Goal: Task Accomplishment & Management: Use online tool/utility

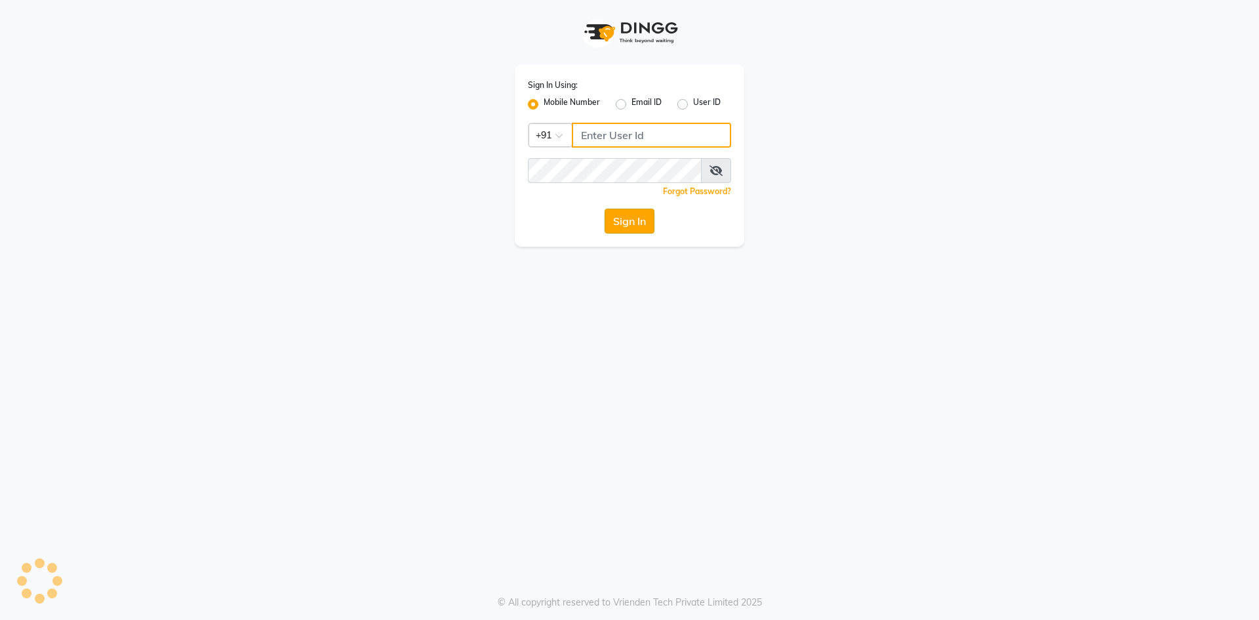
type input "9087667727"
click at [631, 229] on button "Sign In" at bounding box center [630, 221] width 50 height 25
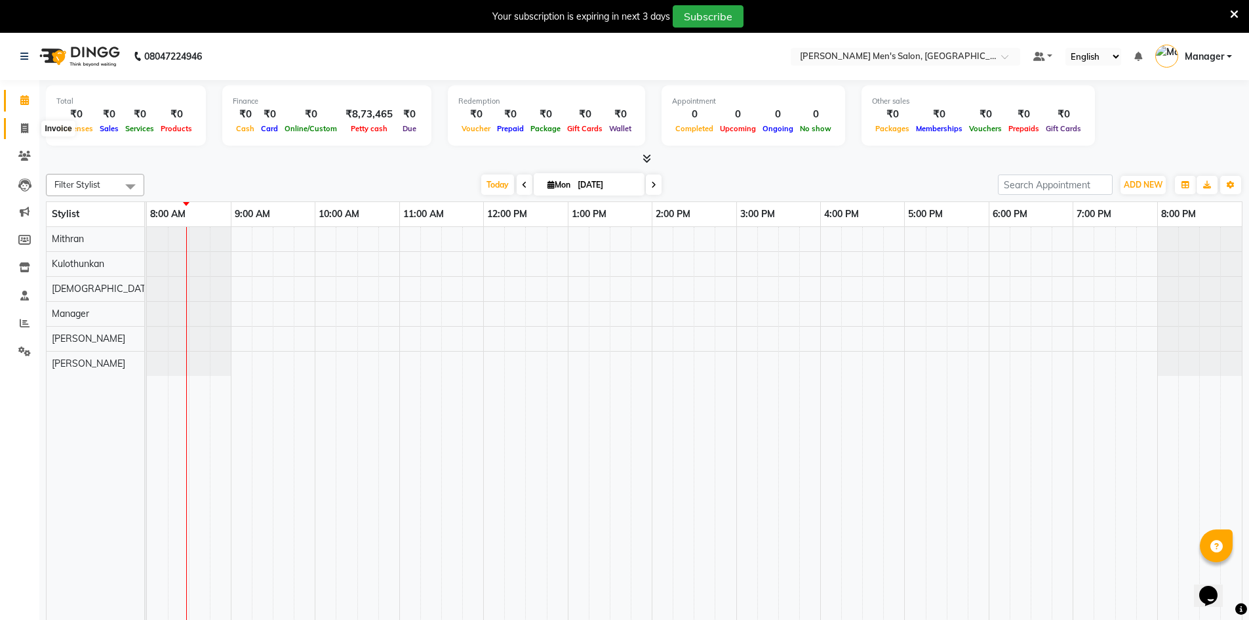
click at [32, 125] on span at bounding box center [24, 128] width 23 height 15
select select "service"
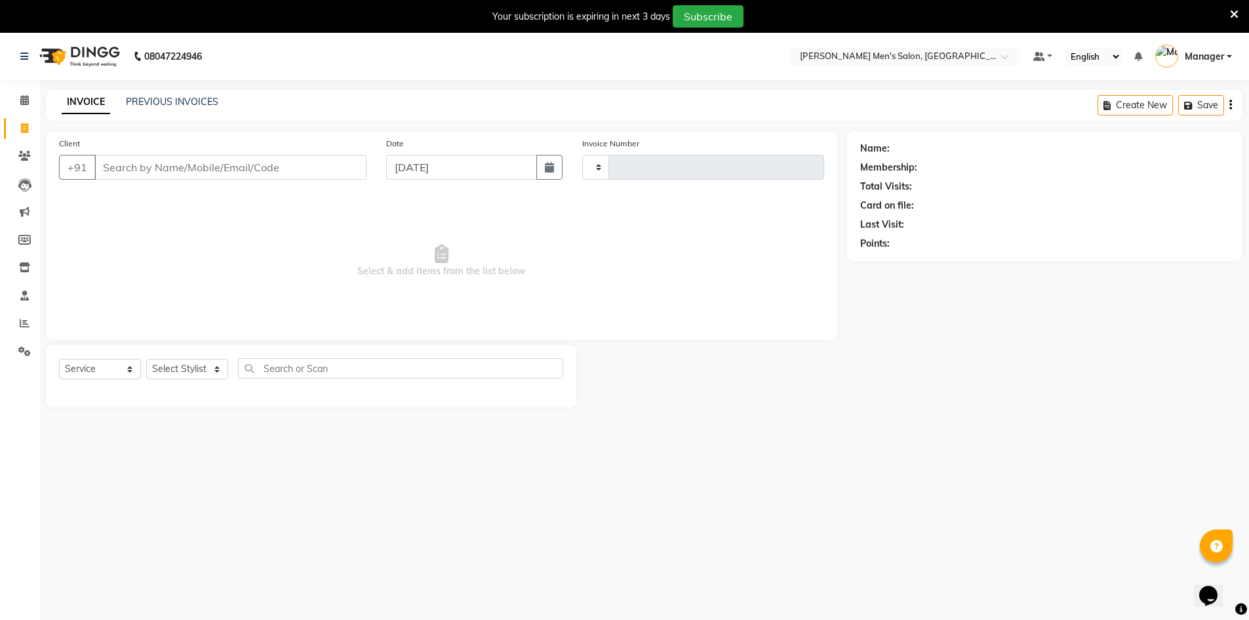
type input "3945"
select select "6913"
click at [183, 98] on link "PREVIOUS INVOICES" at bounding box center [172, 102] width 92 height 12
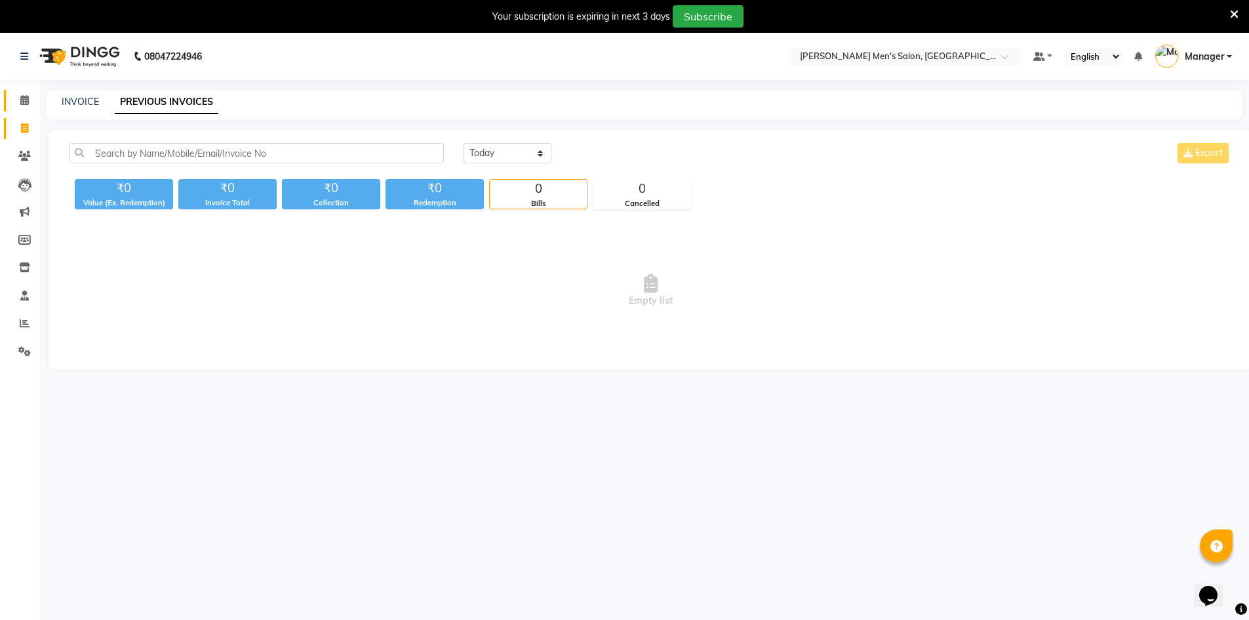
click at [22, 108] on link "Calendar" at bounding box center [19, 101] width 31 height 22
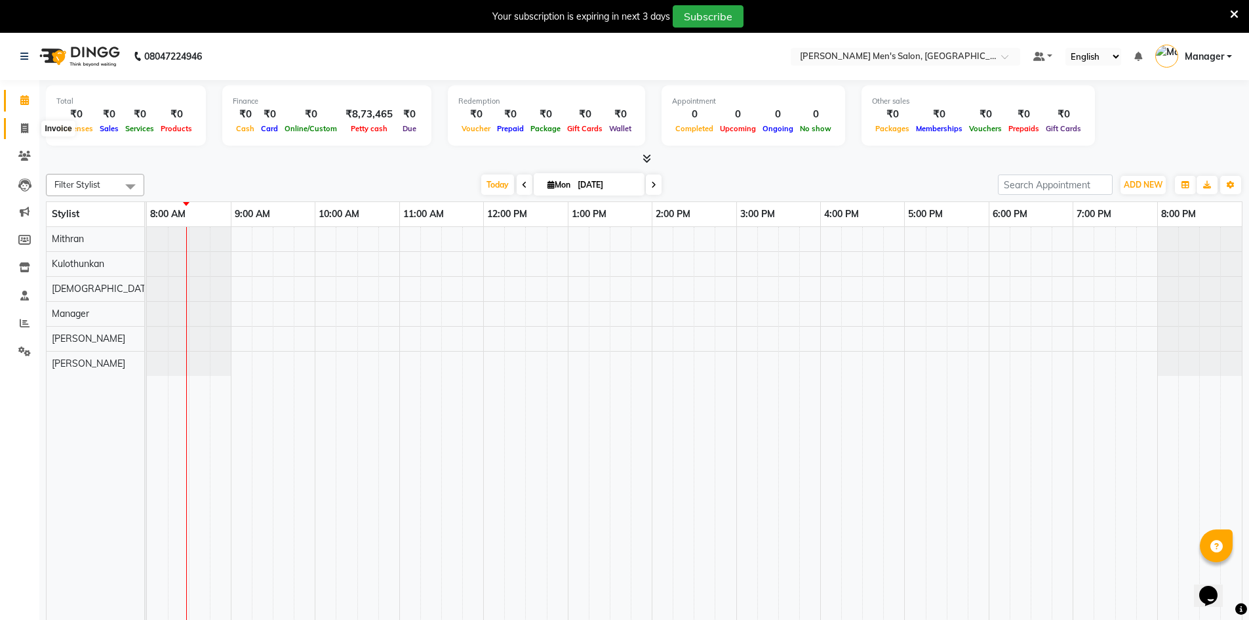
click at [22, 134] on span at bounding box center [24, 128] width 23 height 15
select select "6913"
select select "service"
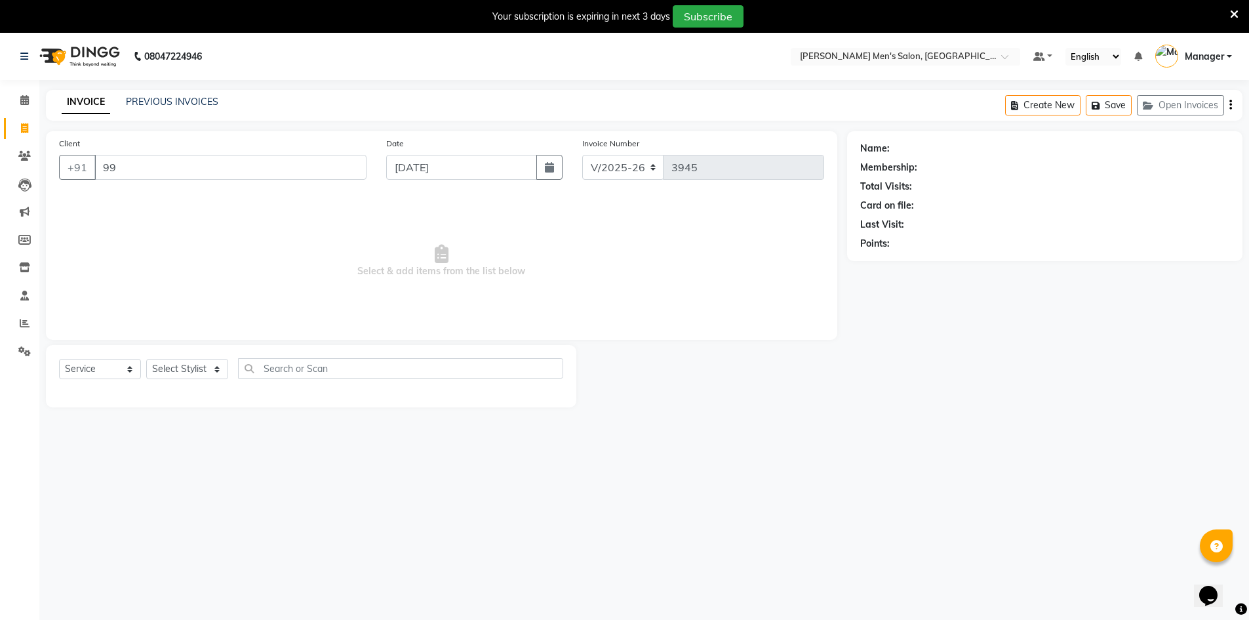
type input "9"
type input "8838570340"
drag, startPoint x: 98, startPoint y: 180, endPoint x: 366, endPoint y: 167, distance: 267.9
click at [367, 167] on div "Client [PHONE_NUMBER] Add Client" at bounding box center [212, 163] width 327 height 54
click at [353, 170] on span "Add Client" at bounding box center [333, 167] width 52 height 13
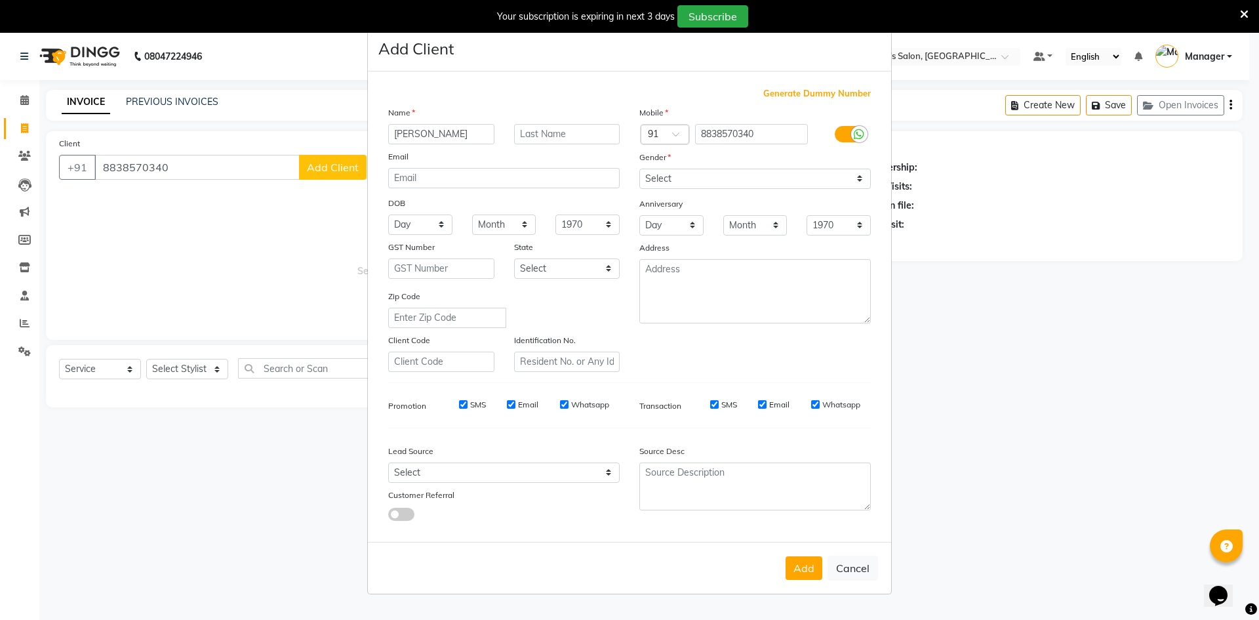
type input "[PERSON_NAME]"
drag, startPoint x: 694, startPoint y: 178, endPoint x: 693, endPoint y: 186, distance: 7.9
click at [694, 178] on select "Select [DEMOGRAPHIC_DATA] [DEMOGRAPHIC_DATA] Other Prefer Not To Say" at bounding box center [754, 179] width 231 height 20
select select "[DEMOGRAPHIC_DATA]"
click at [639, 169] on select "Select [DEMOGRAPHIC_DATA] [DEMOGRAPHIC_DATA] Other Prefer Not To Say" at bounding box center [754, 179] width 231 height 20
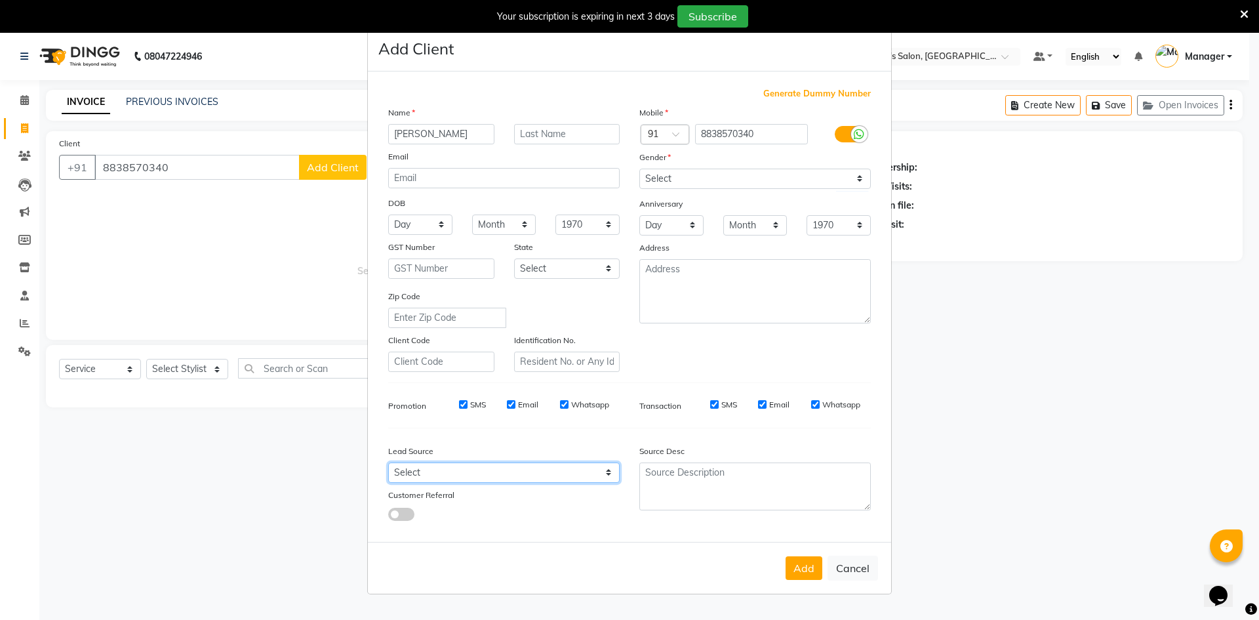
click at [565, 467] on select "Select Walk-in Referral Internet Friend Word of Mouth Advertisement Facebook Ju…" at bounding box center [503, 472] width 231 height 20
select select "48262"
click at [388, 462] on select "Select Walk-in Referral Internet Friend Word of Mouth Advertisement Facebook Ju…" at bounding box center [503, 472] width 231 height 20
click at [803, 570] on button "Add" at bounding box center [804, 568] width 37 height 24
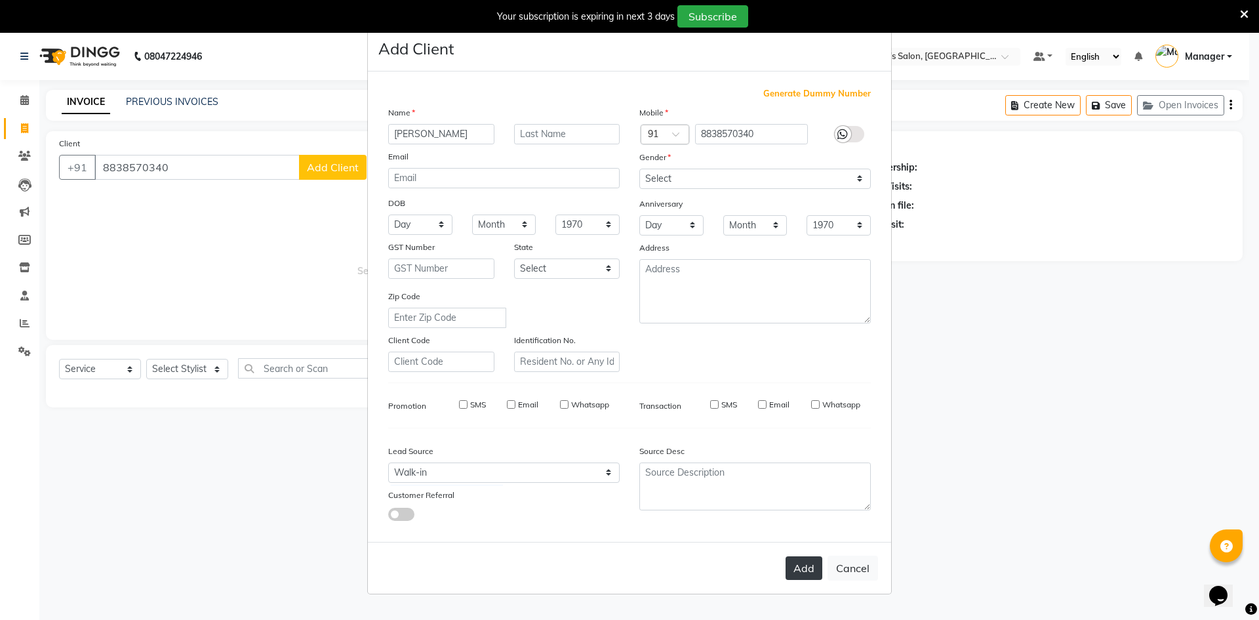
select select
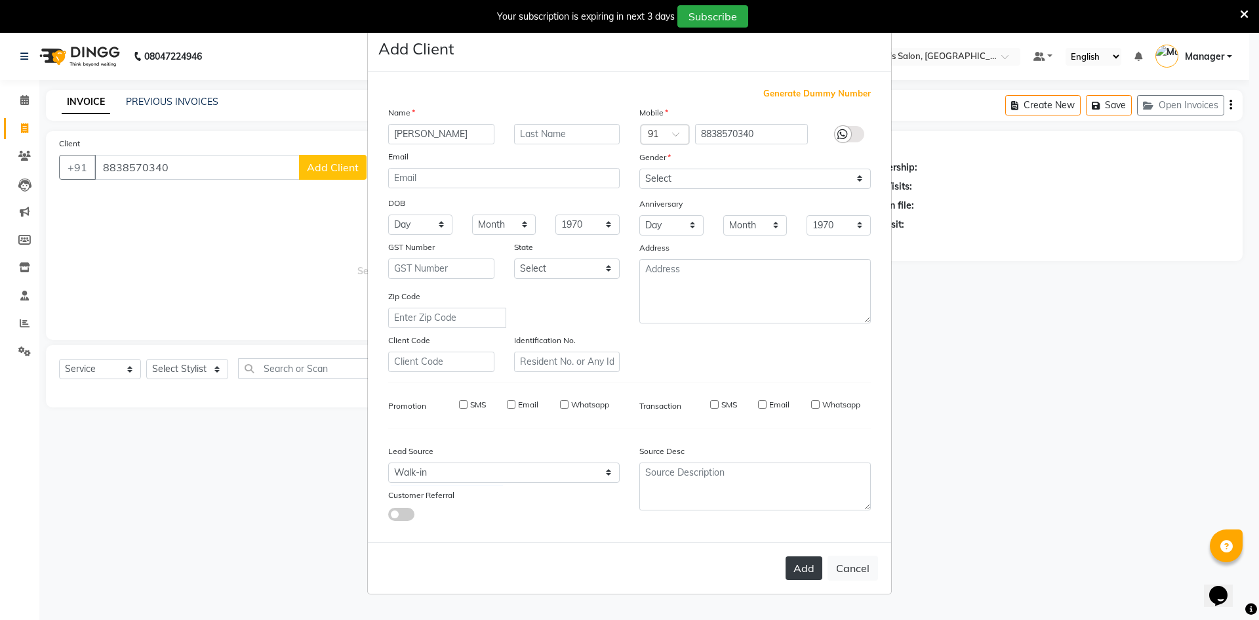
select select
checkbox input "false"
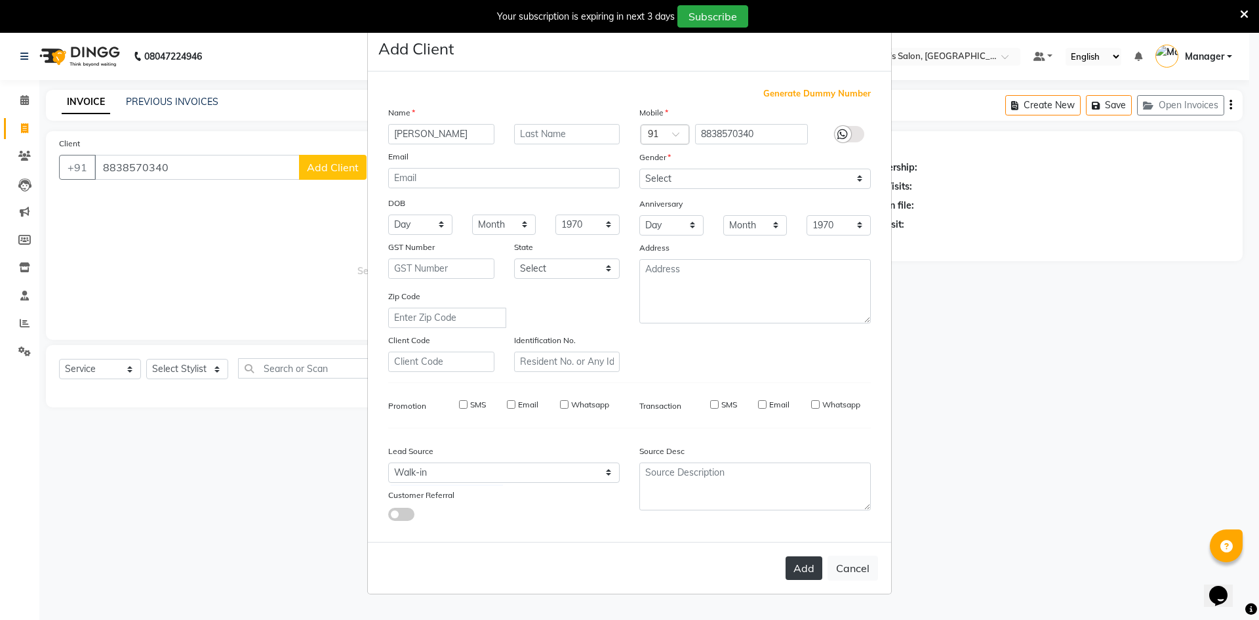
checkbox input "false"
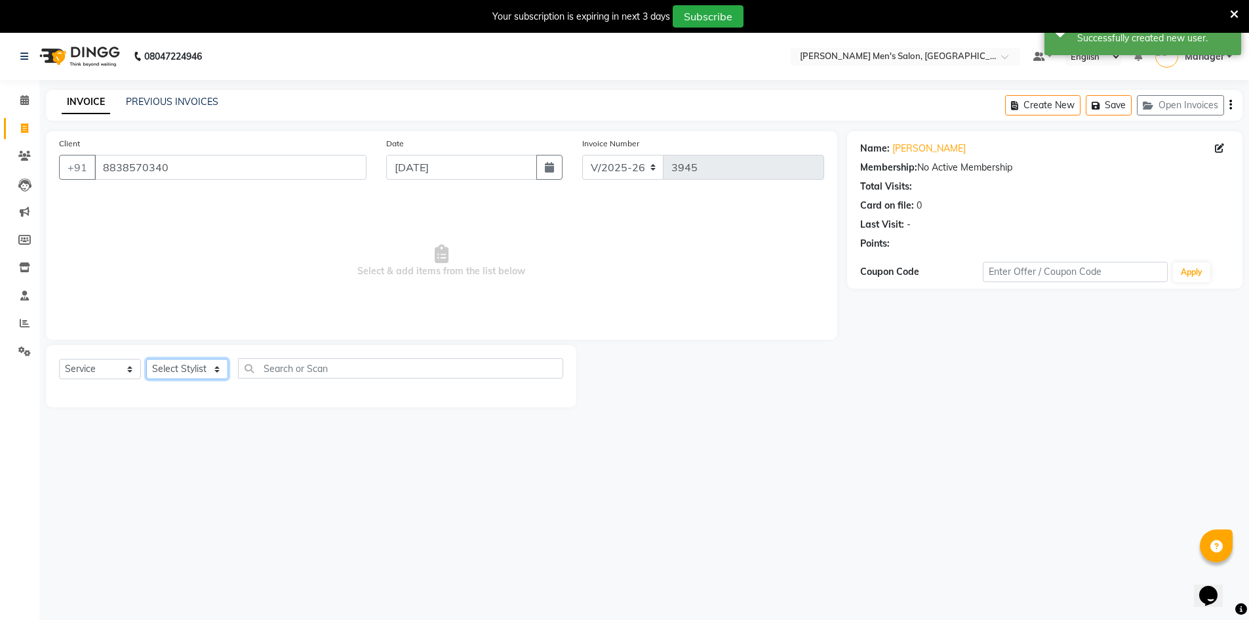
click at [205, 367] on select "Select Stylist [PERSON_NAME] Manager [PERSON_NAME] [PERSON_NAME]" at bounding box center [187, 369] width 82 height 20
select select "86101"
click at [146, 359] on select "Select Stylist [PERSON_NAME] Manager [PERSON_NAME] [PERSON_NAME]" at bounding box center [187, 369] width 82 height 20
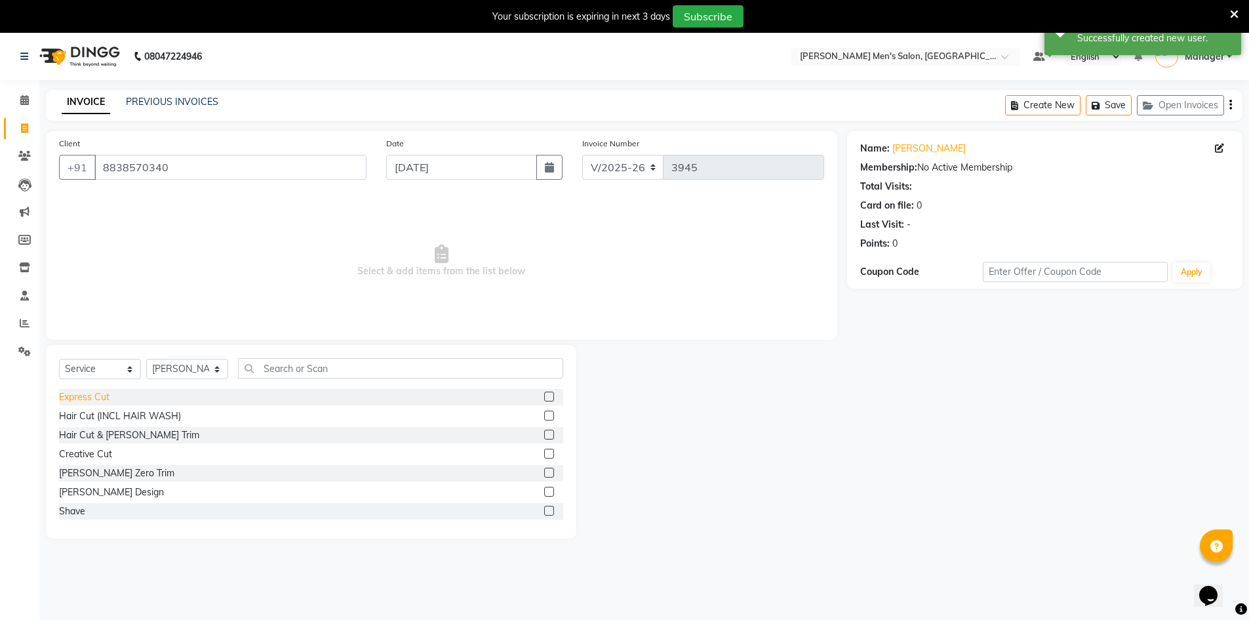
click at [89, 400] on div "Express Cut" at bounding box center [84, 397] width 50 height 14
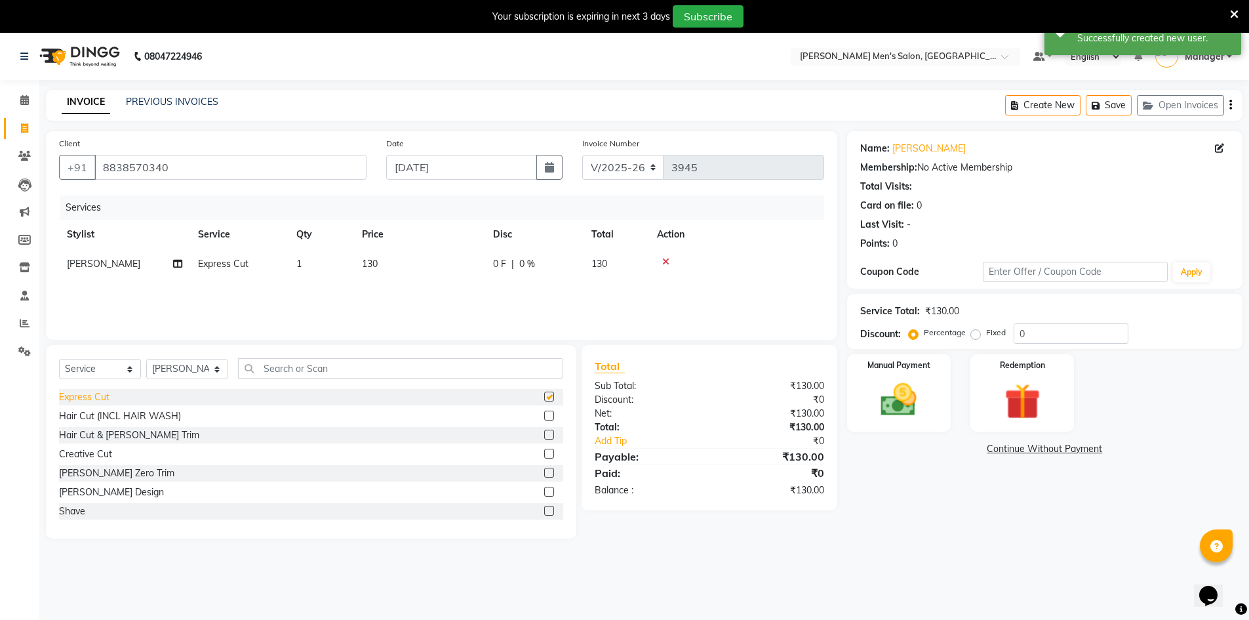
checkbox input "false"
click at [859, 416] on div "Manual Payment" at bounding box center [899, 393] width 108 height 81
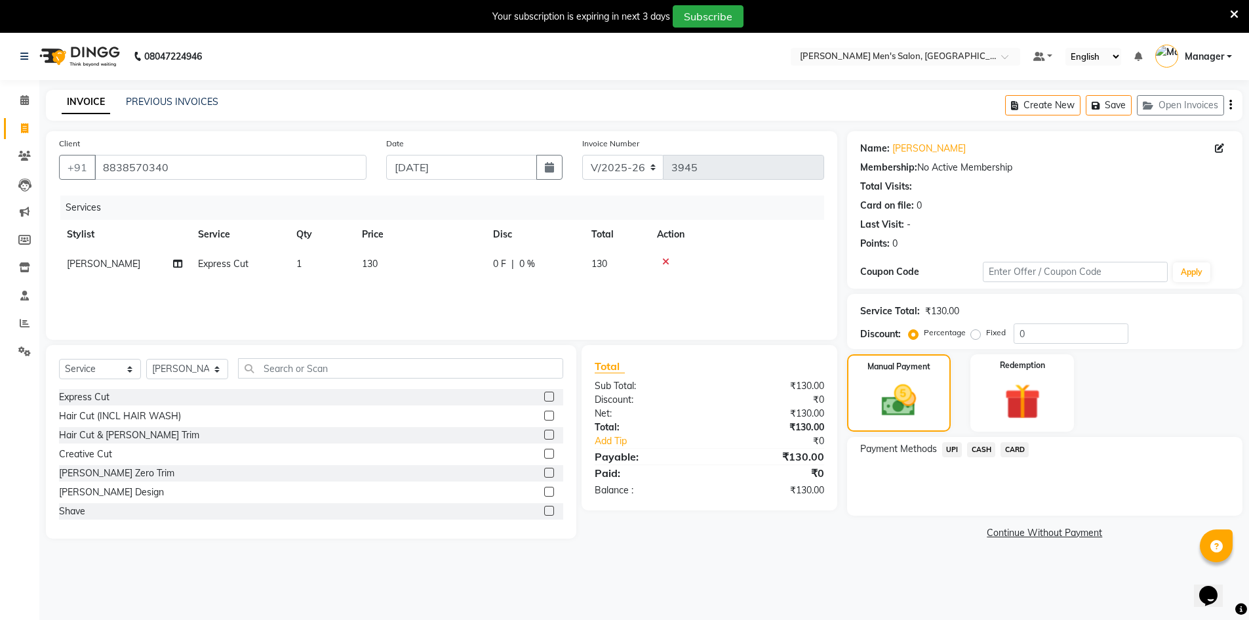
click at [989, 449] on span "CASH" at bounding box center [981, 449] width 28 height 15
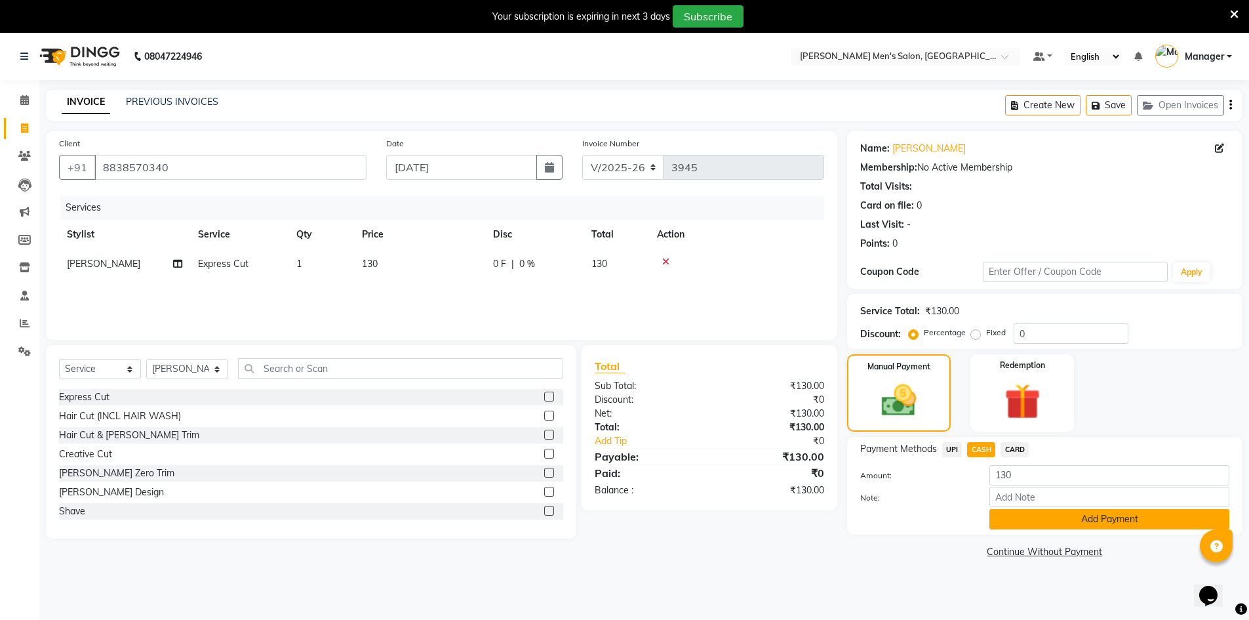
click at [1024, 517] on button "Add Payment" at bounding box center [1110, 519] width 240 height 20
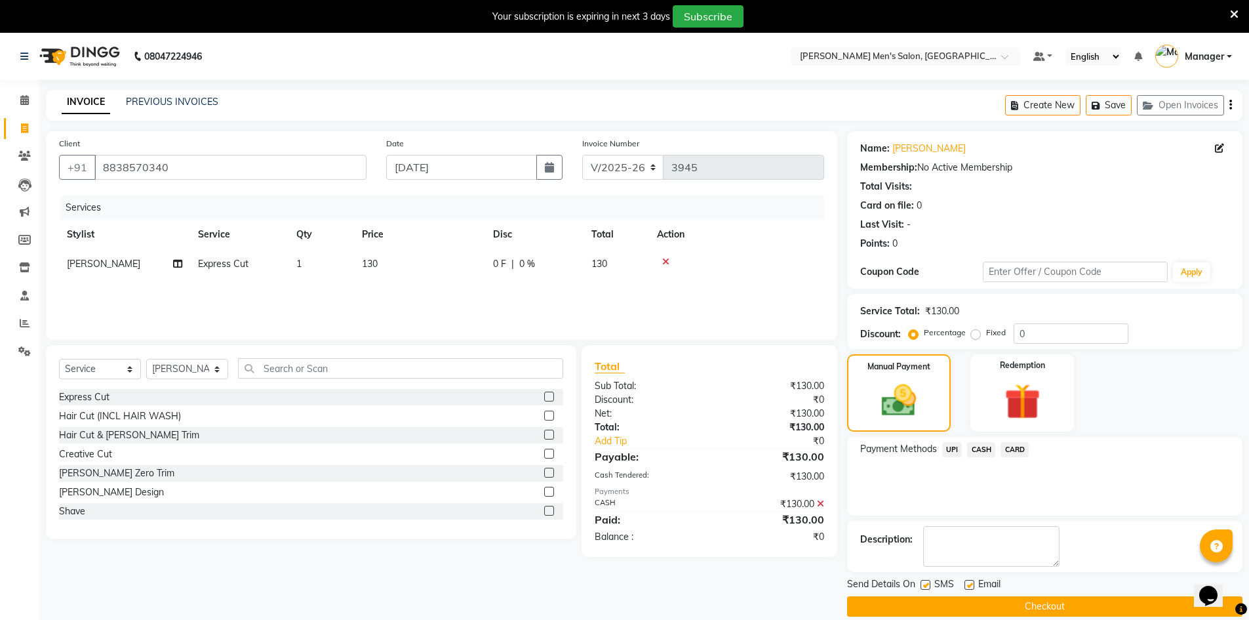
click at [1041, 609] on button "Checkout" at bounding box center [1044, 606] width 395 height 20
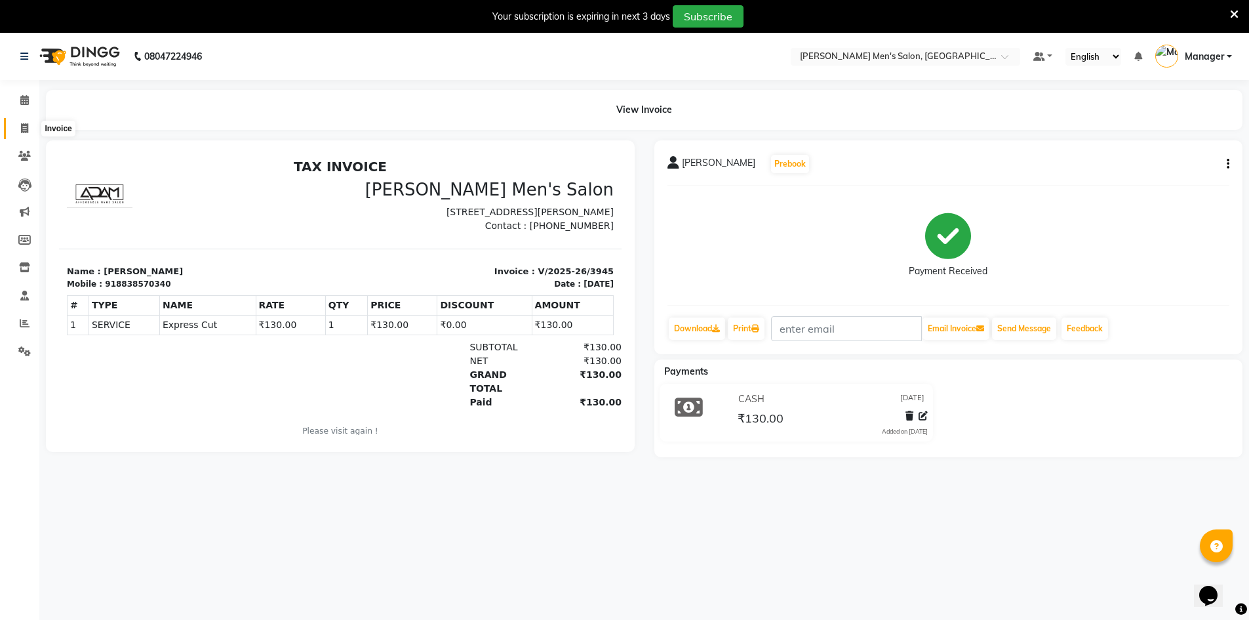
click at [22, 127] on icon at bounding box center [24, 128] width 7 height 10
select select "service"
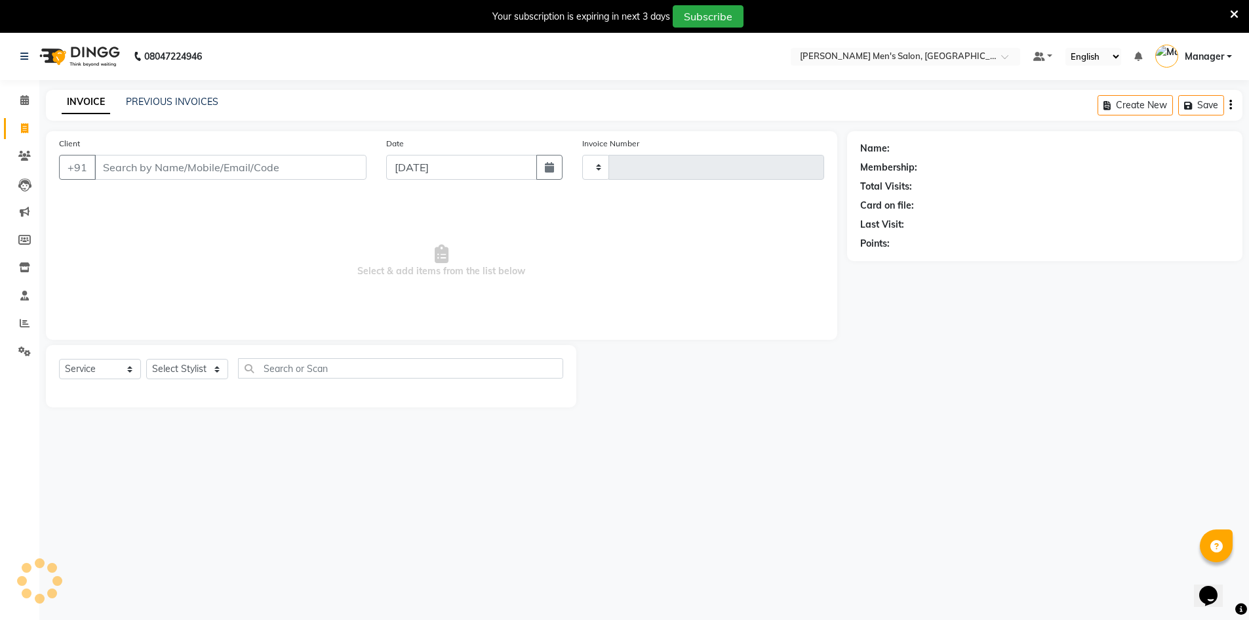
type input "3946"
select select "6913"
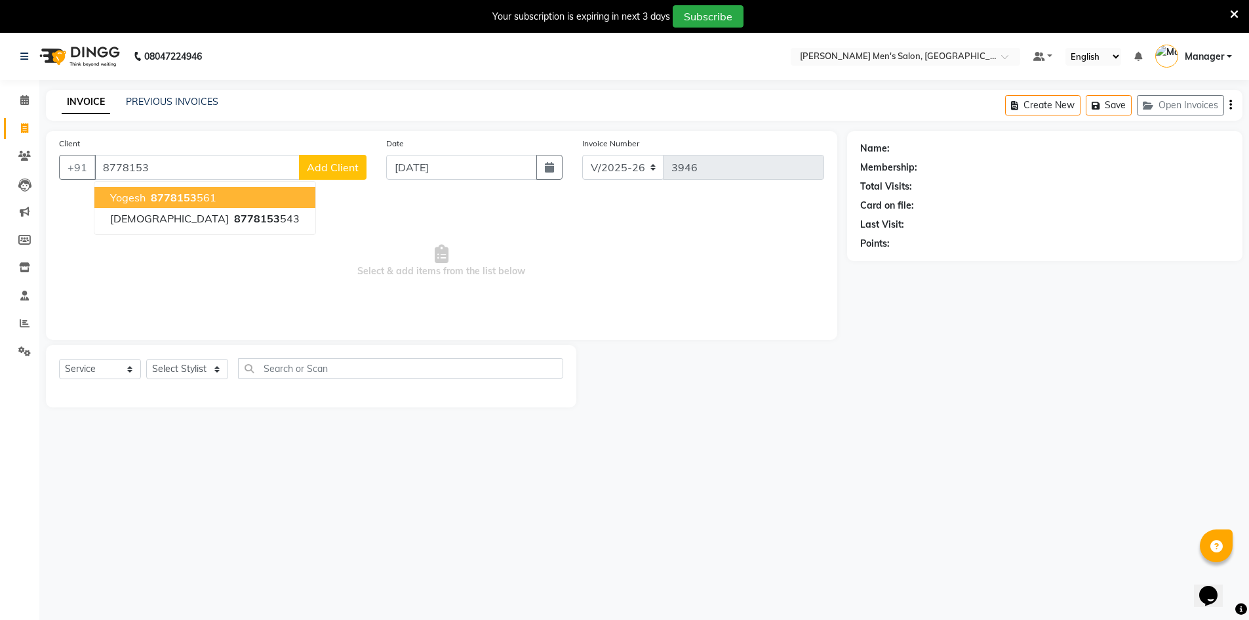
click at [148, 199] on ngb-highlight "8778153 561" at bounding box center [182, 197] width 68 height 13
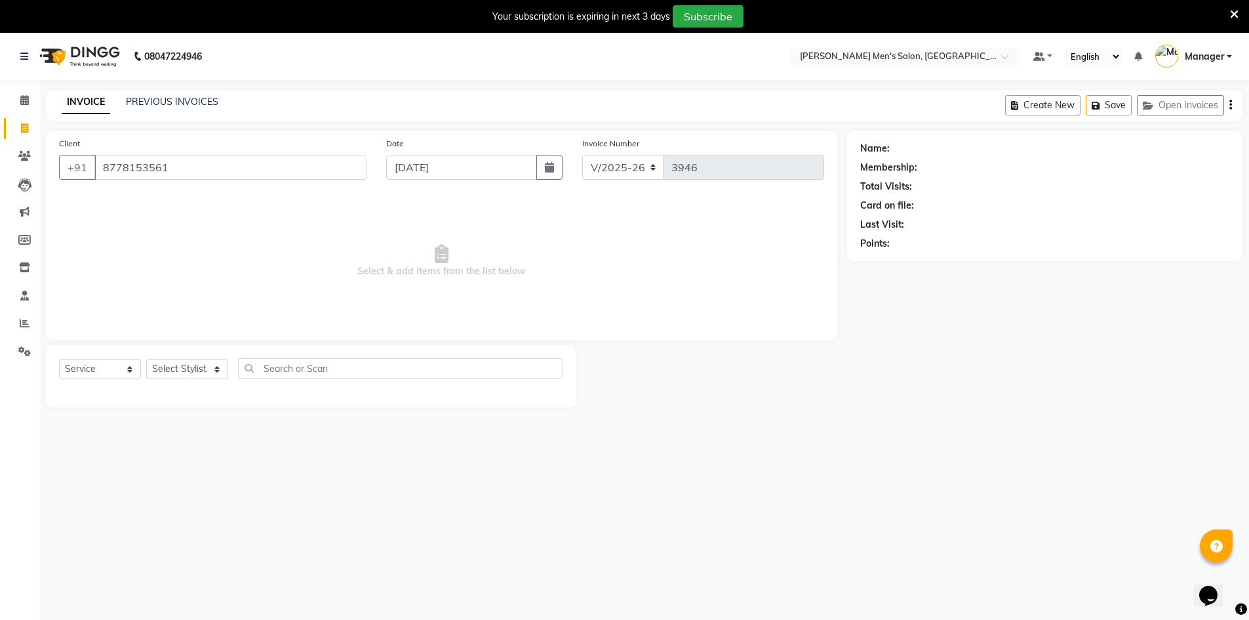
type input "8778153561"
click at [178, 377] on select "Select Stylist [PERSON_NAME] Manager [PERSON_NAME] [PERSON_NAME]" at bounding box center [187, 369] width 82 height 20
select select "86101"
click at [146, 359] on select "Select Stylist [PERSON_NAME] Manager [PERSON_NAME] [PERSON_NAME]" at bounding box center [187, 369] width 82 height 20
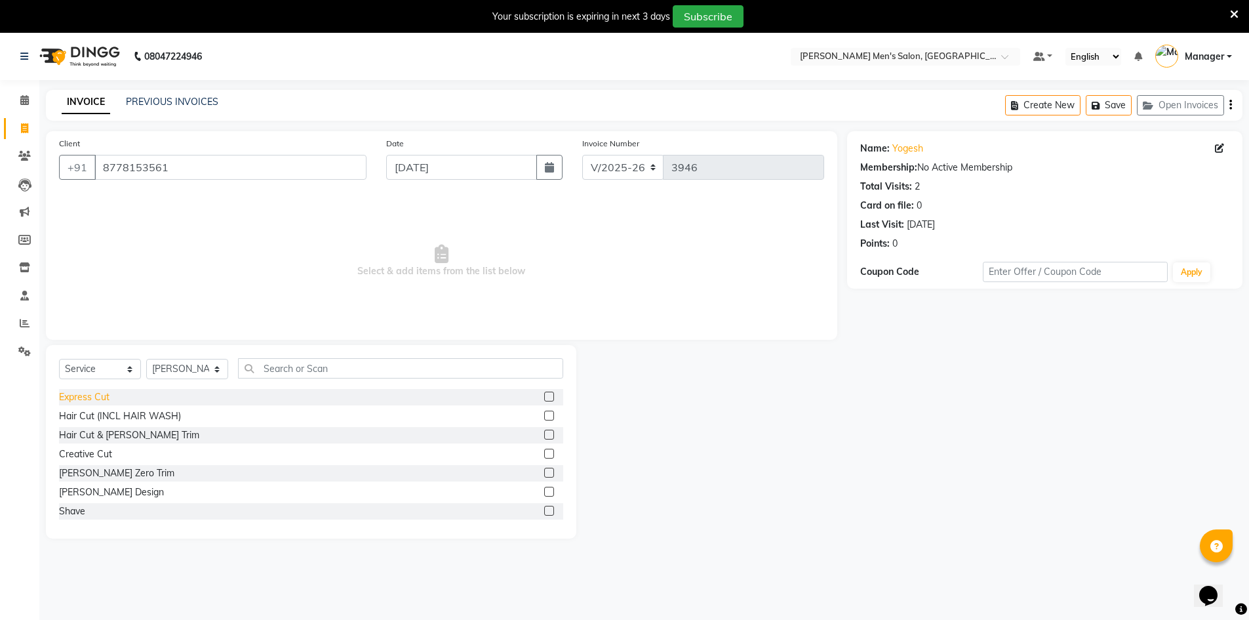
click at [96, 401] on div "Express Cut" at bounding box center [84, 397] width 50 height 14
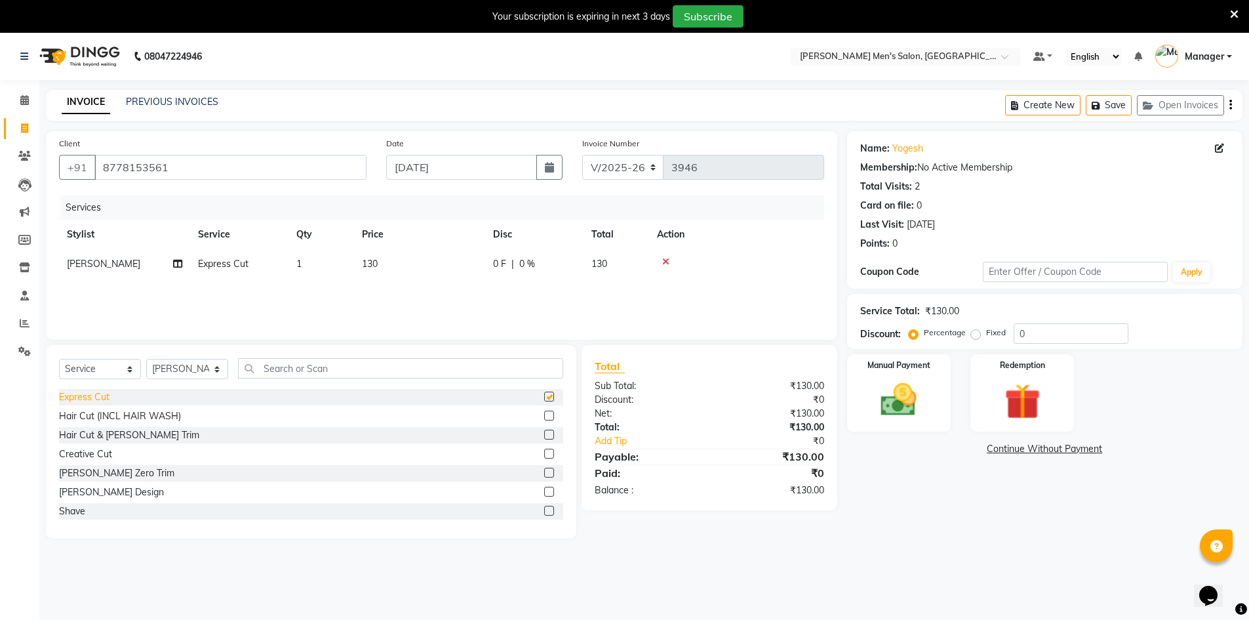
checkbox input "false"
click at [912, 404] on img at bounding box center [899, 399] width 60 height 43
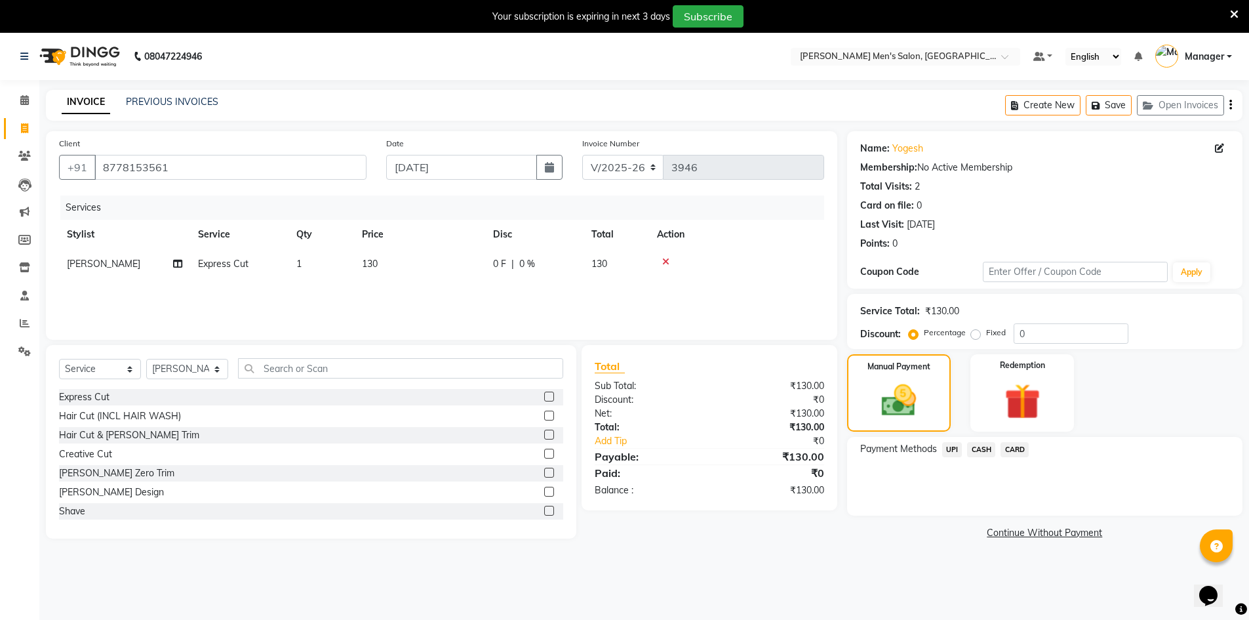
click at [952, 442] on span "UPI" at bounding box center [952, 449] width 20 height 15
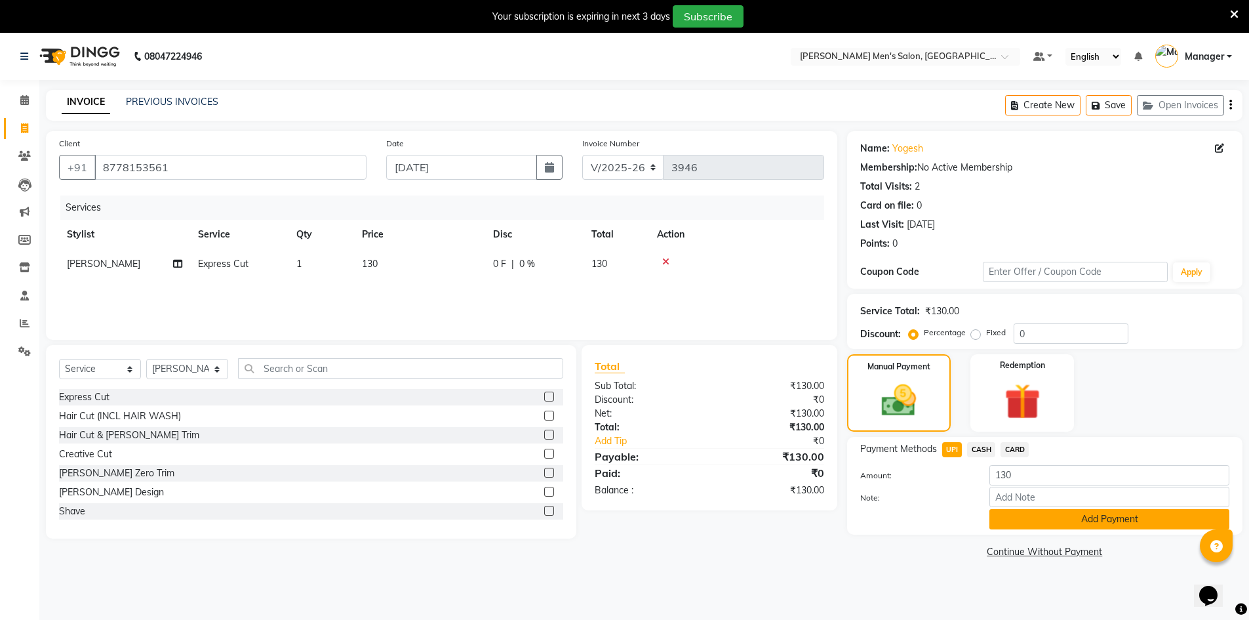
click at [1020, 525] on button "Add Payment" at bounding box center [1110, 519] width 240 height 20
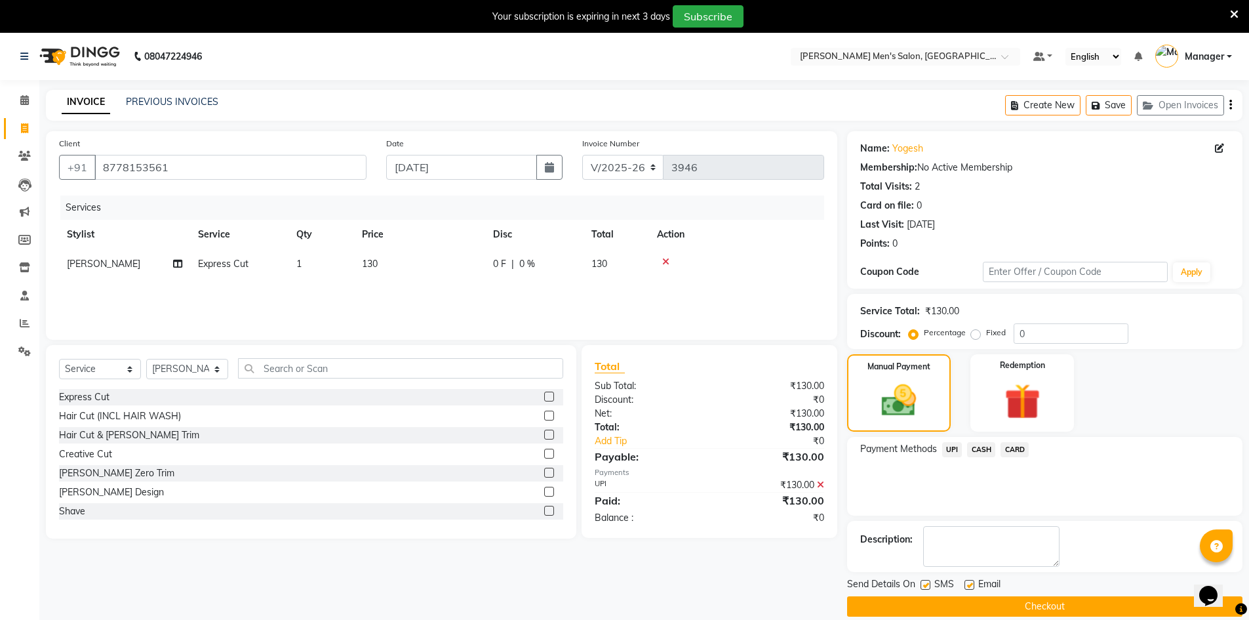
click at [1029, 603] on button "Checkout" at bounding box center [1044, 606] width 395 height 20
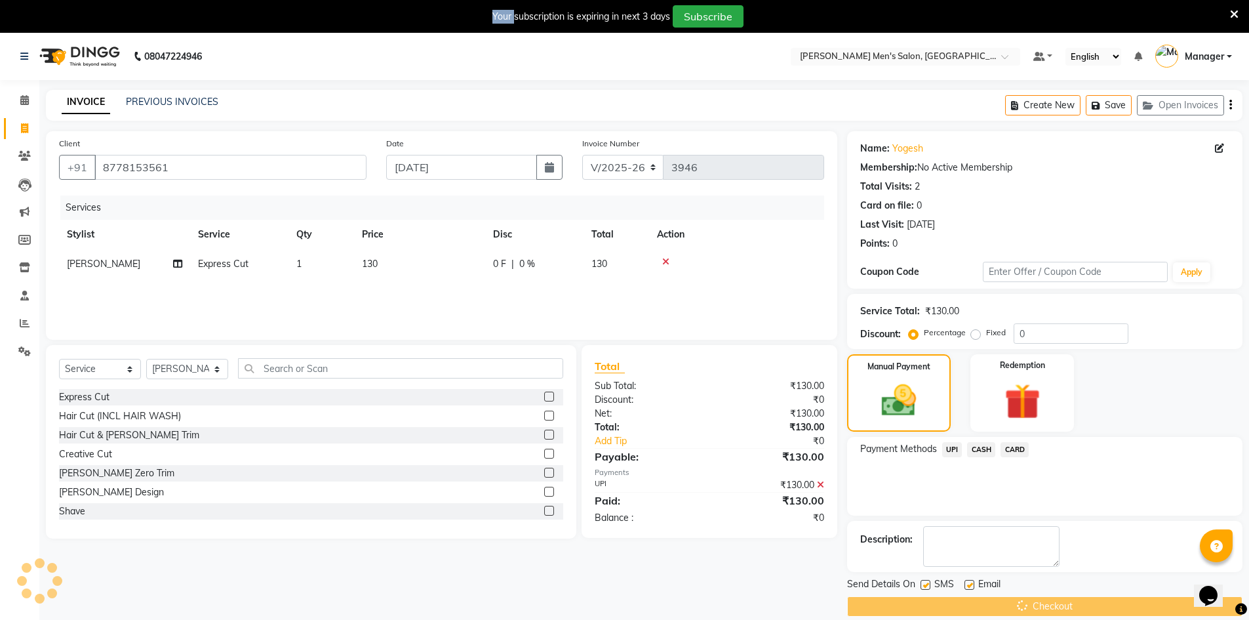
click at [1029, 603] on div "Checkout" at bounding box center [1044, 606] width 395 height 20
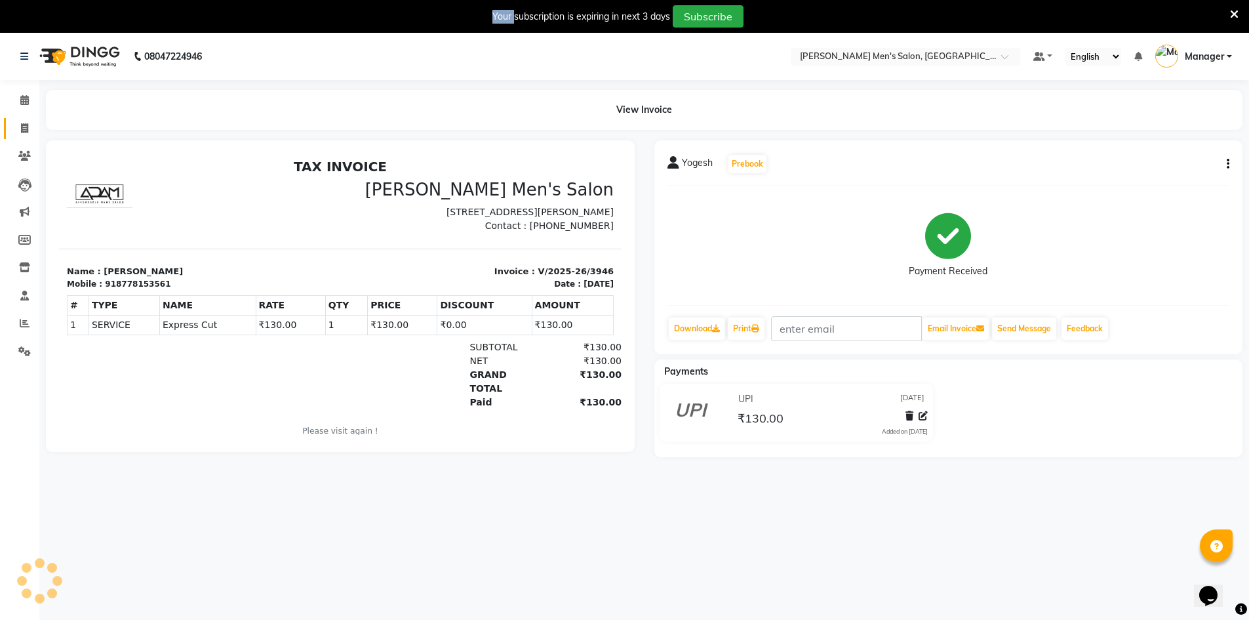
click at [32, 120] on link "Invoice" at bounding box center [19, 129] width 31 height 22
select select "service"
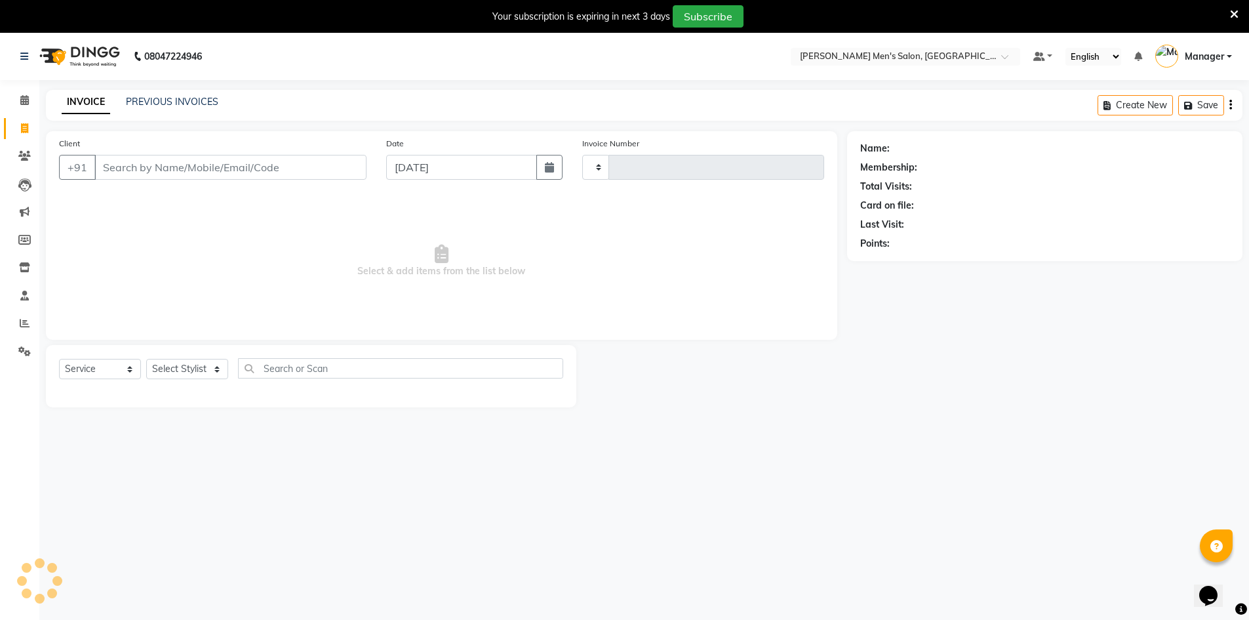
type input "3947"
select select "6913"
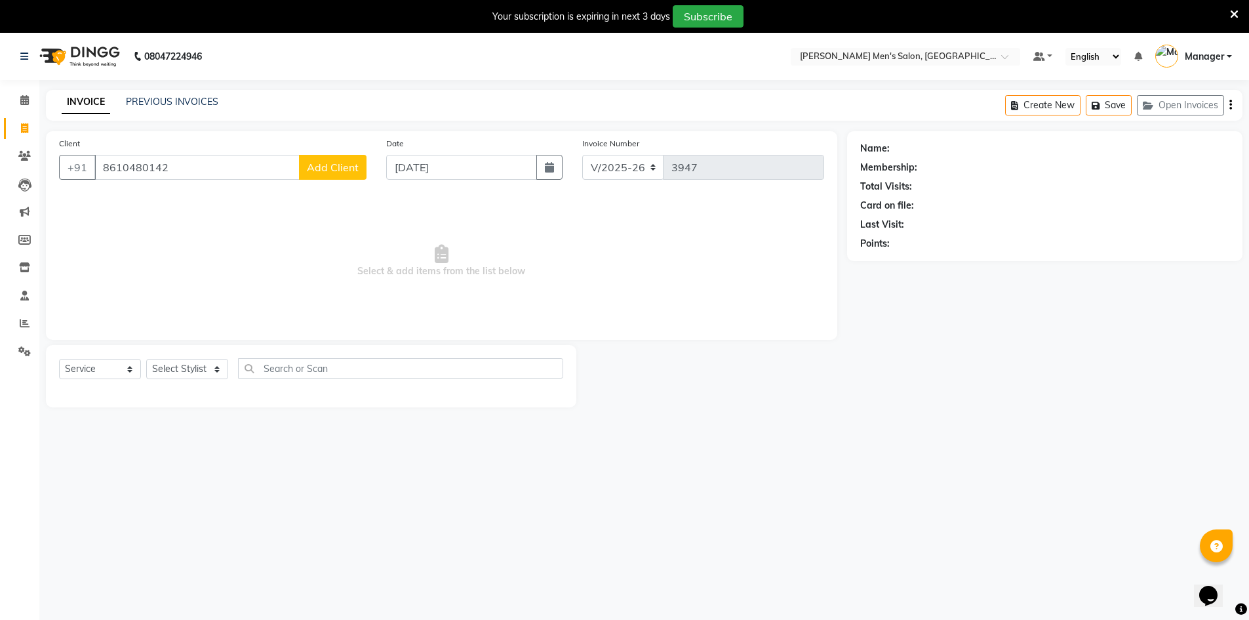
type input "8610480142"
click at [340, 167] on span "Add Client" at bounding box center [333, 167] width 52 height 13
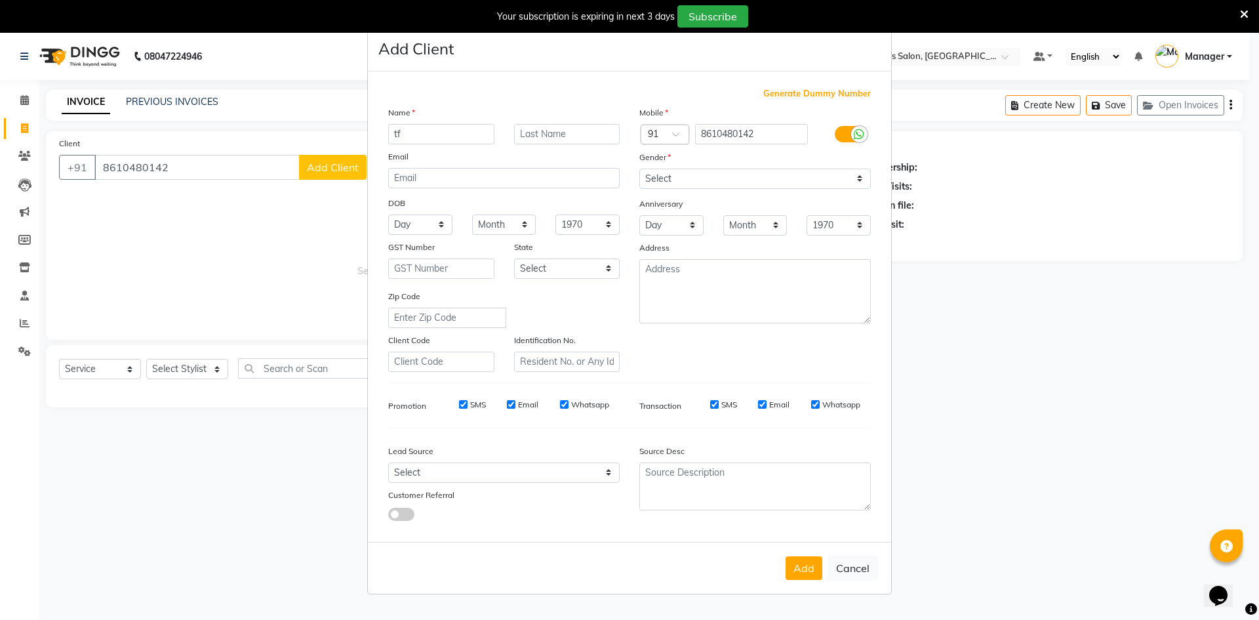
type input "t"
type input "[PERSON_NAME]"
click at [704, 186] on select "Select [DEMOGRAPHIC_DATA] [DEMOGRAPHIC_DATA] Other Prefer Not To Say" at bounding box center [754, 179] width 231 height 20
select select "[DEMOGRAPHIC_DATA]"
click at [639, 169] on select "Select [DEMOGRAPHIC_DATA] [DEMOGRAPHIC_DATA] Other Prefer Not To Say" at bounding box center [754, 179] width 231 height 20
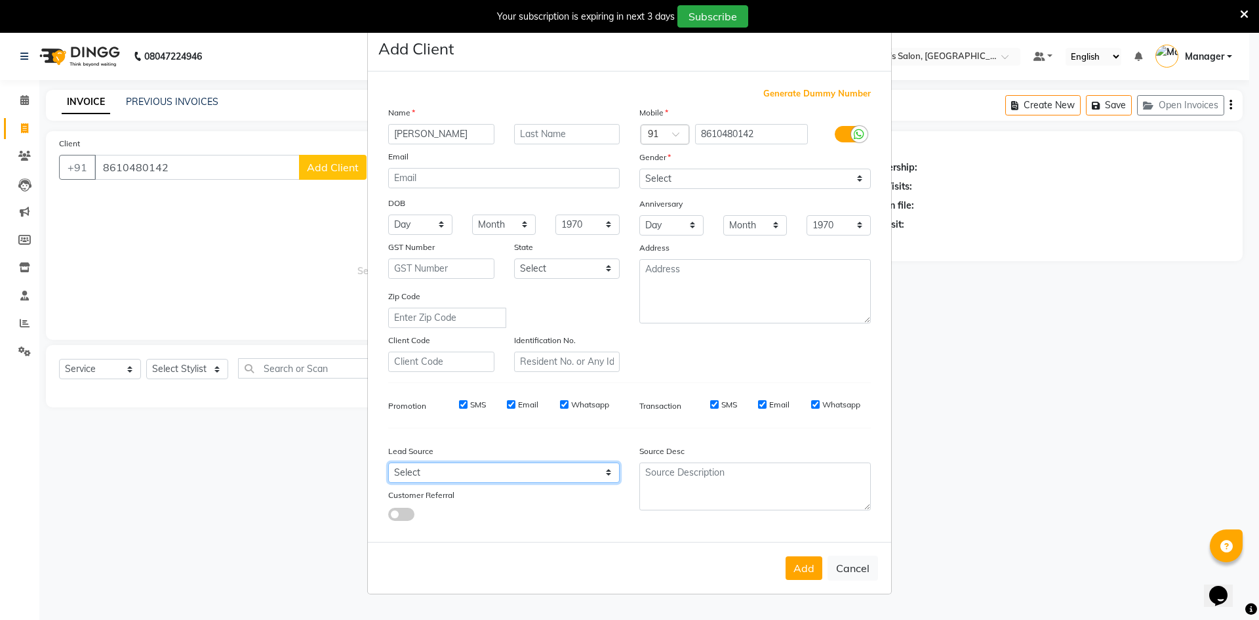
click at [553, 466] on select "Select Walk-in Referral Internet Friend Word of Mouth Advertisement Facebook Ju…" at bounding box center [503, 472] width 231 height 20
select select "48262"
click at [388, 462] on select "Select Walk-in Referral Internet Friend Word of Mouth Advertisement Facebook Ju…" at bounding box center [503, 472] width 231 height 20
click at [797, 568] on button "Add" at bounding box center [804, 568] width 37 height 24
select select
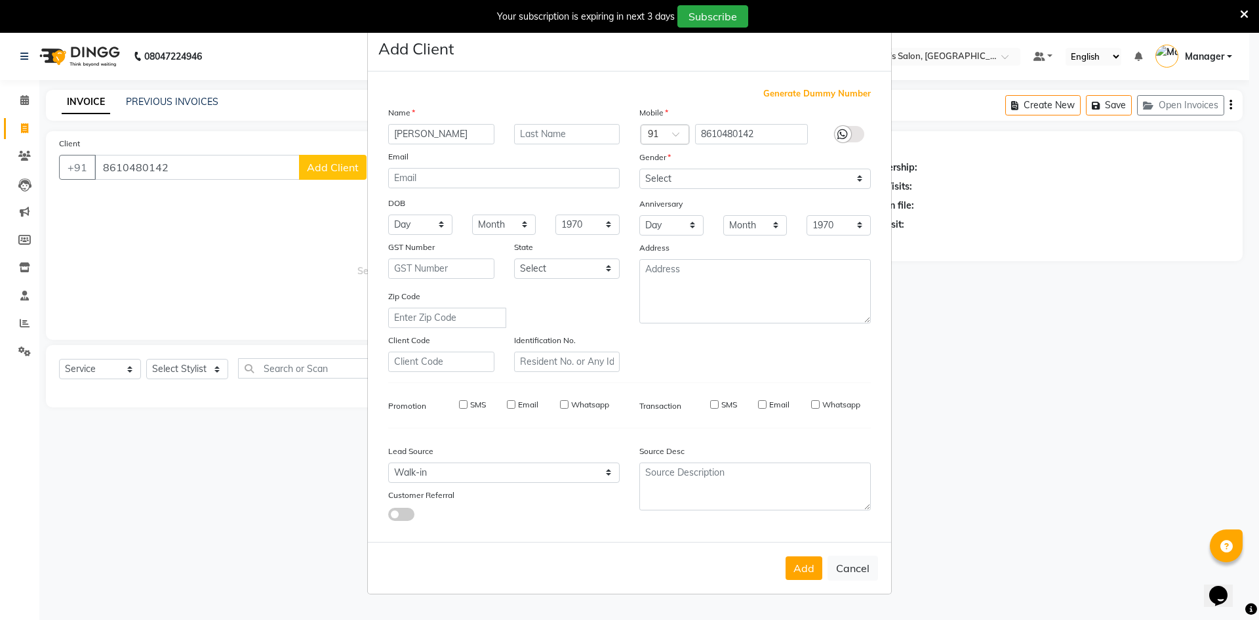
select select
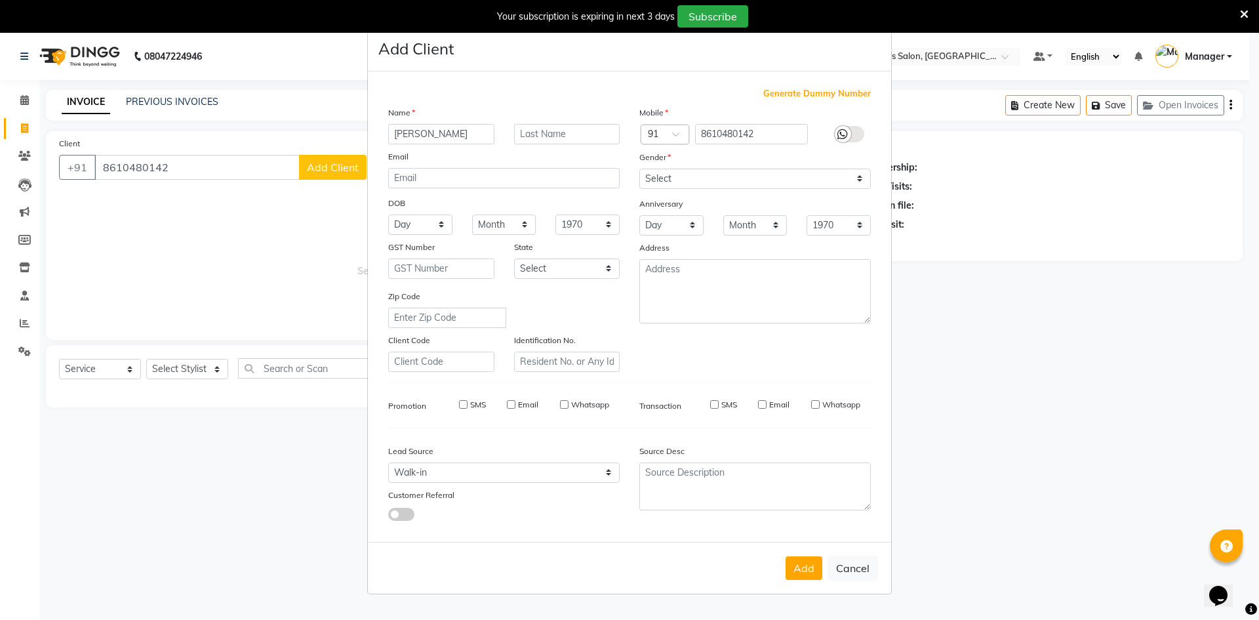
select select
checkbox input "false"
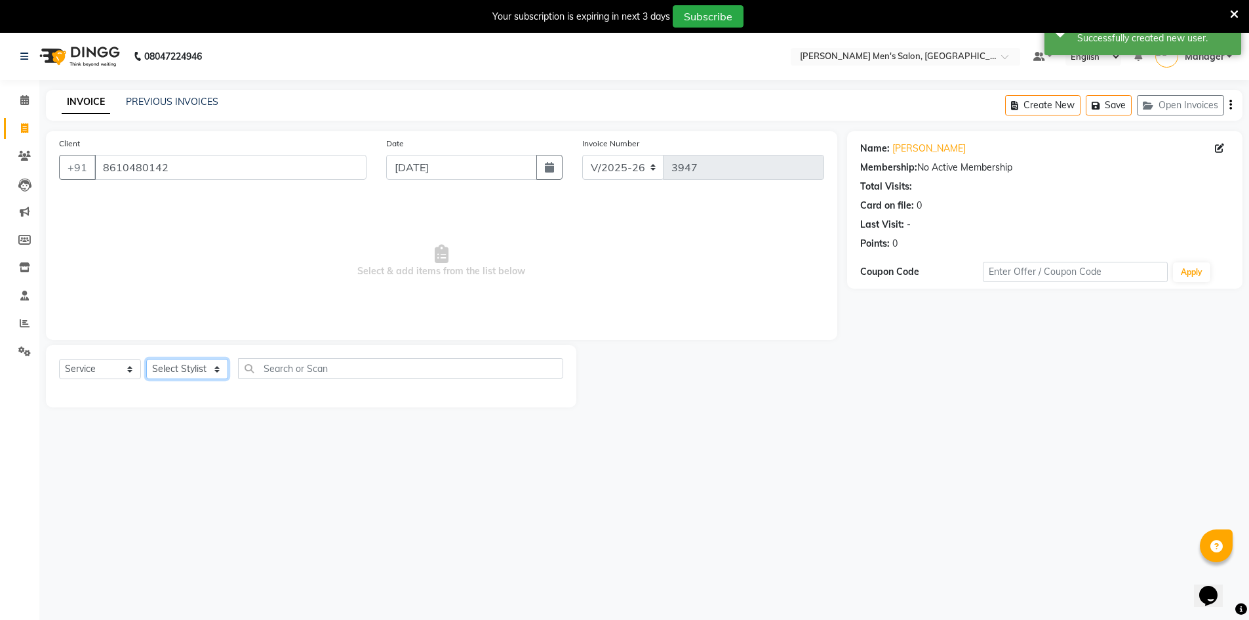
drag, startPoint x: 194, startPoint y: 362, endPoint x: 189, endPoint y: 378, distance: 16.6
click at [194, 362] on select "Select Stylist [PERSON_NAME] Manager [PERSON_NAME] [PERSON_NAME]" at bounding box center [187, 369] width 82 height 20
select select "86101"
click at [146, 359] on select "Select Stylist [PERSON_NAME] Manager [PERSON_NAME] [PERSON_NAME]" at bounding box center [187, 369] width 82 height 20
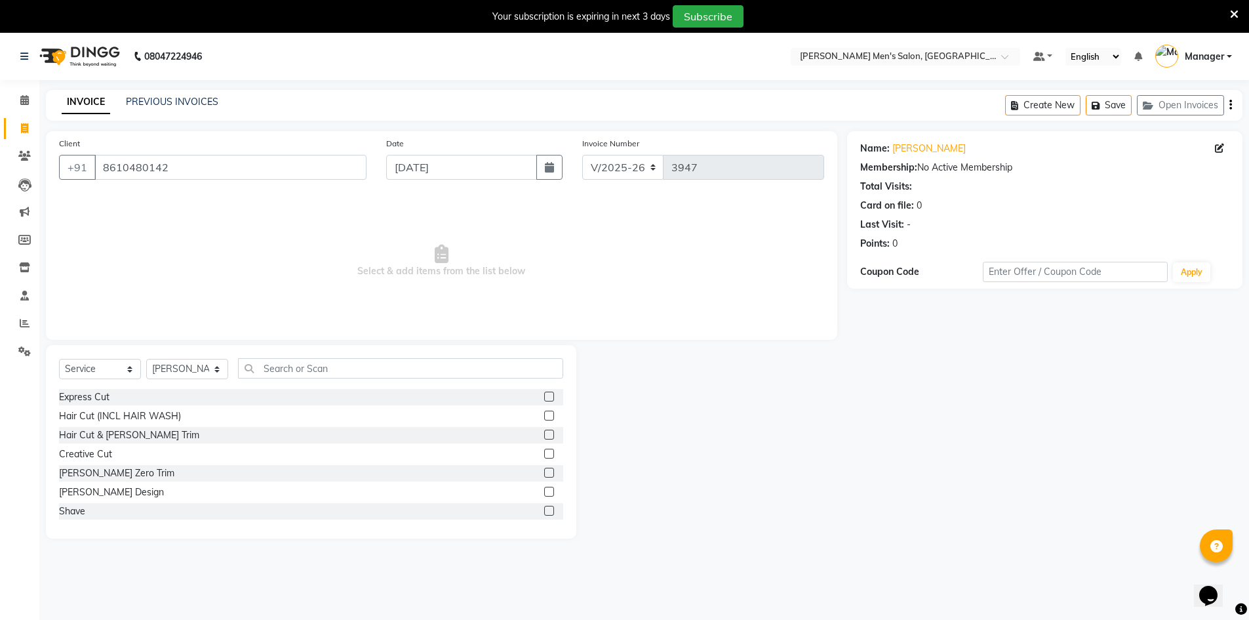
click at [101, 405] on div "Express Cut" at bounding box center [311, 397] width 504 height 16
click at [94, 399] on div "Express Cut" at bounding box center [84, 397] width 50 height 14
checkbox input "false"
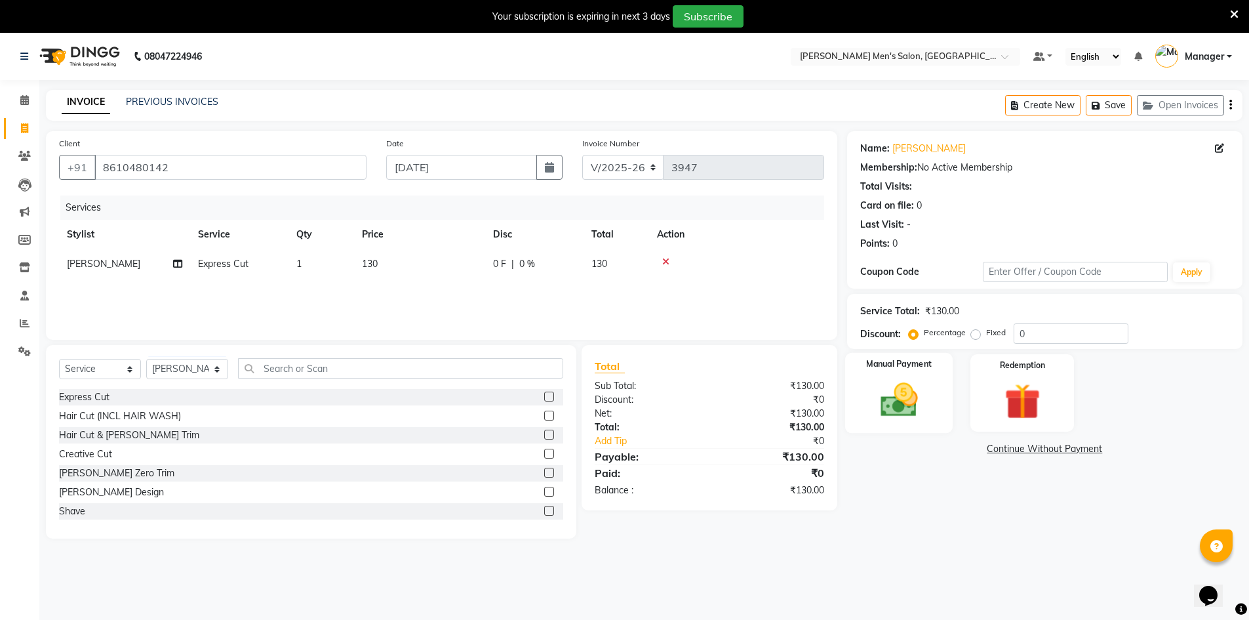
click at [895, 399] on img at bounding box center [899, 399] width 60 height 43
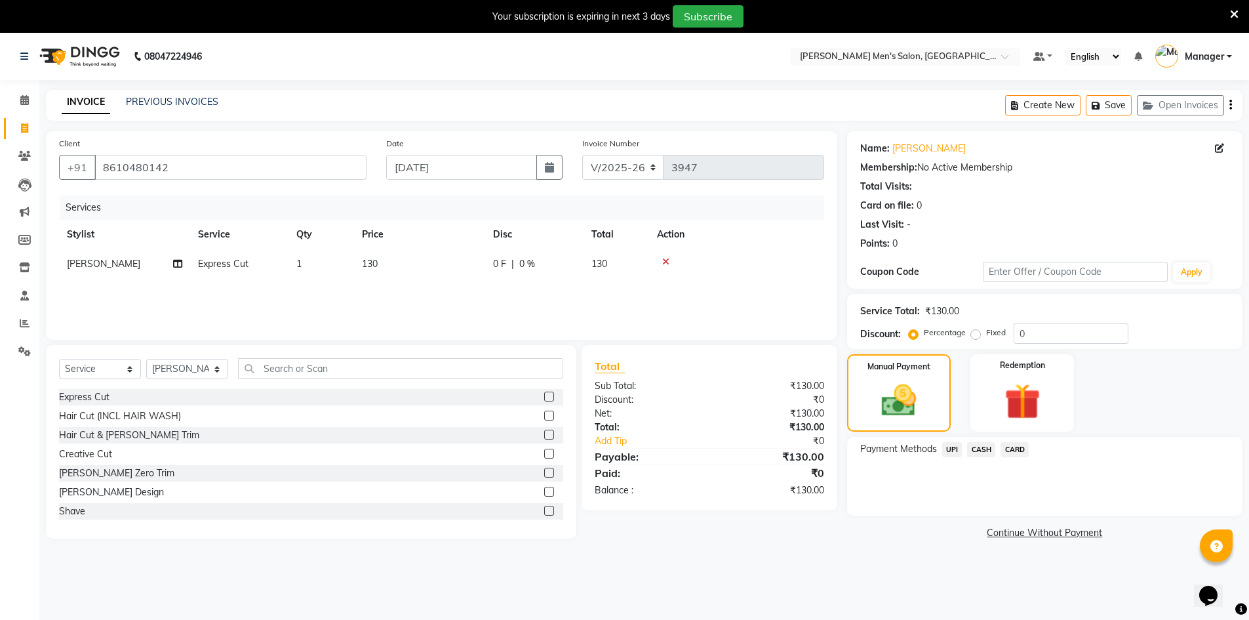
drag, startPoint x: 971, startPoint y: 451, endPoint x: 975, endPoint y: 460, distance: 10.6
click at [971, 451] on span "CASH" at bounding box center [981, 449] width 28 height 15
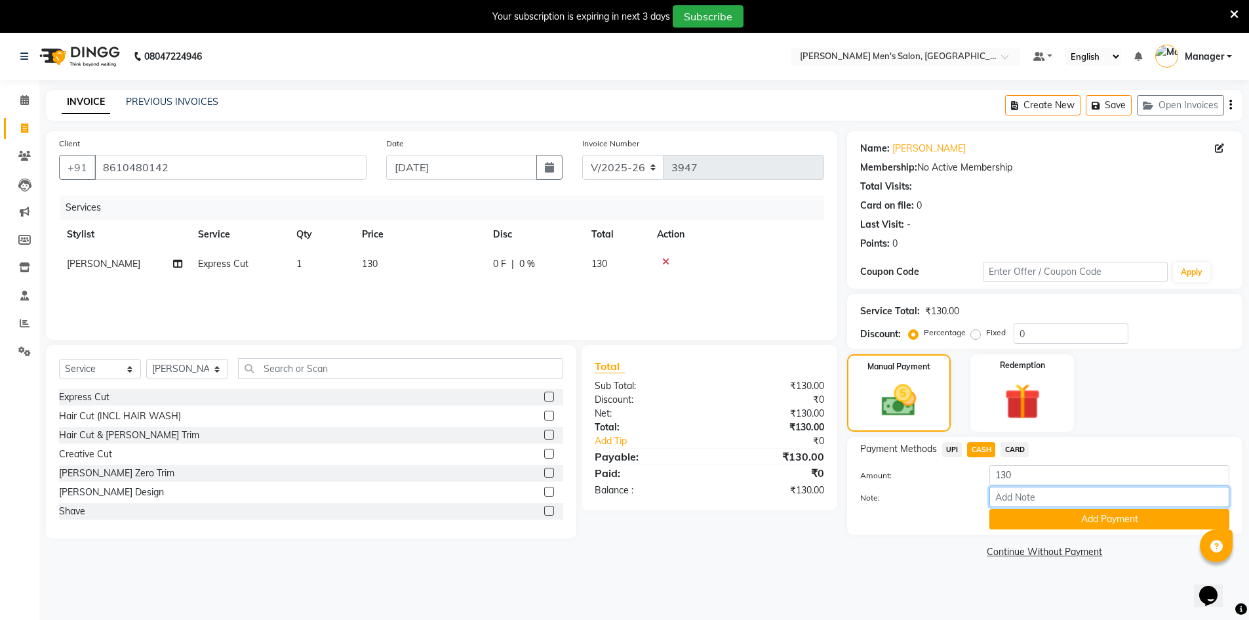
click at [1030, 506] on input "Note:" at bounding box center [1110, 497] width 240 height 20
click at [1028, 532] on div "Payment Methods UPI CASH CARD Amount: 130 Note: Add Payment" at bounding box center [1044, 486] width 395 height 98
click at [1026, 526] on button "Add Payment" at bounding box center [1110, 519] width 240 height 20
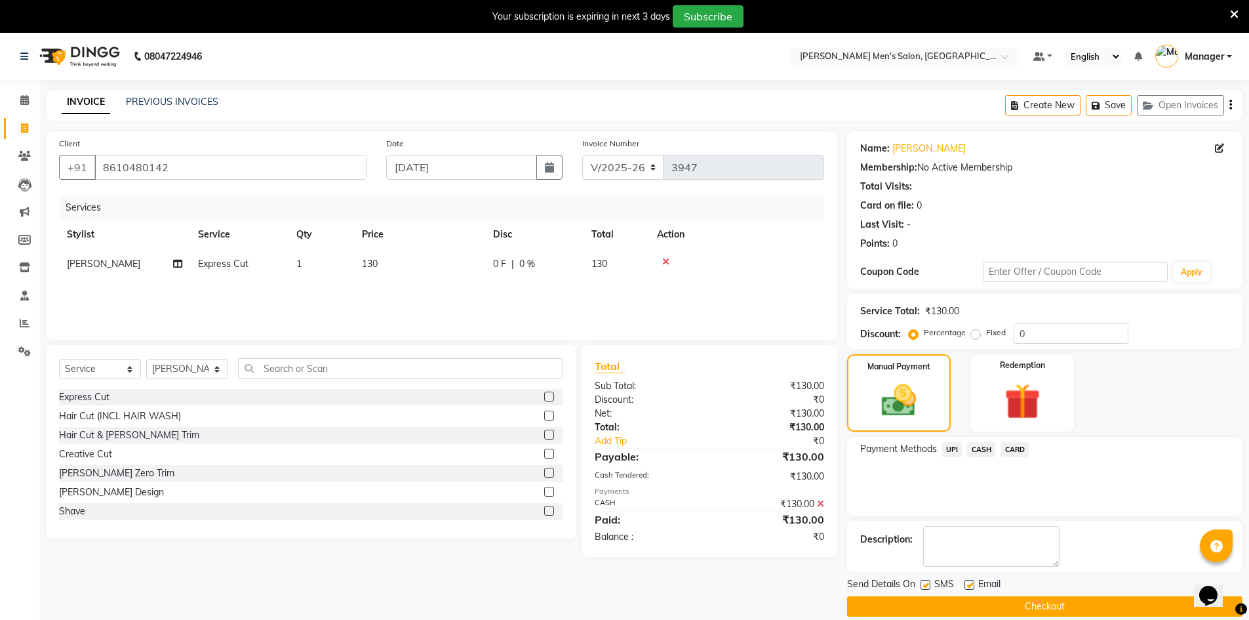
click at [1043, 603] on button "Checkout" at bounding box center [1044, 606] width 395 height 20
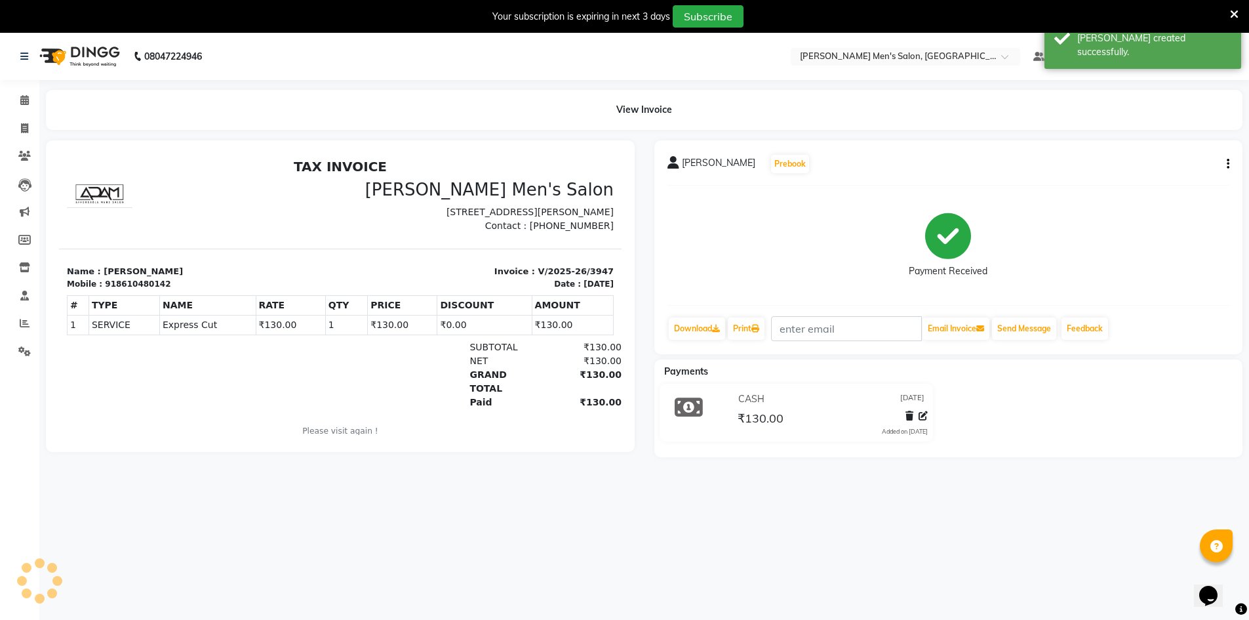
click at [20, 115] on li "Invoice" at bounding box center [19, 129] width 39 height 28
click at [27, 134] on span at bounding box center [24, 128] width 23 height 15
select select "service"
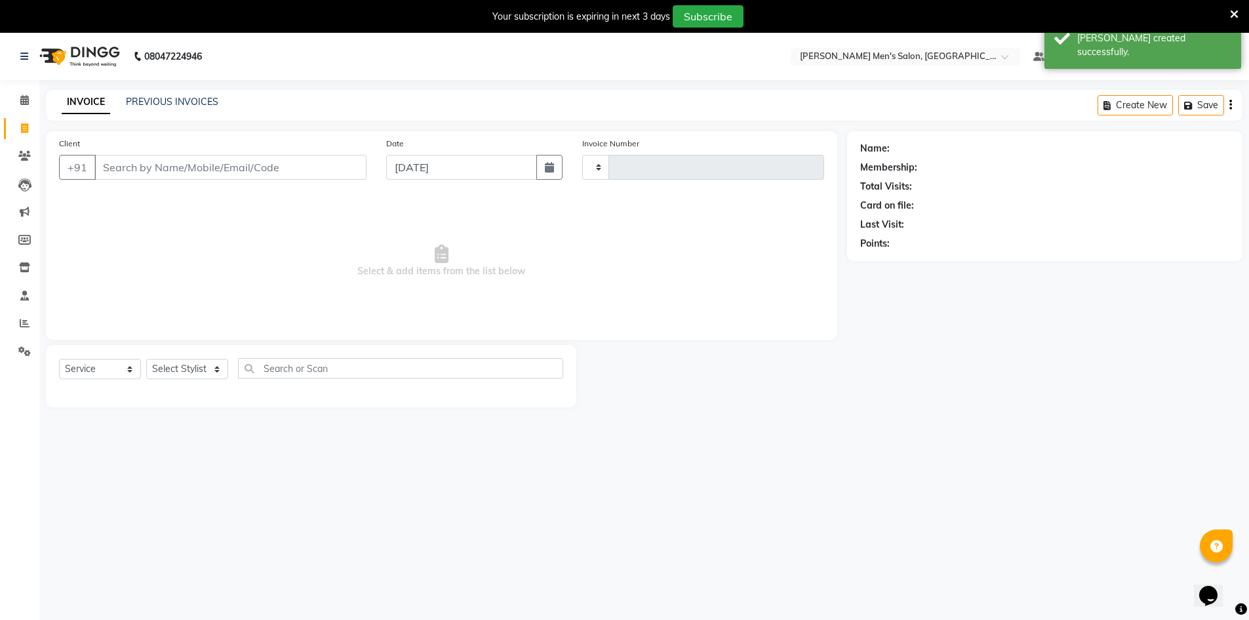
type input "3948"
select select "6913"
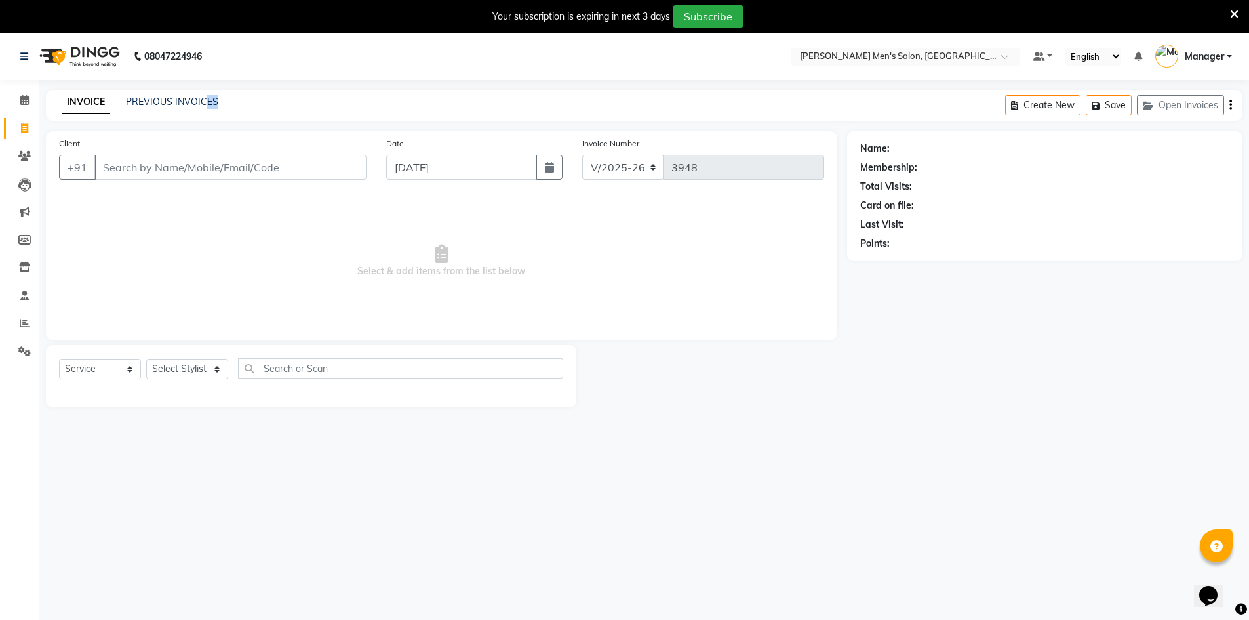
click at [251, 99] on div "INVOICE PREVIOUS INVOICES Create New Save Open Invoices" at bounding box center [644, 105] width 1197 height 31
drag, startPoint x: 251, startPoint y: 99, endPoint x: 137, endPoint y: 104, distance: 114.2
click at [137, 104] on div "INVOICE PREVIOUS INVOICES Create New Save Open Invoices" at bounding box center [644, 105] width 1197 height 31
click at [241, 106] on div "INVOICE PREVIOUS INVOICES Create New Save Open Invoices" at bounding box center [644, 105] width 1197 height 31
click at [298, 289] on span "Select & add items from the list below" at bounding box center [441, 260] width 765 height 131
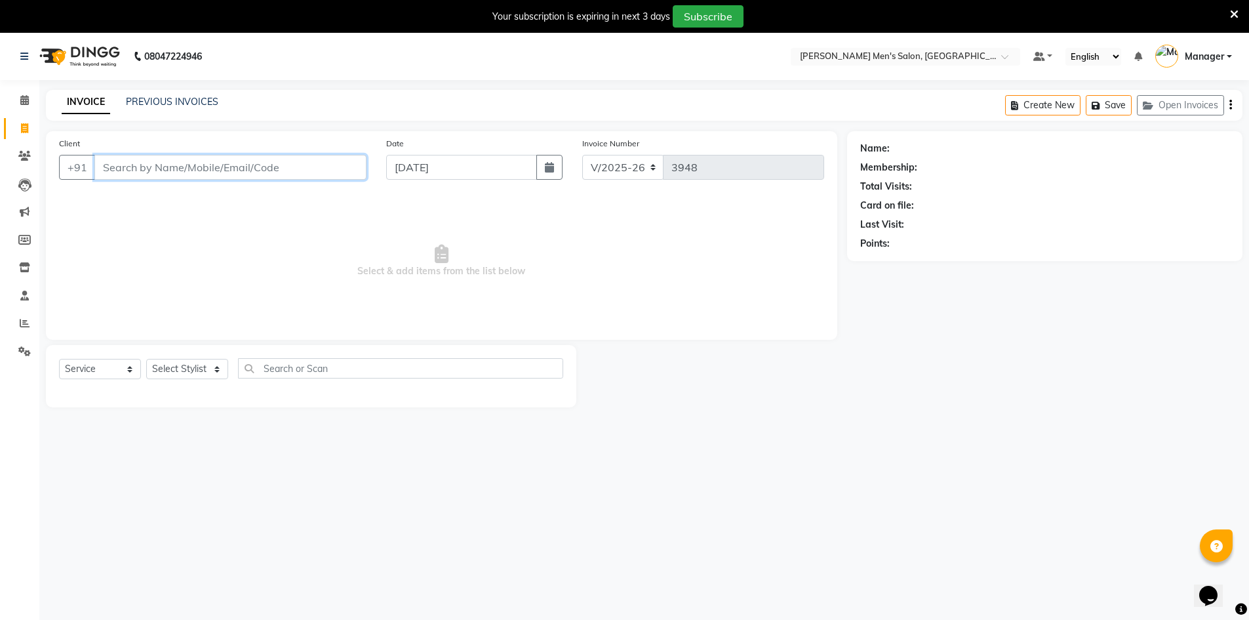
click at [249, 176] on input "Client" at bounding box center [230, 167] width 272 height 25
type input "9789242474"
click at [321, 167] on span "Add Client" at bounding box center [333, 167] width 52 height 13
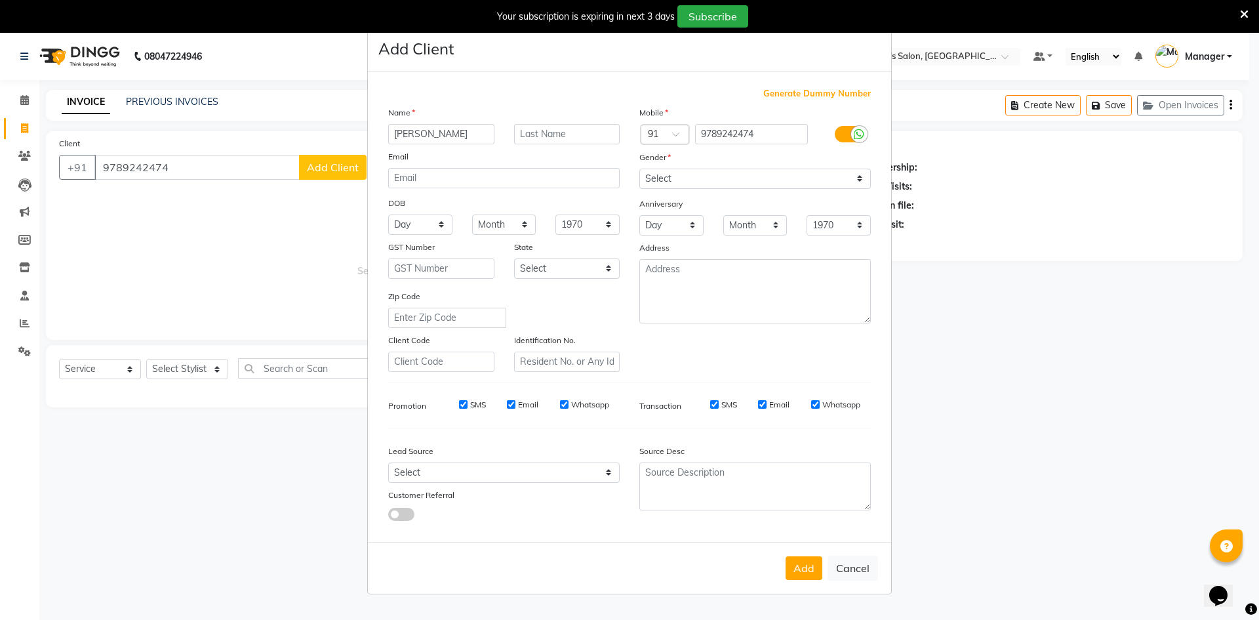
type input "[PERSON_NAME]"
drag, startPoint x: 676, startPoint y: 180, endPoint x: 677, endPoint y: 188, distance: 8.0
click at [676, 182] on select "Select [DEMOGRAPHIC_DATA] [DEMOGRAPHIC_DATA] Other Prefer Not To Say" at bounding box center [754, 179] width 231 height 20
select select "[DEMOGRAPHIC_DATA]"
click at [639, 169] on select "Select [DEMOGRAPHIC_DATA] [DEMOGRAPHIC_DATA] Other Prefer Not To Say" at bounding box center [754, 179] width 231 height 20
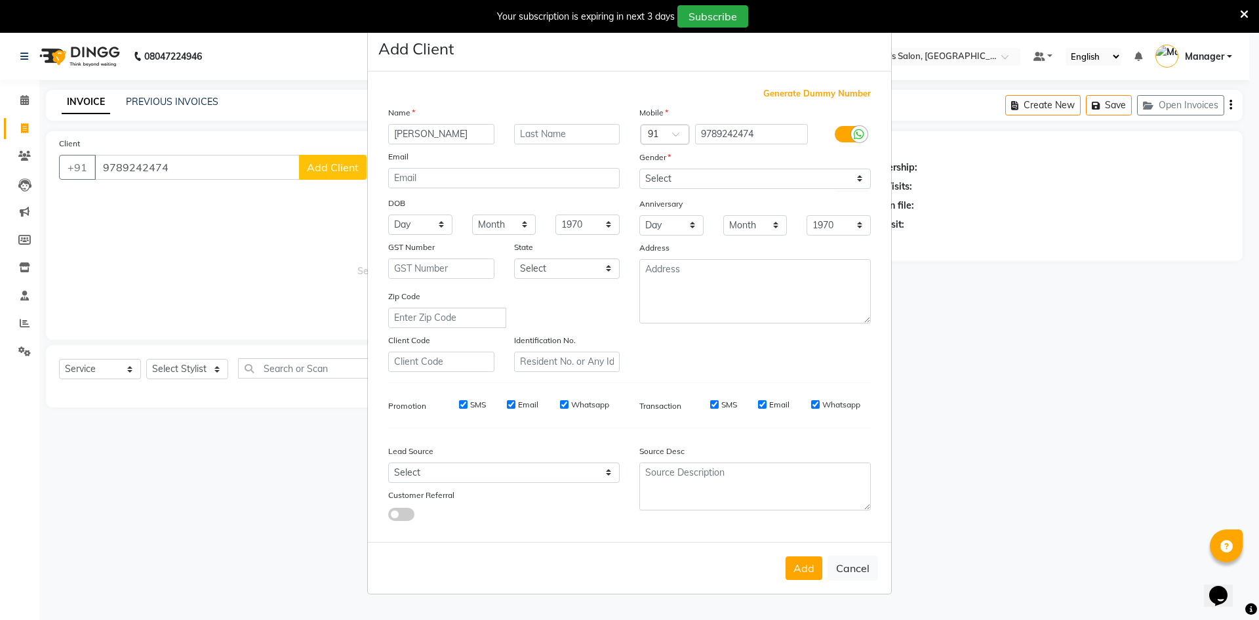
click at [565, 483] on div "Lead Source Select Walk-in Referral Internet Friend Word of Mouth Advertisement…" at bounding box center [503, 480] width 251 height 82
click at [555, 471] on select "Select Walk-in Referral Internet Friend Word of Mouth Advertisement Facebook Ju…" at bounding box center [503, 472] width 231 height 20
select select "48262"
click at [388, 462] on select "Select Walk-in Referral Internet Friend Word of Mouth Advertisement Facebook Ju…" at bounding box center [503, 472] width 231 height 20
click at [794, 569] on button "Add" at bounding box center [804, 568] width 37 height 24
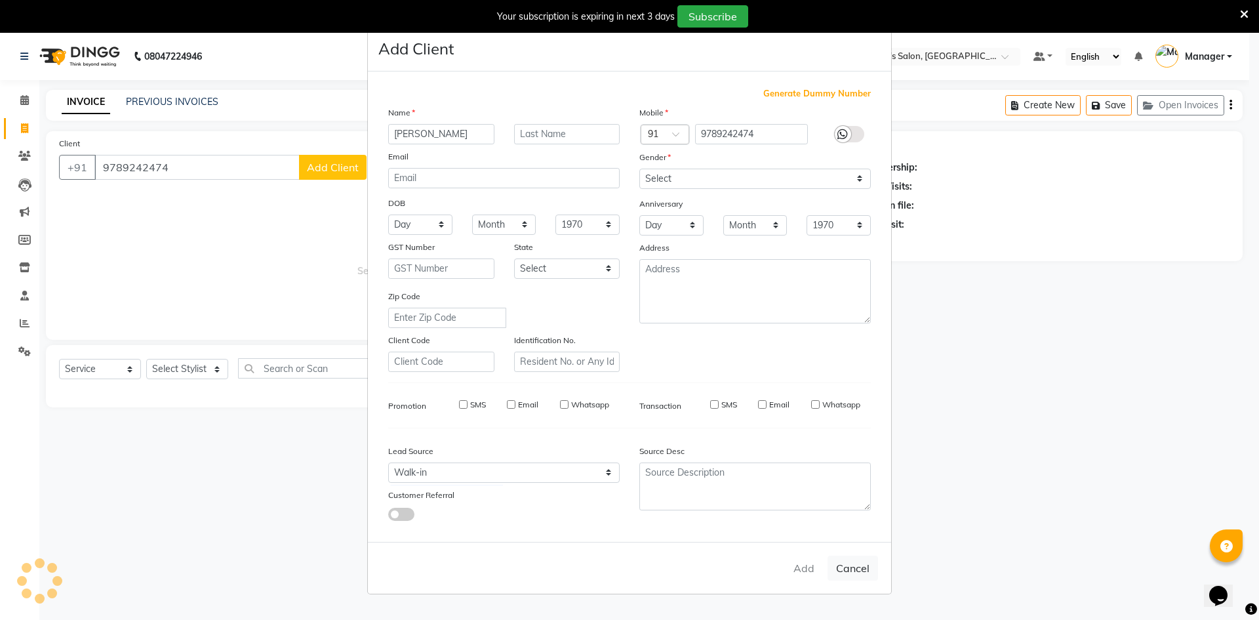
select select
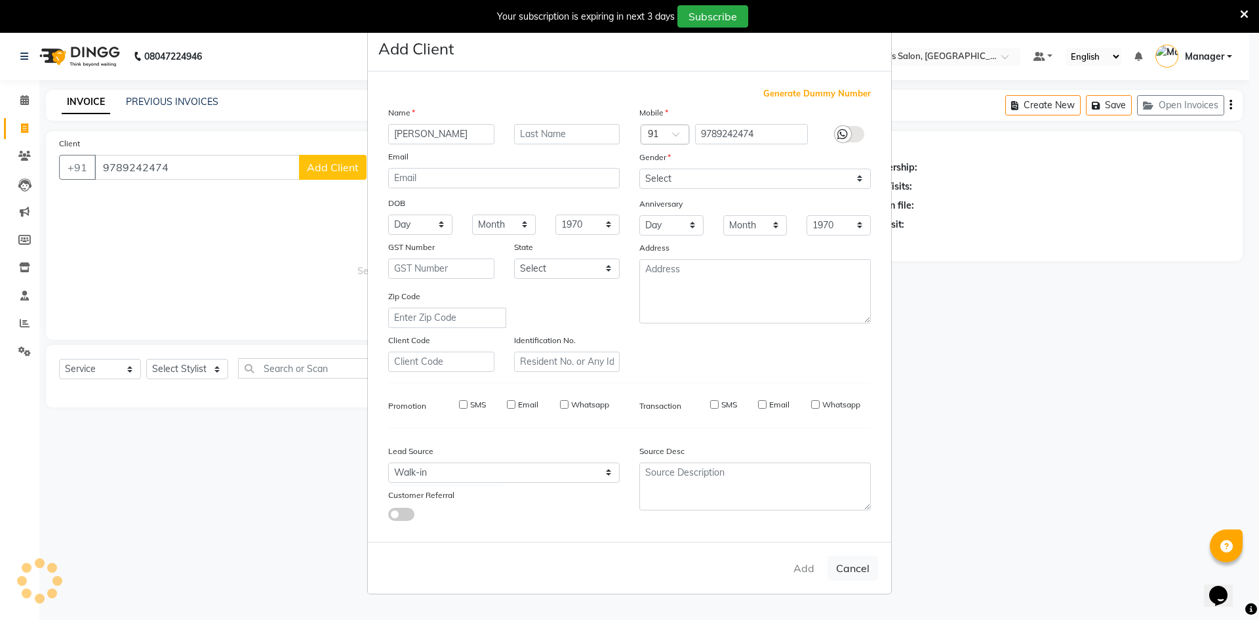
select select
checkbox input "false"
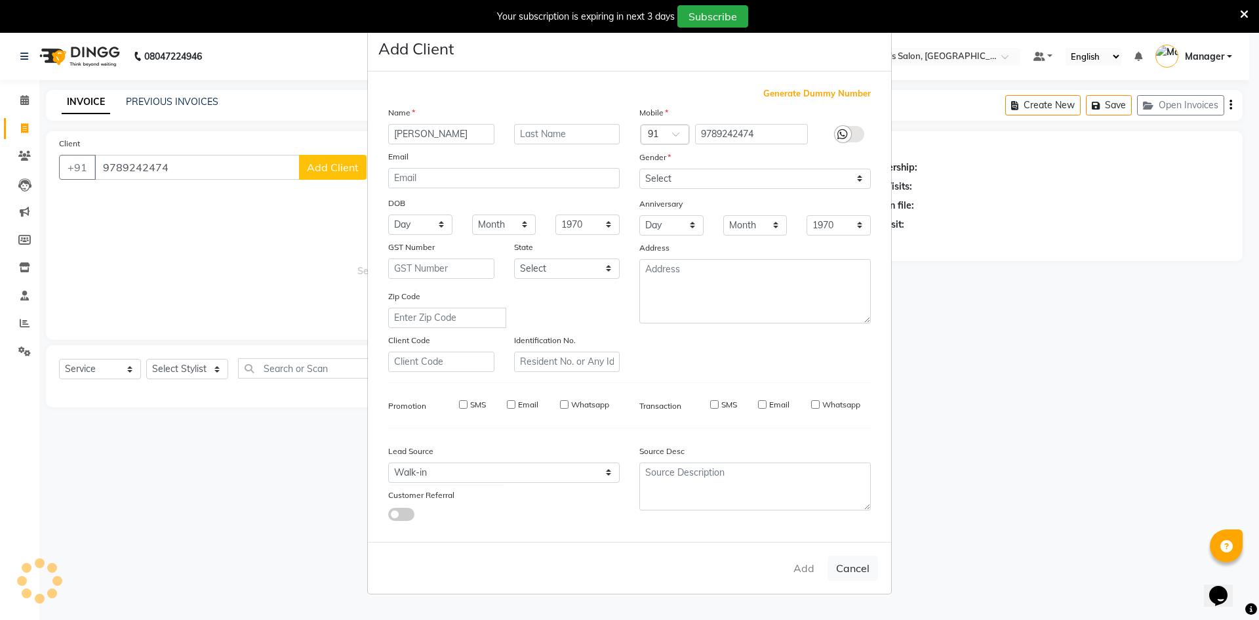
checkbox input "false"
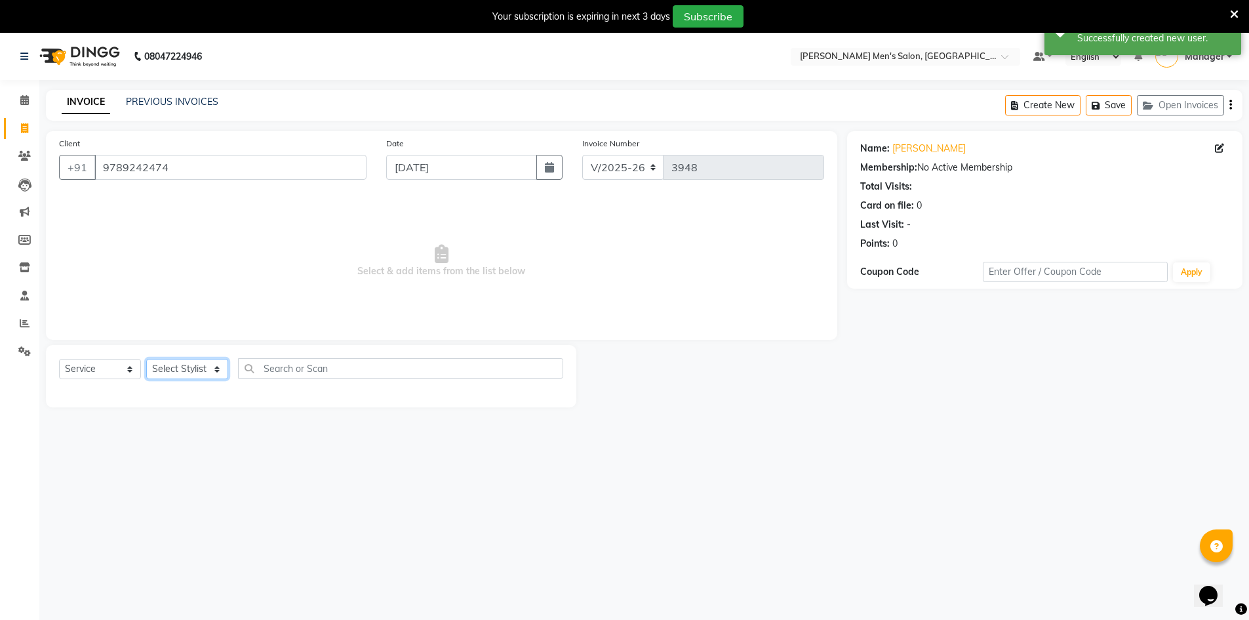
click at [195, 367] on select "Select Stylist [PERSON_NAME] Manager [PERSON_NAME] [PERSON_NAME]" at bounding box center [187, 369] width 82 height 20
select select "70201"
click at [146, 359] on select "Select Stylist [PERSON_NAME] Manager [PERSON_NAME] [PERSON_NAME]" at bounding box center [187, 369] width 82 height 20
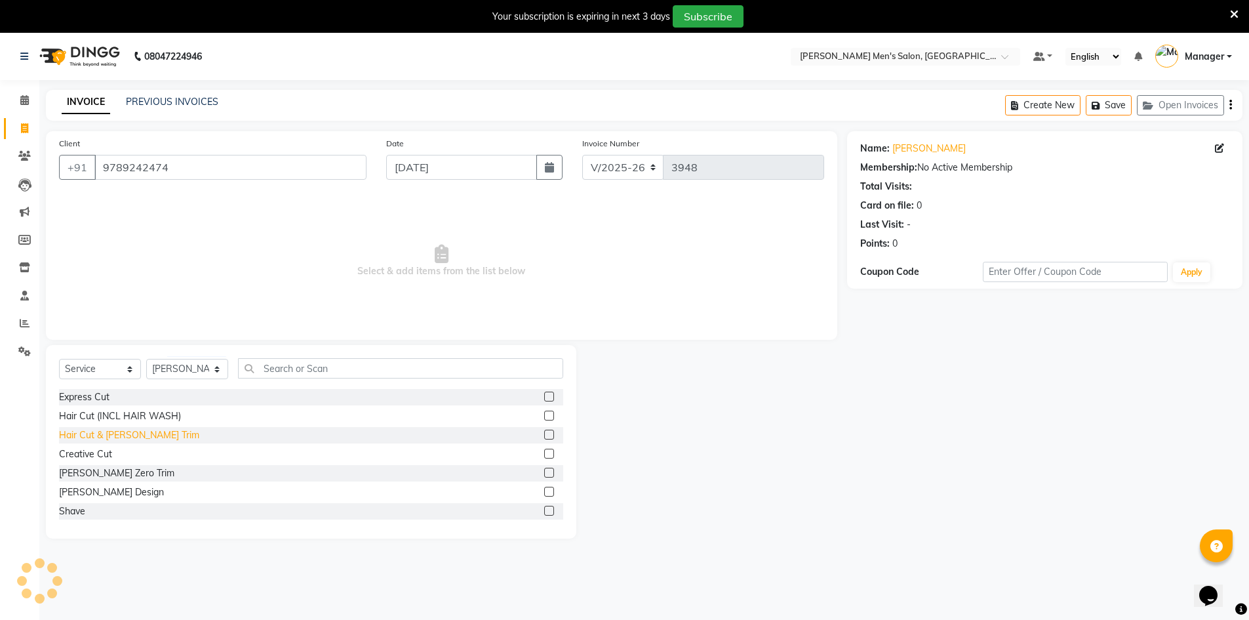
click at [131, 433] on div "Hair Cut & [PERSON_NAME] Trim" at bounding box center [129, 435] width 140 height 14
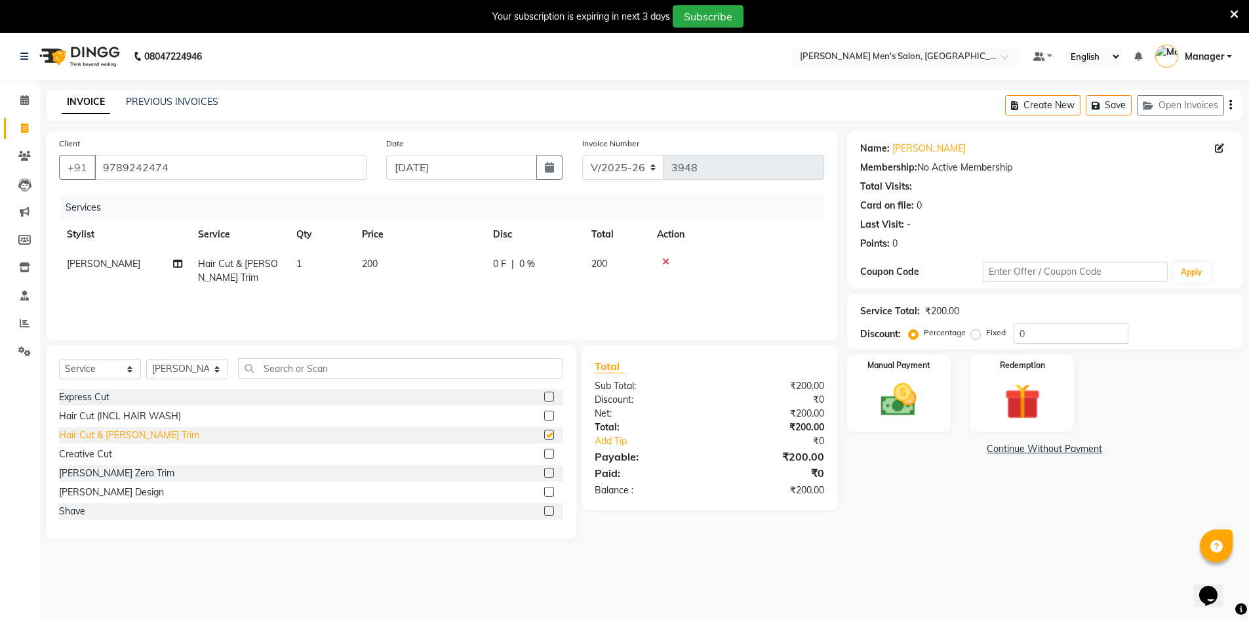
checkbox input "false"
click at [894, 374] on div "Manual Payment" at bounding box center [899, 393] width 108 height 81
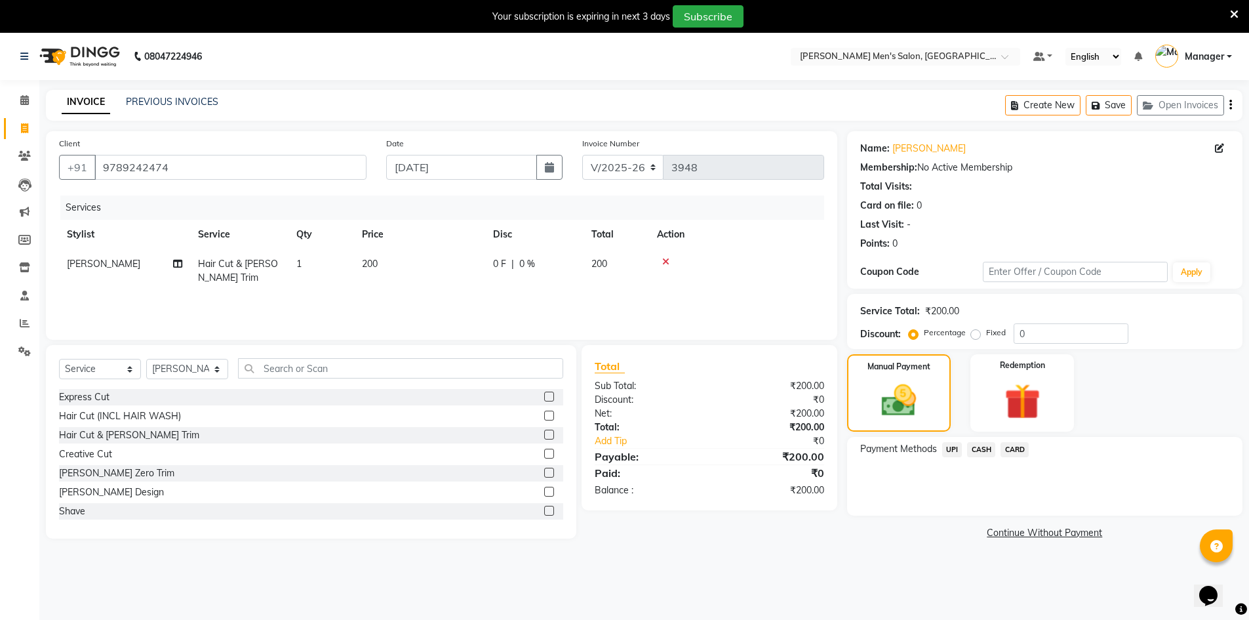
click at [980, 456] on span "CASH" at bounding box center [981, 449] width 28 height 15
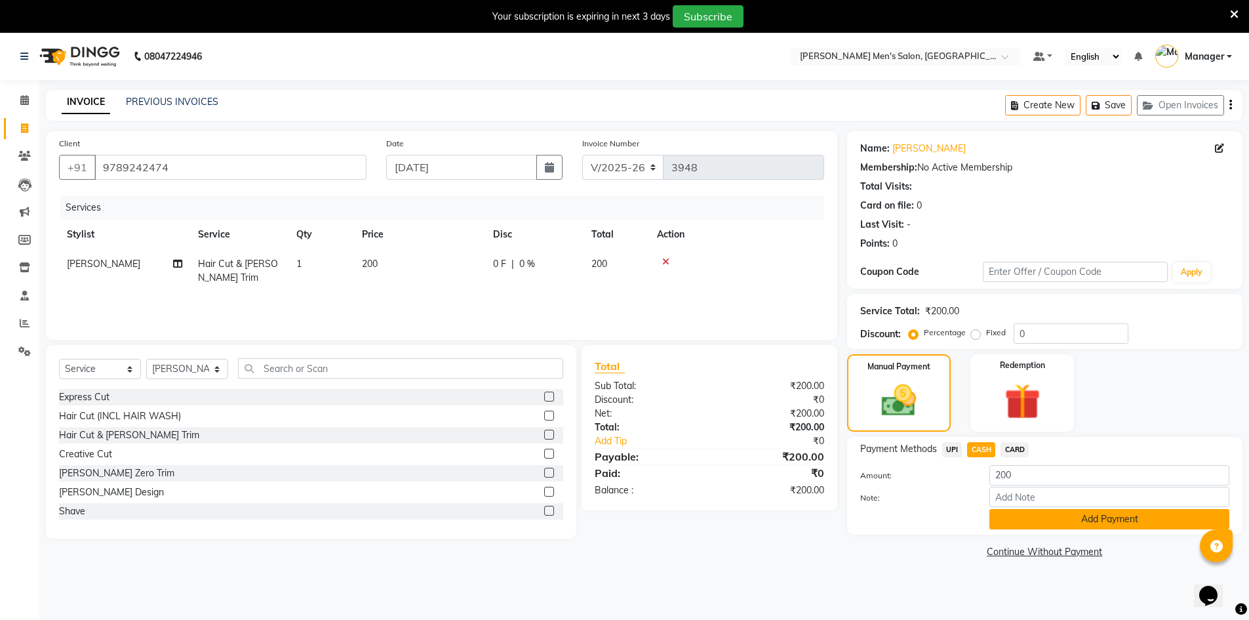
click at [1009, 525] on button "Add Payment" at bounding box center [1110, 519] width 240 height 20
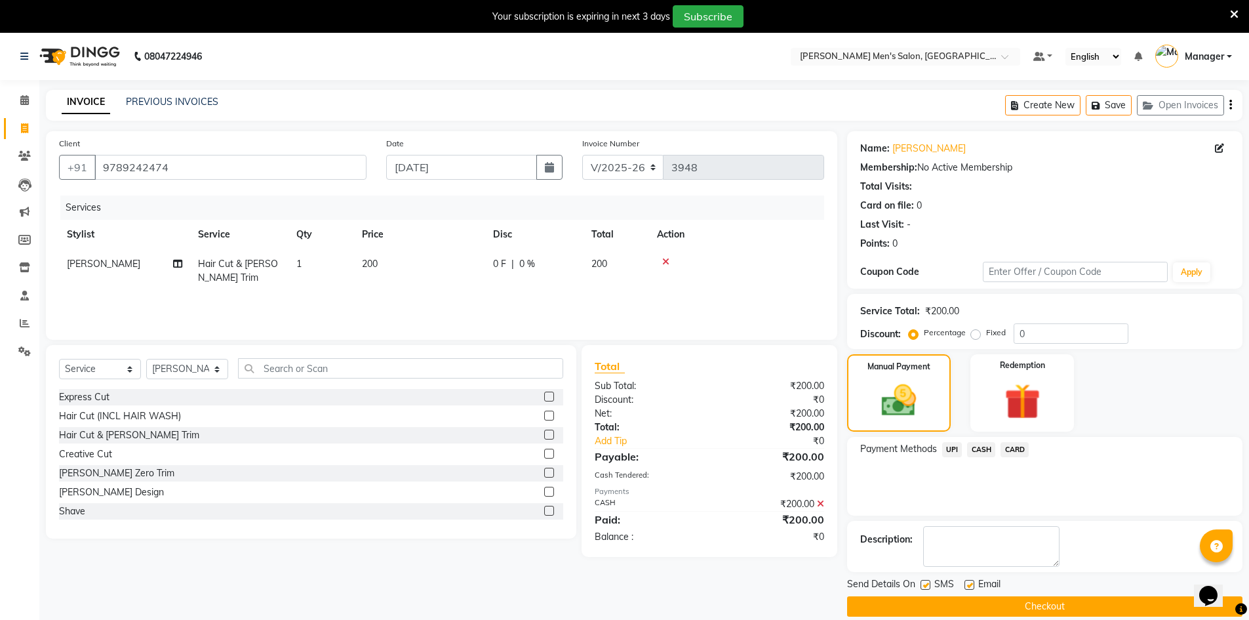
click at [1028, 594] on div "Send Details On SMS Email Checkout" at bounding box center [1044, 596] width 395 height 39
click at [1028, 613] on button "Checkout" at bounding box center [1044, 606] width 395 height 20
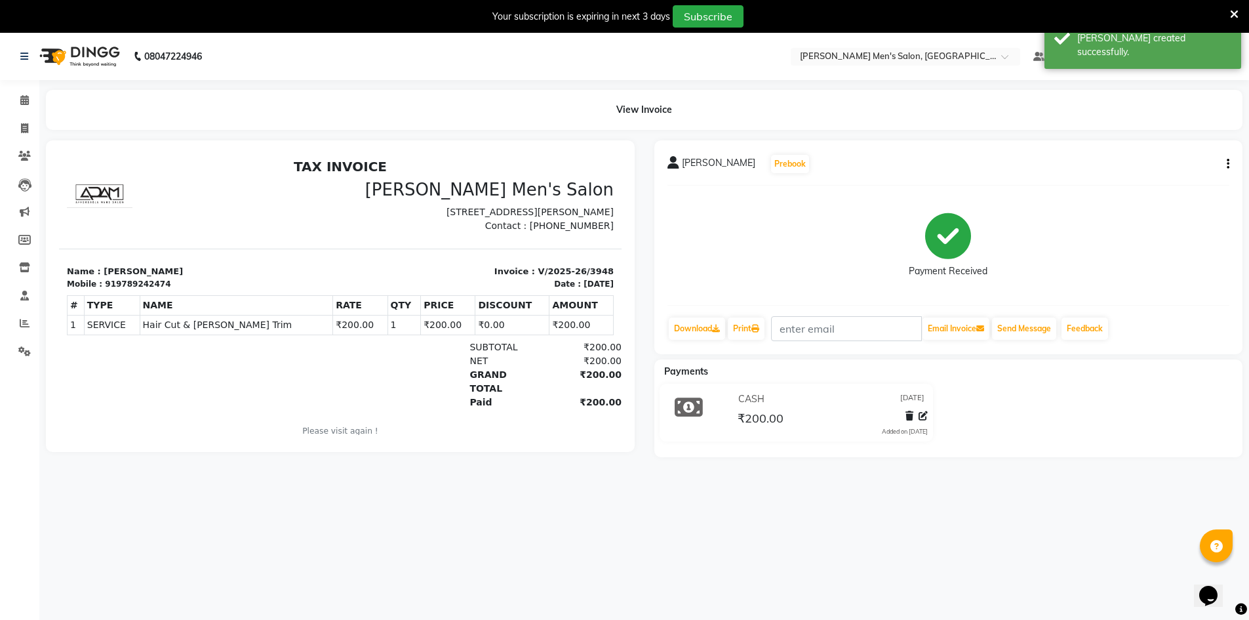
drag, startPoint x: 1035, startPoint y: 468, endPoint x: 37, endPoint y: 129, distance: 1053.3
click at [37, 129] on div "View Invoice" at bounding box center [644, 110] width 1216 height 40
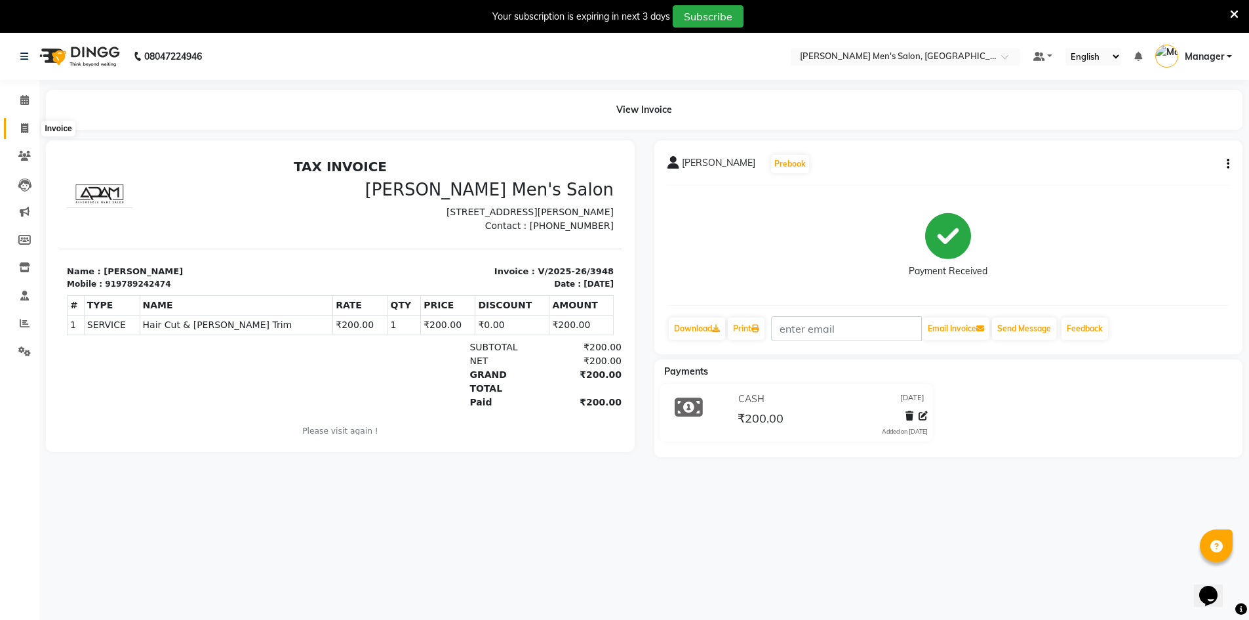
click at [14, 127] on span at bounding box center [24, 128] width 23 height 15
select select "service"
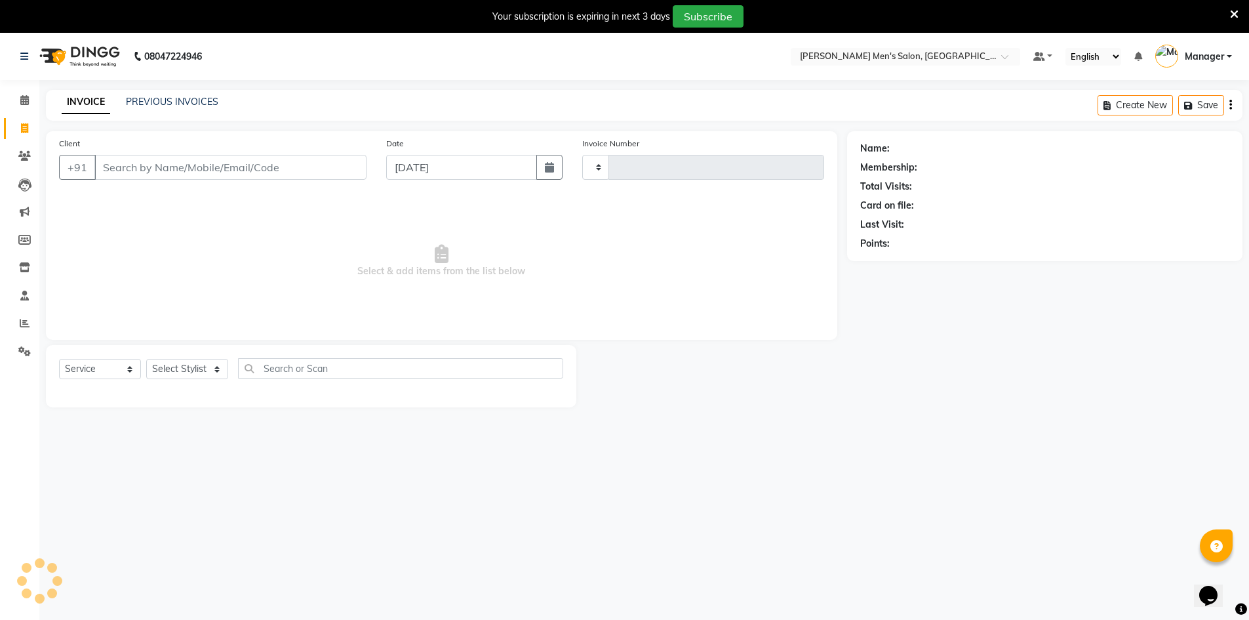
type input "3949"
select select "6913"
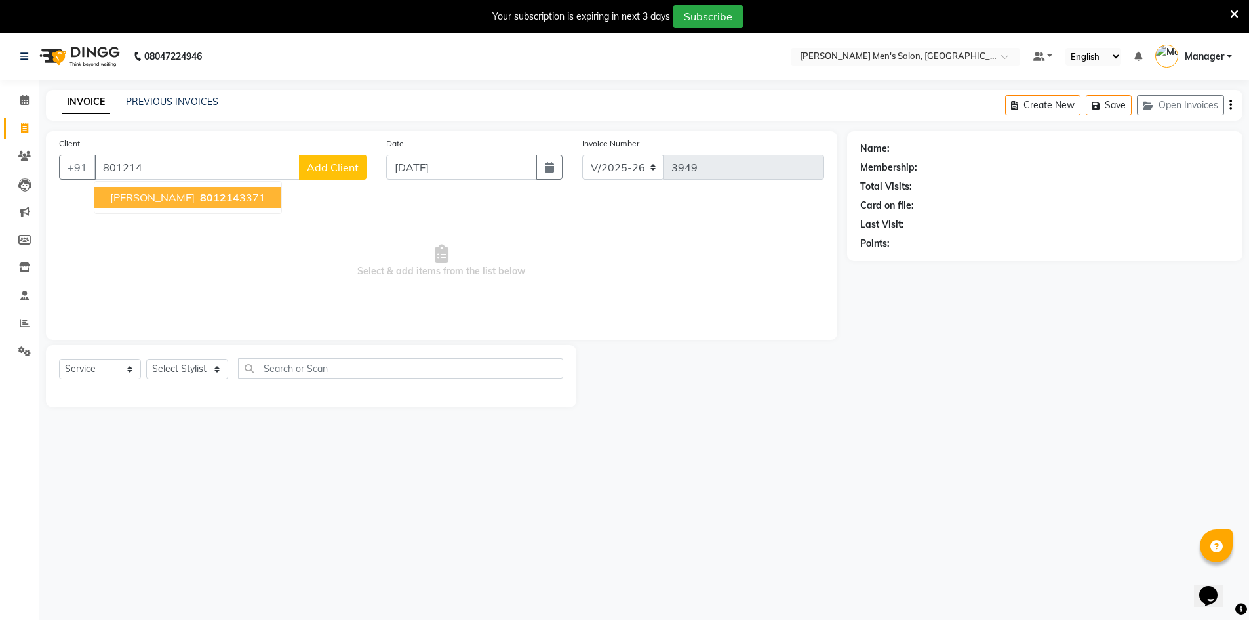
click at [200, 201] on span "801214" at bounding box center [219, 197] width 39 height 13
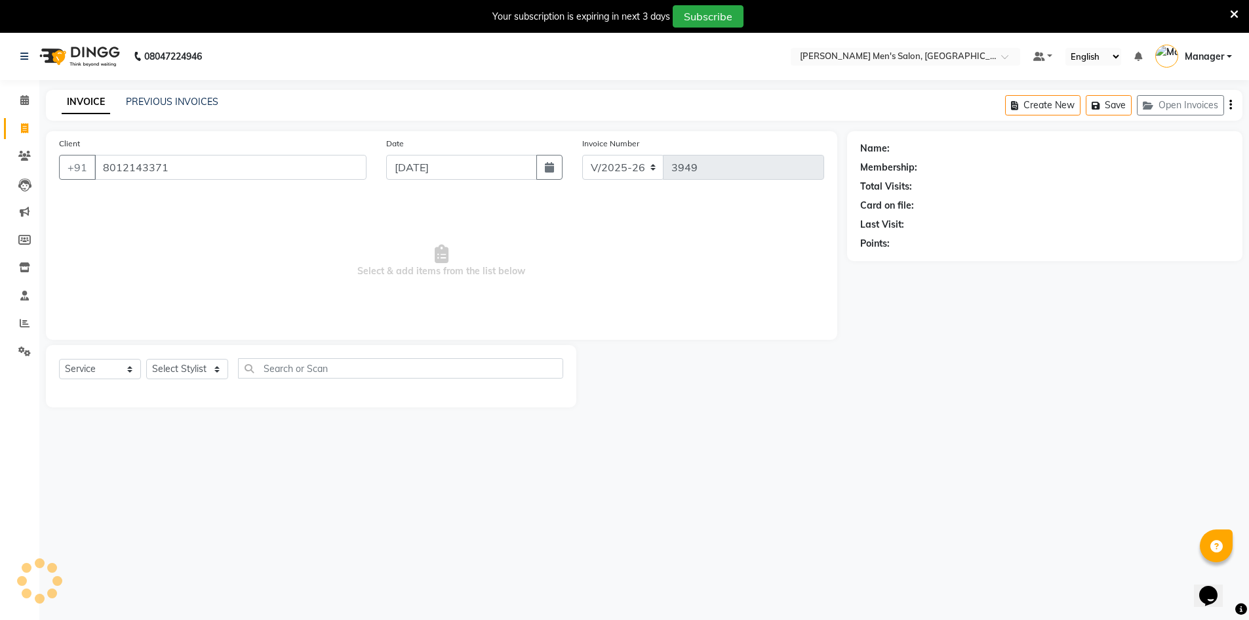
type input "8012143371"
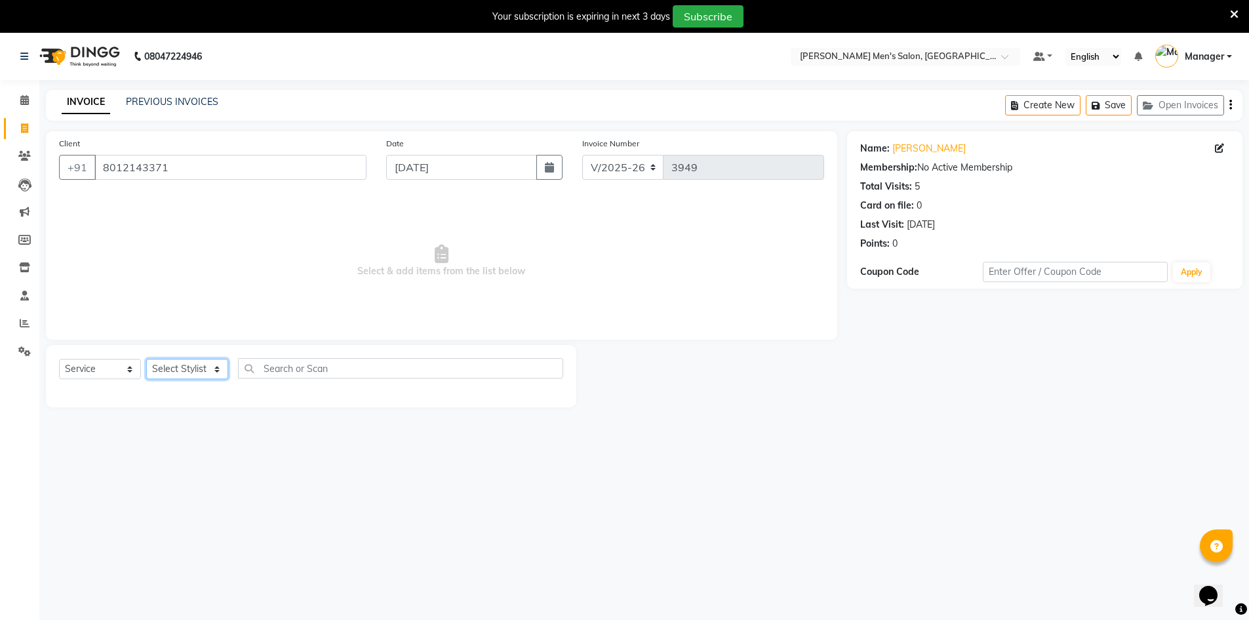
click at [154, 367] on select "Select Stylist [PERSON_NAME] Manager [PERSON_NAME] [PERSON_NAME]" at bounding box center [187, 369] width 82 height 20
select select "86101"
click at [146, 359] on select "Select Stylist [PERSON_NAME] Manager [PERSON_NAME] [PERSON_NAME]" at bounding box center [187, 369] width 82 height 20
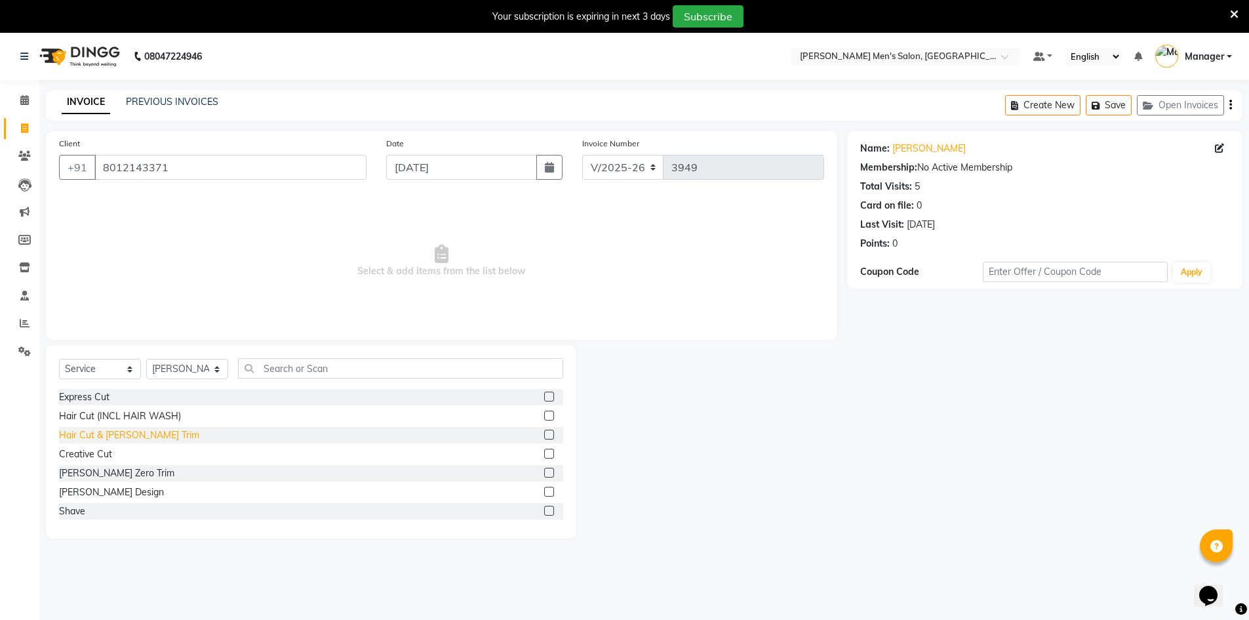
click at [119, 434] on div "Hair Cut & [PERSON_NAME] Trim" at bounding box center [129, 435] width 140 height 14
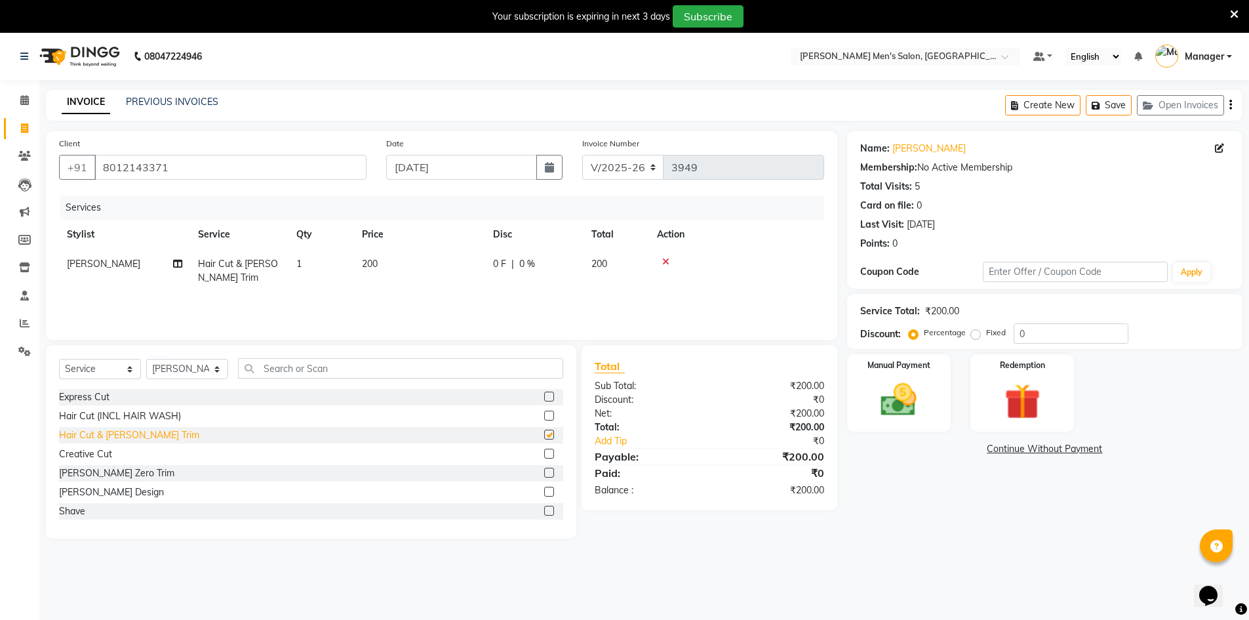
checkbox input "false"
click at [885, 424] on div "Manual Payment" at bounding box center [899, 393] width 108 height 81
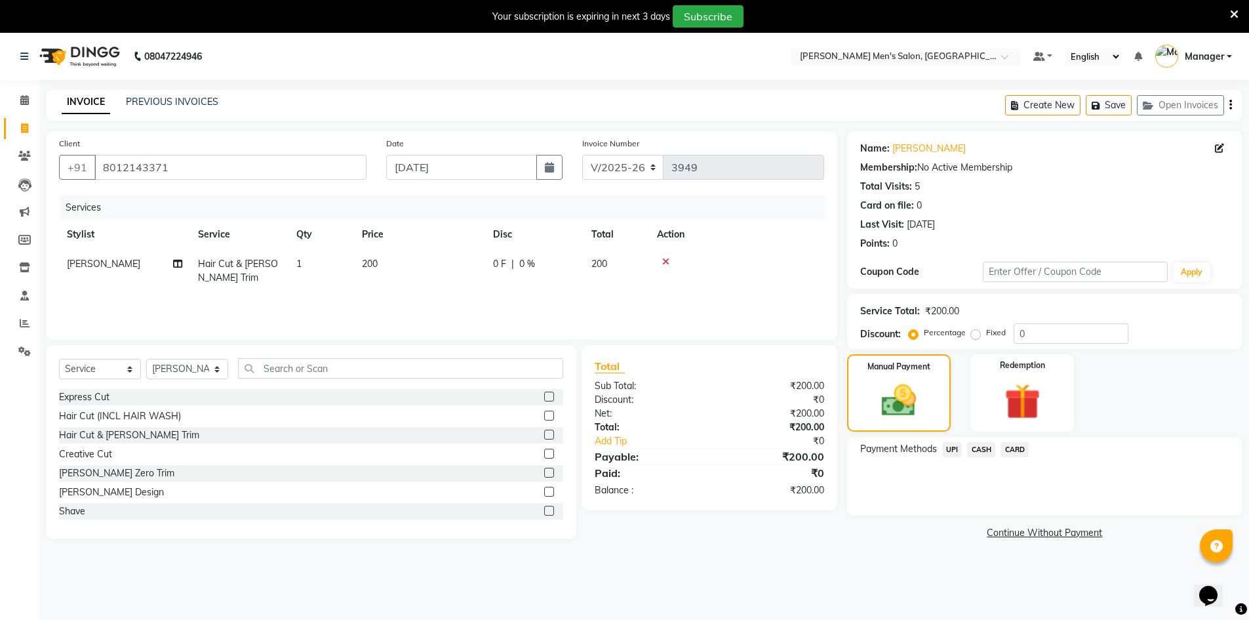
click at [959, 447] on span "UPI" at bounding box center [952, 449] width 20 height 15
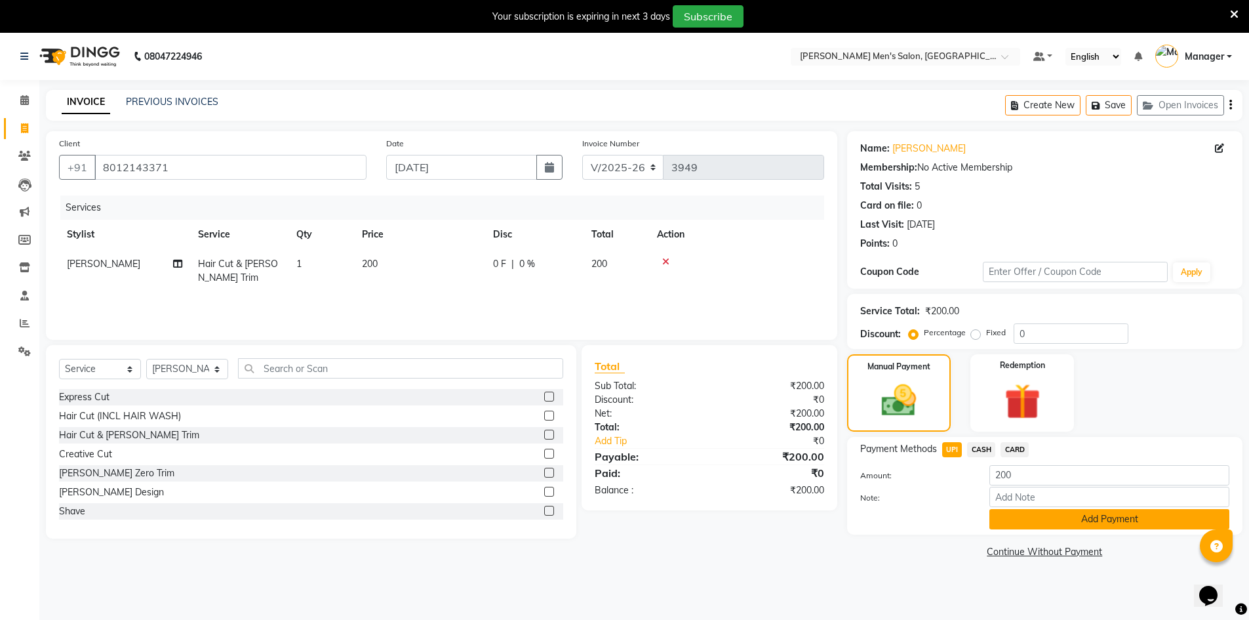
click at [1019, 522] on button "Add Payment" at bounding box center [1110, 519] width 240 height 20
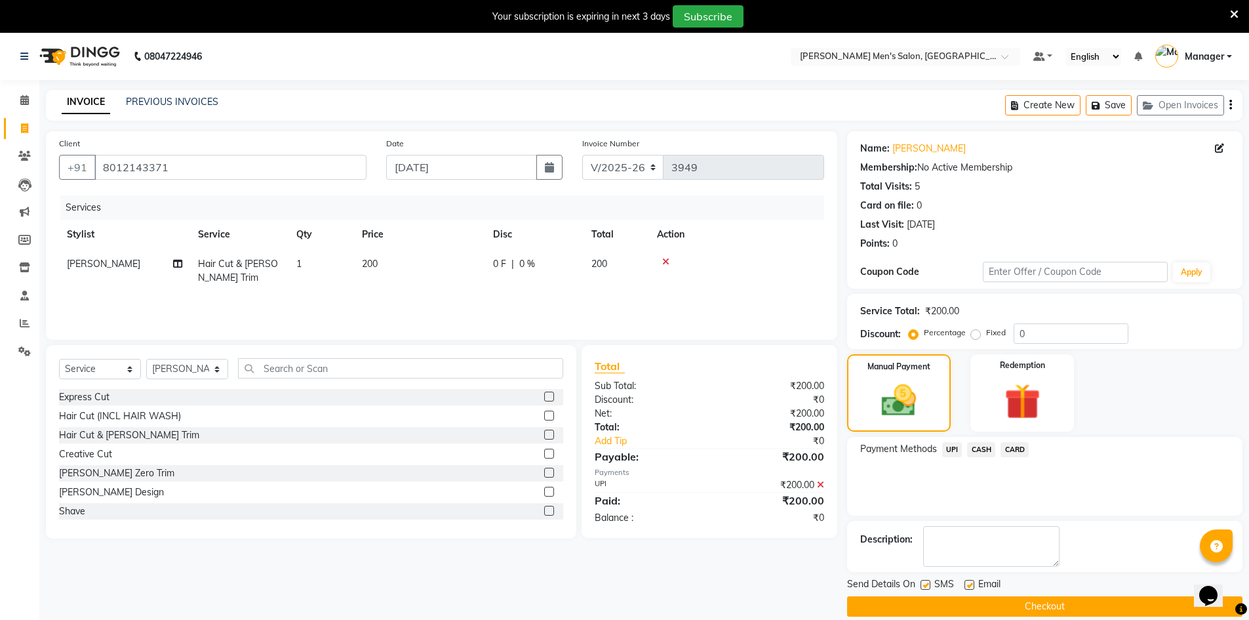
click at [1039, 608] on button "Checkout" at bounding box center [1044, 606] width 395 height 20
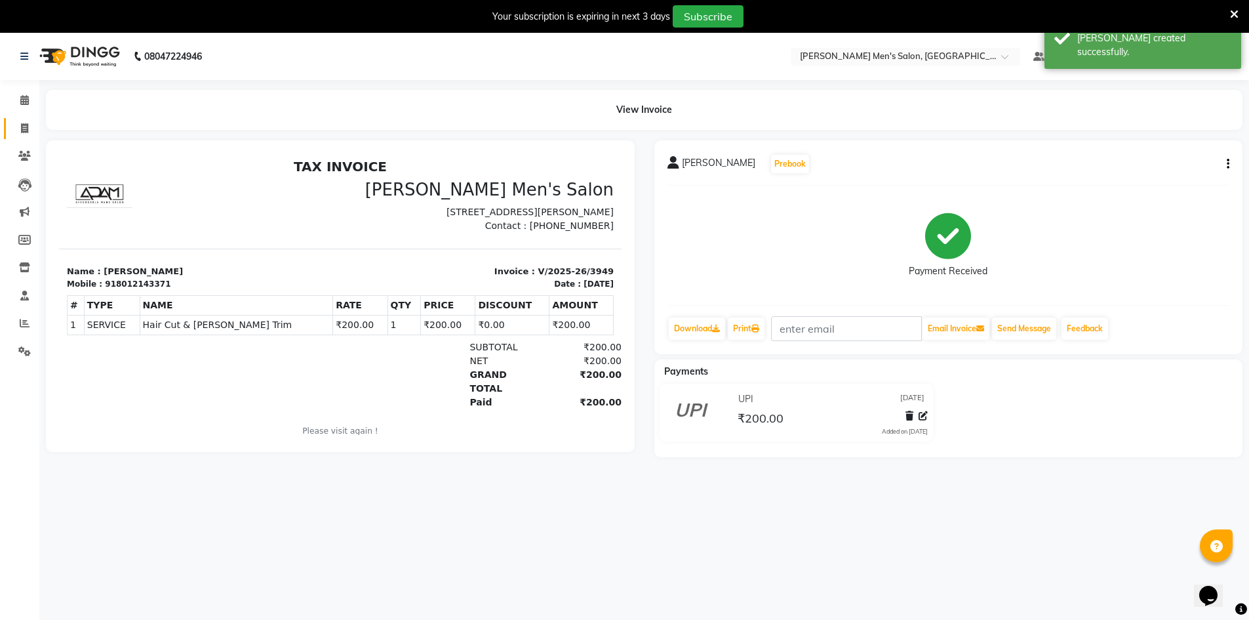
click at [12, 129] on link "Invoice" at bounding box center [19, 129] width 31 height 22
select select "6913"
select select "service"
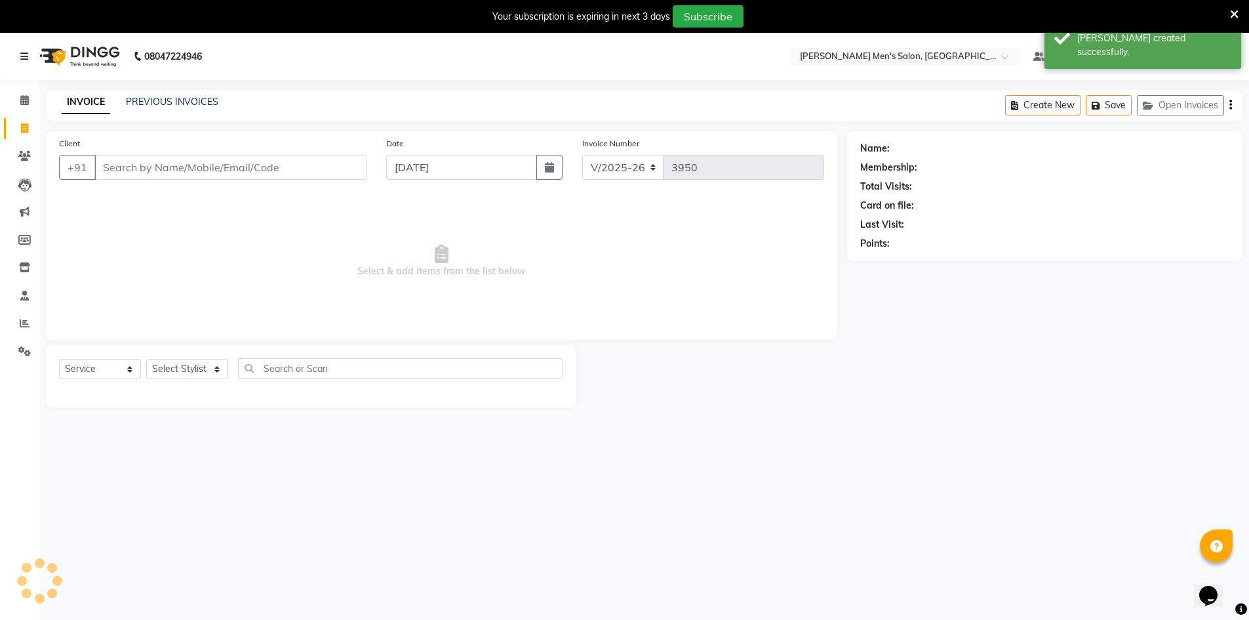
click at [130, 111] on div "INVOICE PREVIOUS INVOICES Create New Save Open Invoices" at bounding box center [644, 105] width 1197 height 31
click at [131, 110] on div "INVOICE PREVIOUS INVOICES Create New Save Open Invoices" at bounding box center [644, 105] width 1197 height 31
click at [136, 106] on link "PREVIOUS INVOICES" at bounding box center [172, 102] width 92 height 12
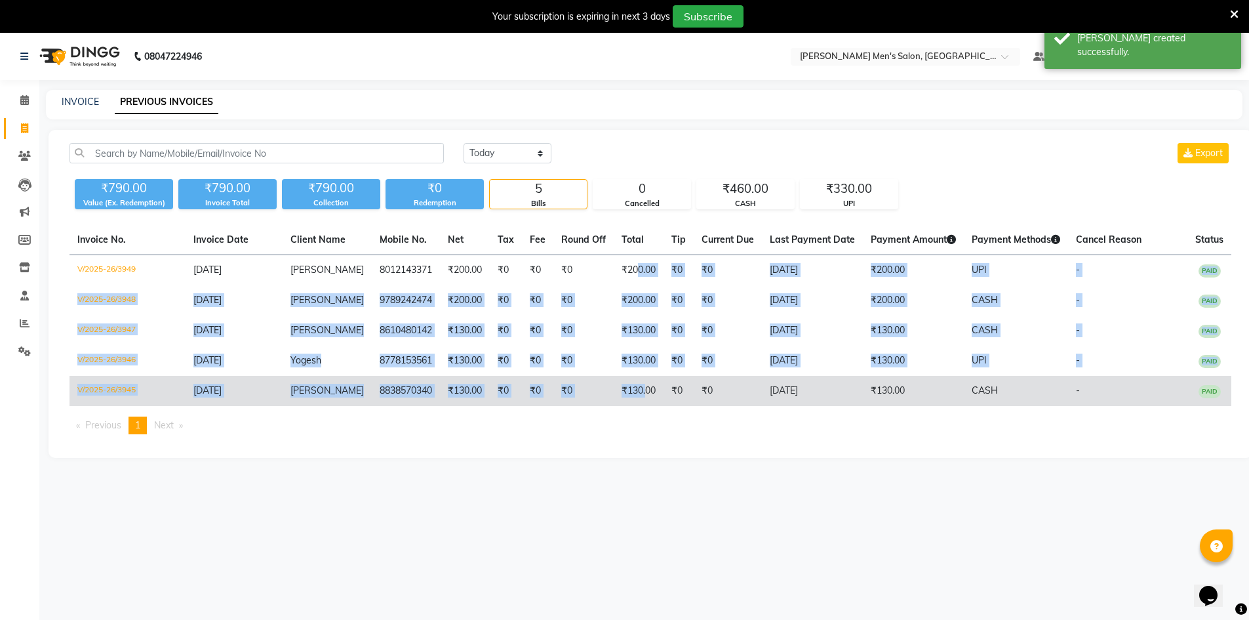
drag, startPoint x: 628, startPoint y: 271, endPoint x: 633, endPoint y: 384, distance: 112.9
click at [633, 384] on tbody "V/2025-26/3949 [DATE] [PERSON_NAME] 8012143371 ₹200.00 ₹0 ₹0 ₹0 ₹200.00 ₹0 ₹0 […" at bounding box center [651, 330] width 1162 height 151
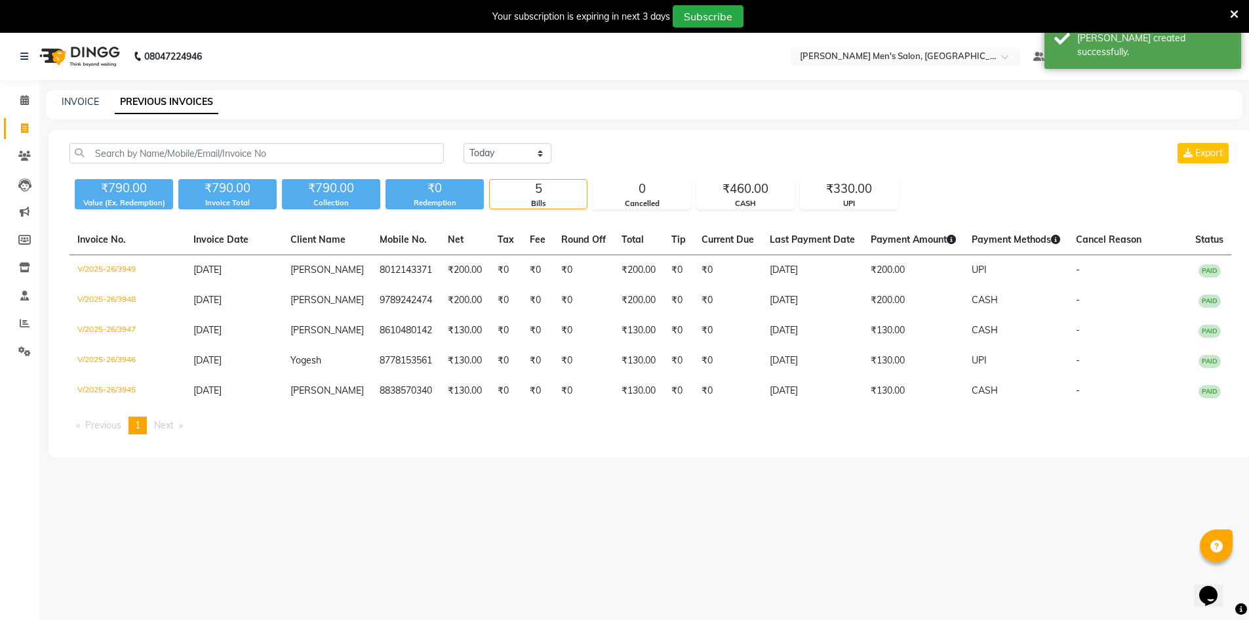
click at [622, 430] on ul "Previous page 1 / 1 You're on page 1 Next page" at bounding box center [651, 425] width 1162 height 18
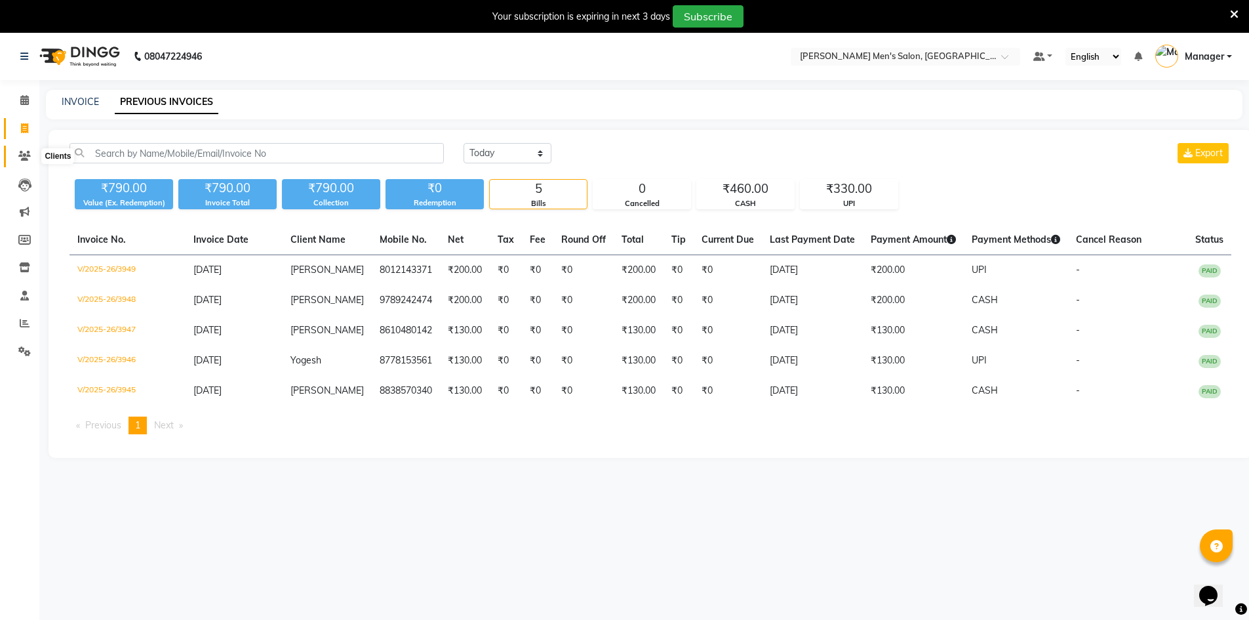
click at [18, 158] on span at bounding box center [24, 156] width 23 height 15
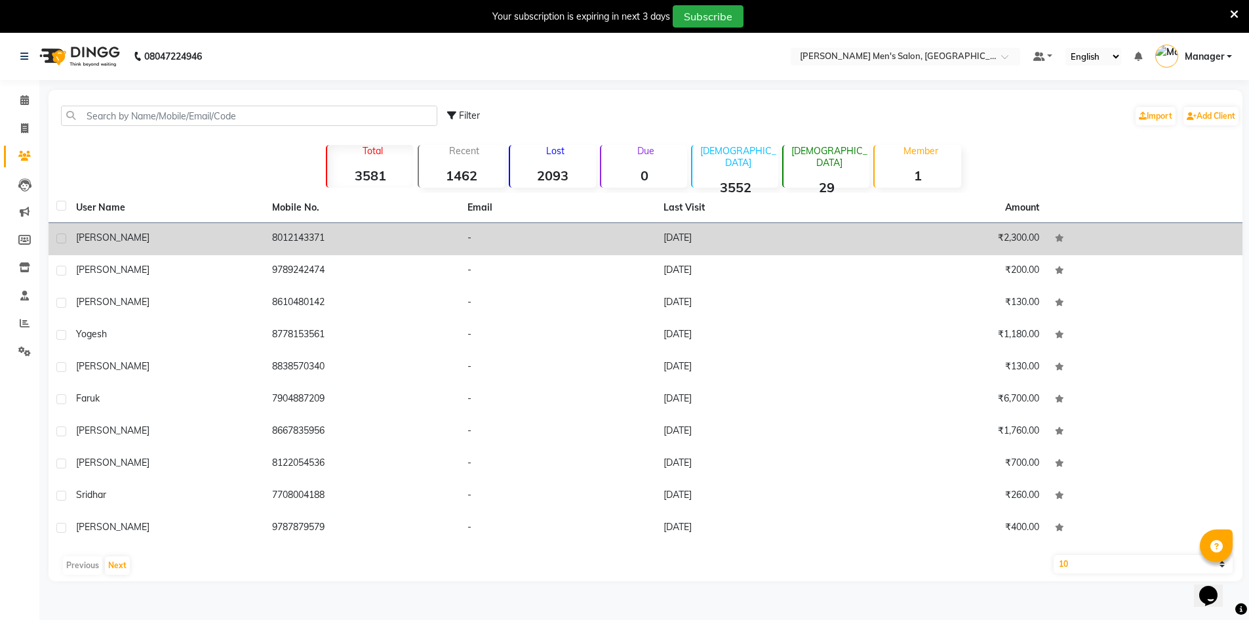
click at [523, 232] on td "-" at bounding box center [558, 239] width 196 height 32
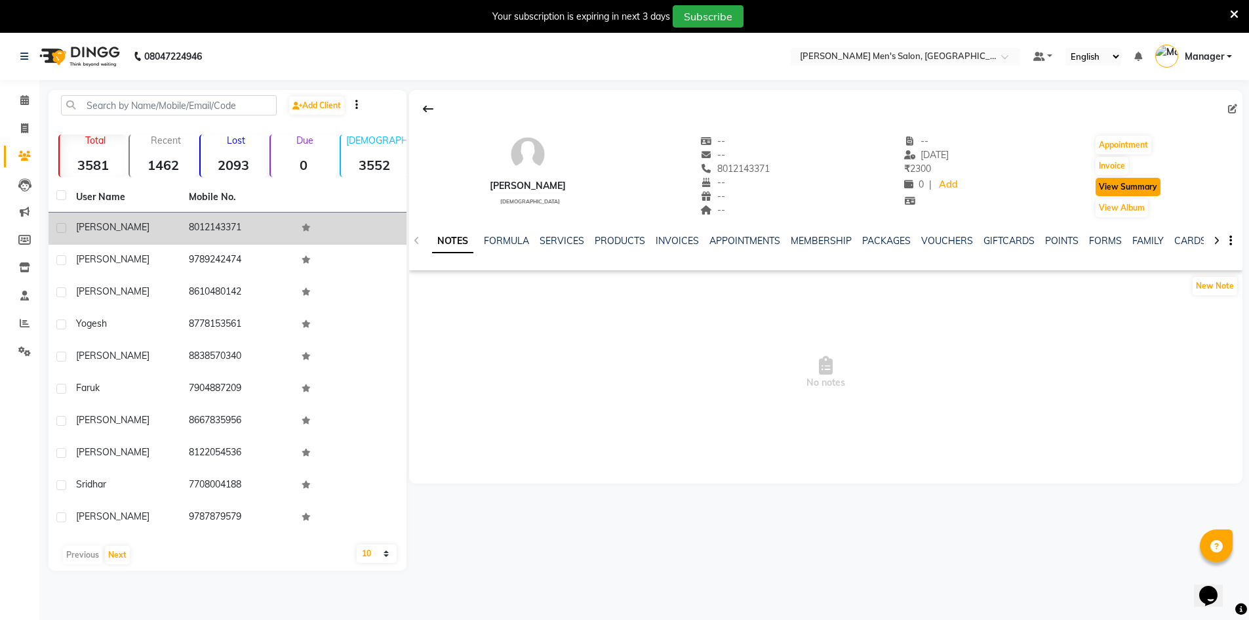
click at [1139, 188] on button "View Summary" at bounding box center [1128, 187] width 65 height 18
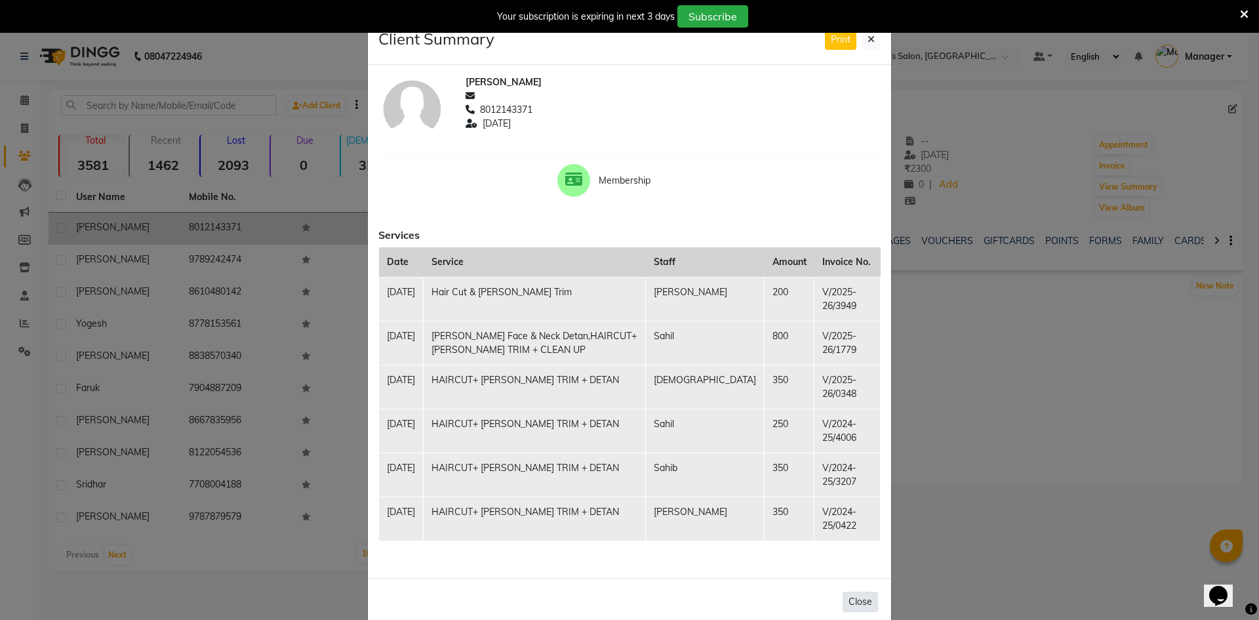
click at [850, 607] on button "Close" at bounding box center [860, 602] width 35 height 20
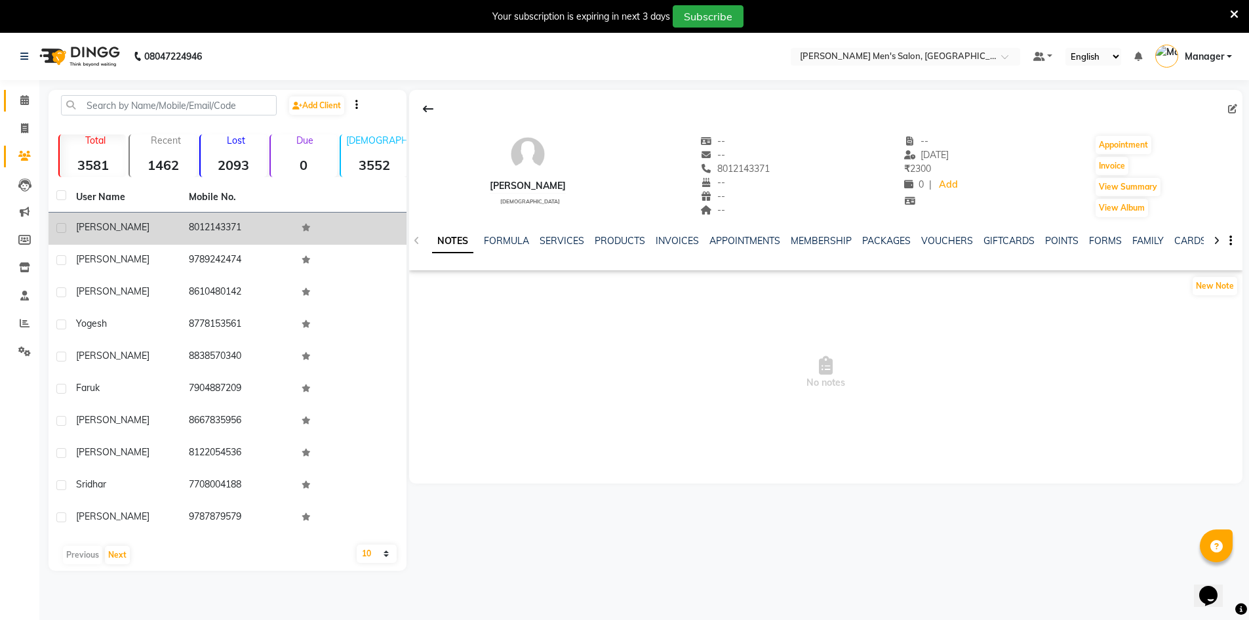
click at [11, 98] on link "Calendar" at bounding box center [19, 101] width 31 height 22
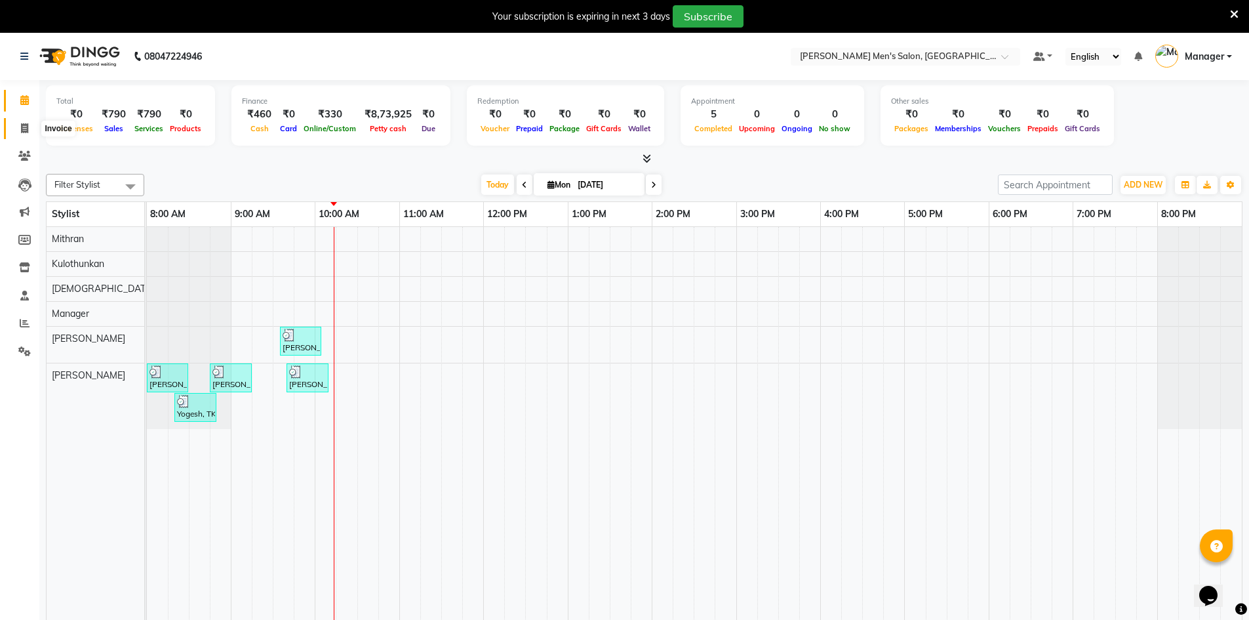
click at [31, 126] on span at bounding box center [24, 128] width 23 height 15
select select "service"
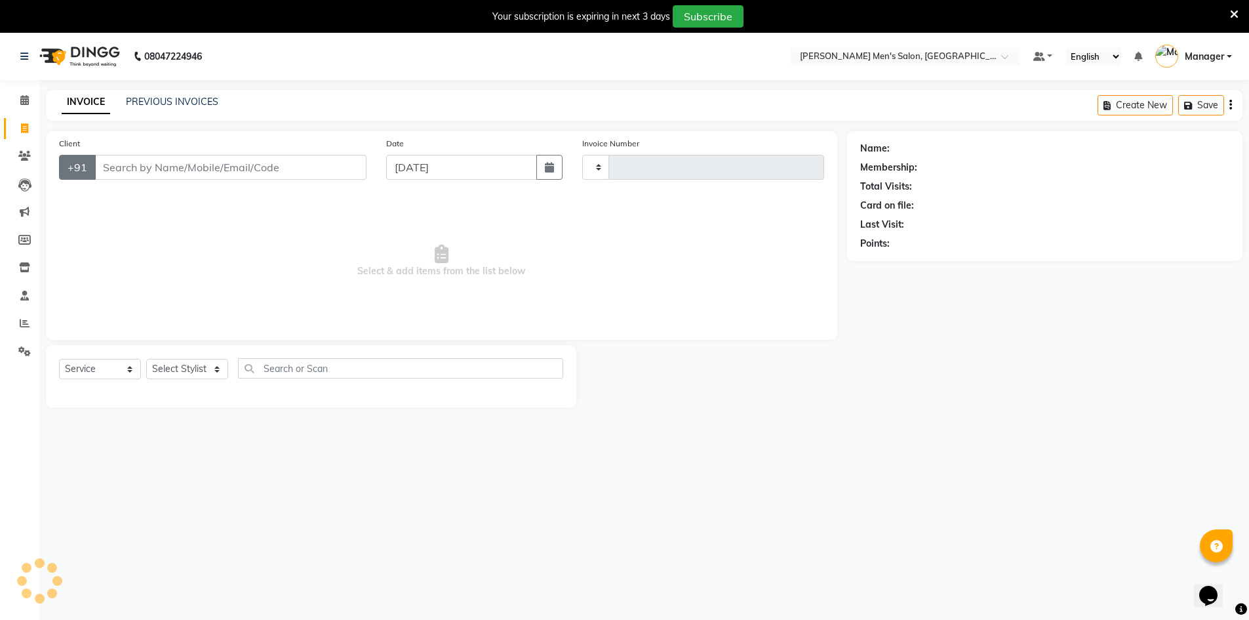
type input "3950"
select select "6913"
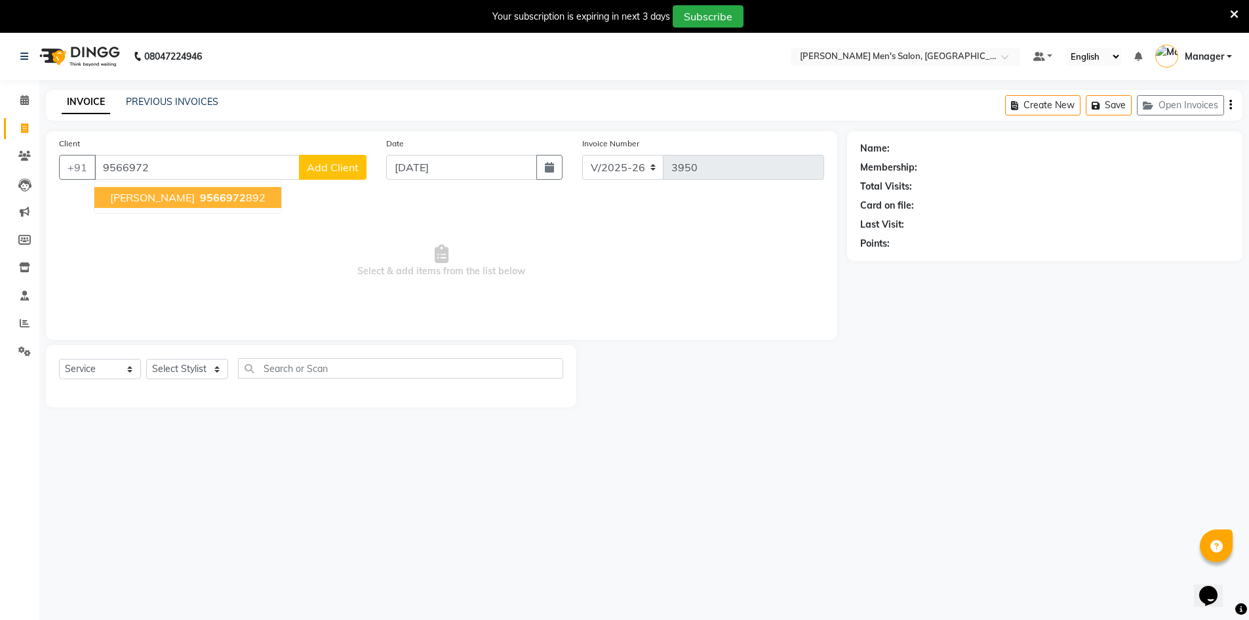
click at [200, 197] on span "9566972" at bounding box center [223, 197] width 46 height 13
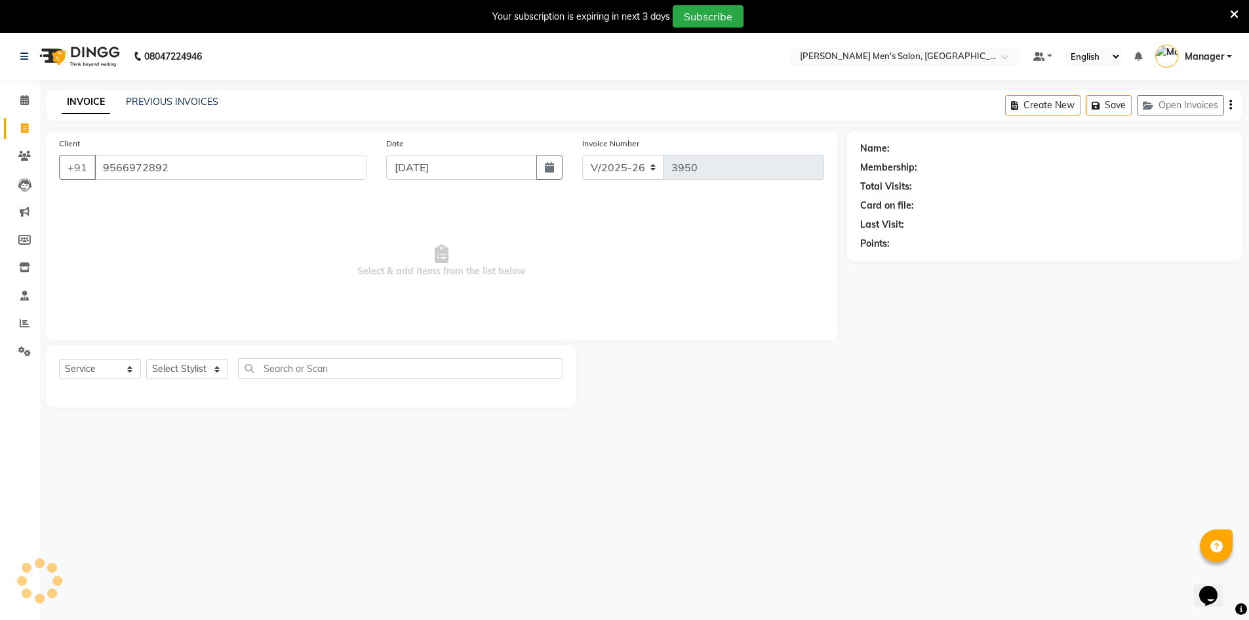
type input "9566972892"
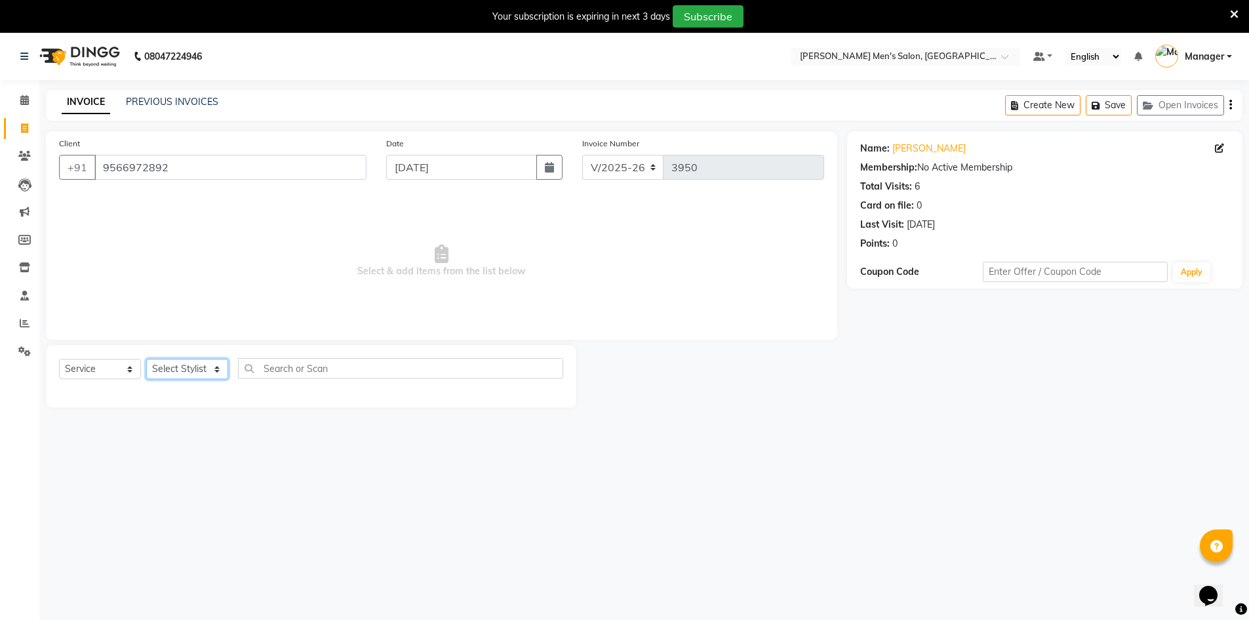
click at [180, 362] on select "Select Stylist [PERSON_NAME] Manager [PERSON_NAME] [PERSON_NAME]" at bounding box center [187, 369] width 82 height 20
select select "70201"
click at [146, 359] on select "Select Stylist [PERSON_NAME] Manager [PERSON_NAME] [PERSON_NAME]" at bounding box center [187, 369] width 82 height 20
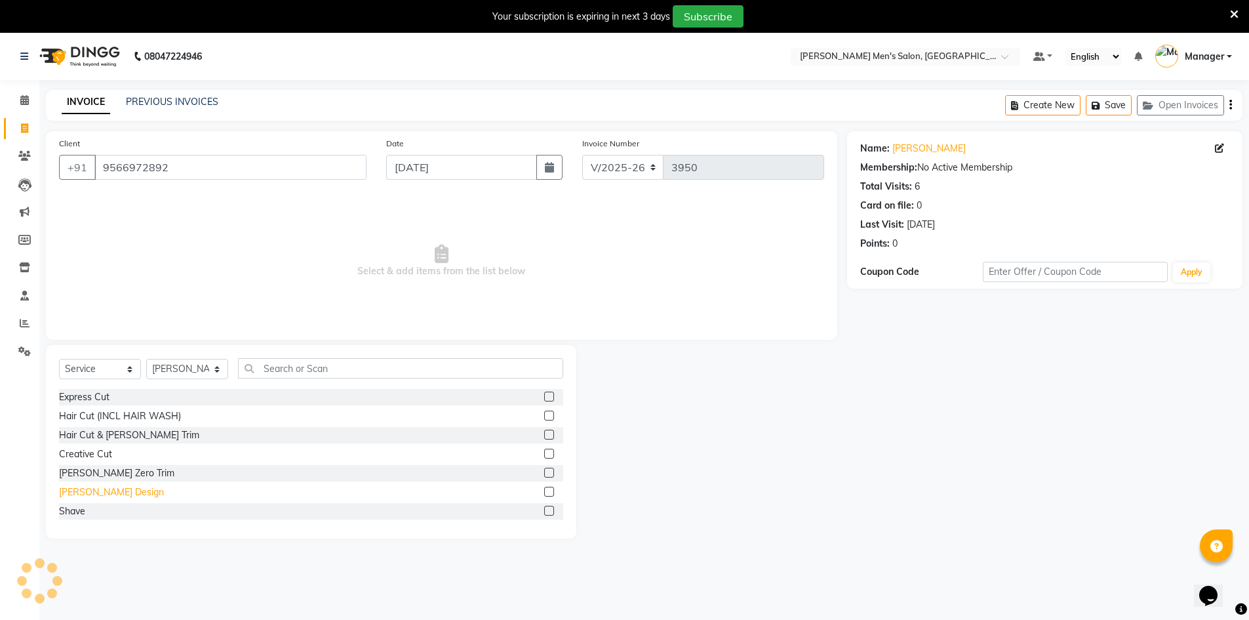
click at [94, 485] on div "[PERSON_NAME] Design" at bounding box center [311, 492] width 504 height 16
click at [94, 486] on div "[PERSON_NAME] Design" at bounding box center [111, 492] width 105 height 14
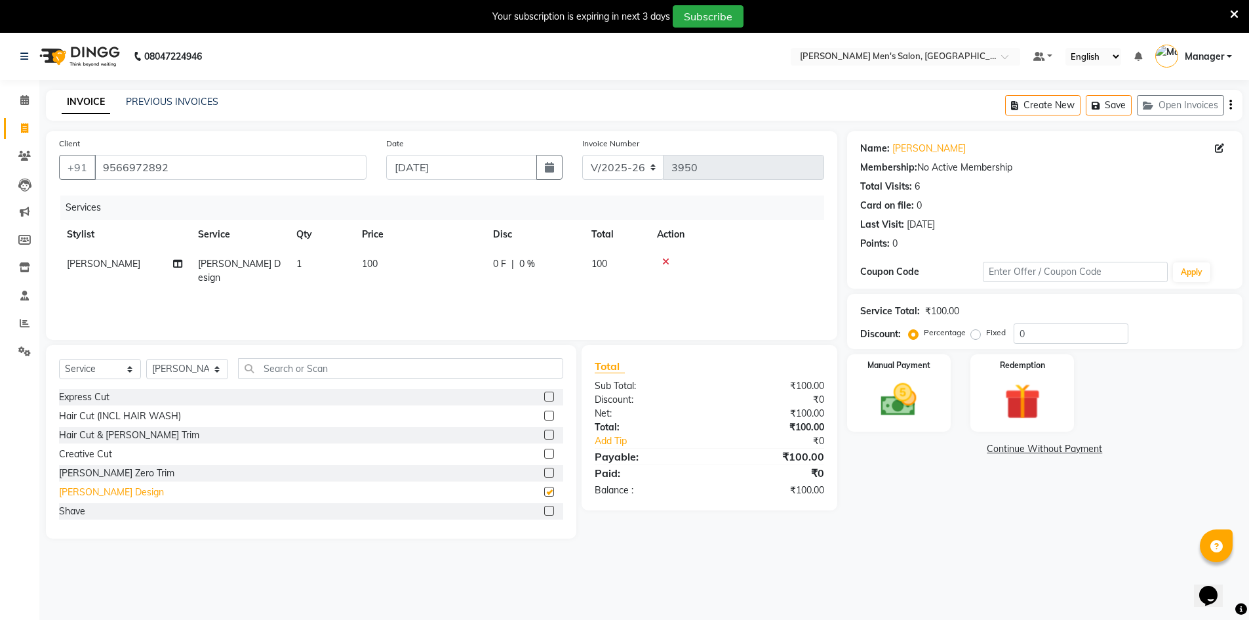
checkbox input "false"
click at [906, 395] on img at bounding box center [899, 399] width 60 height 43
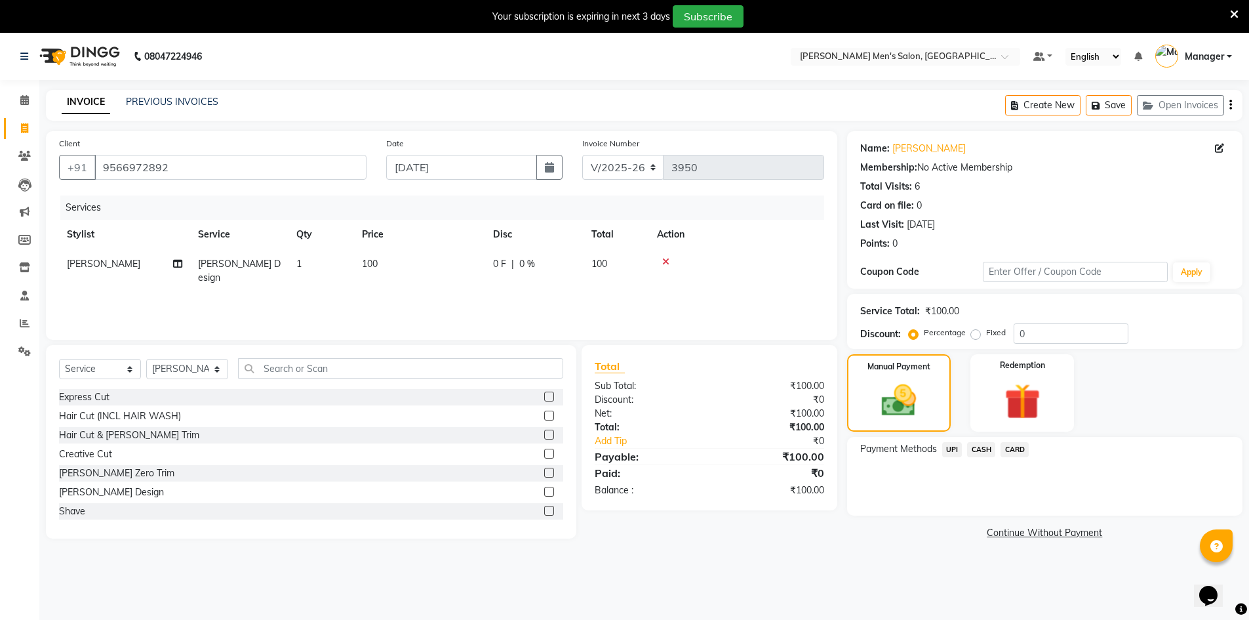
click at [982, 450] on span "CASH" at bounding box center [981, 449] width 28 height 15
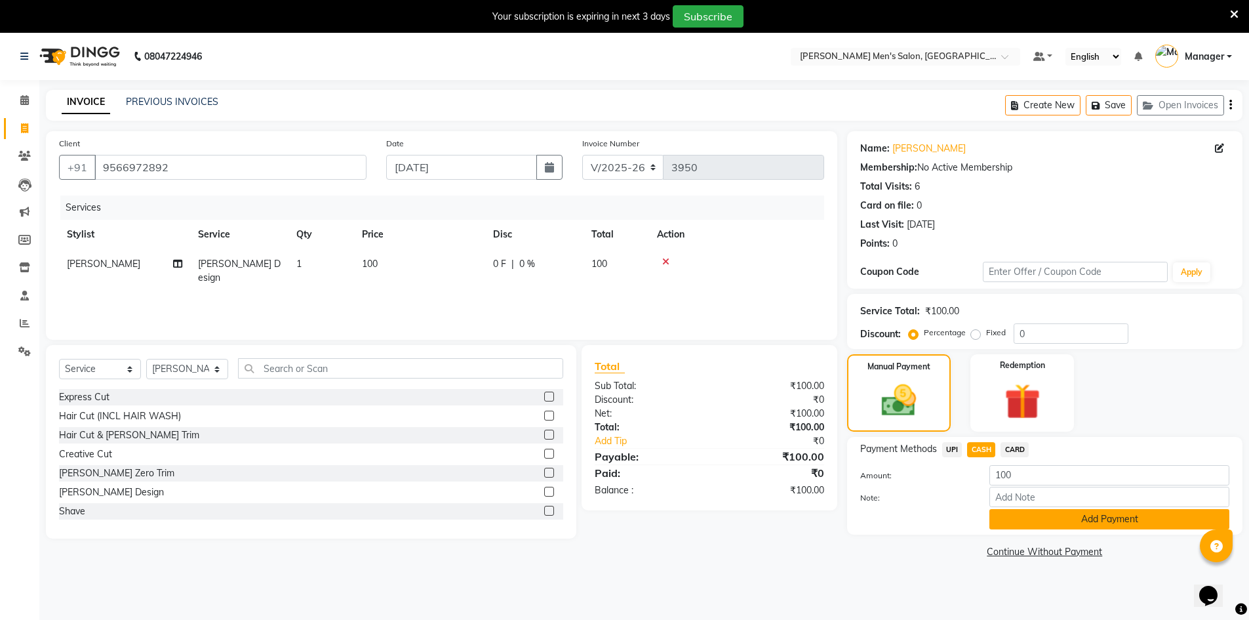
click at [1009, 512] on button "Add Payment" at bounding box center [1110, 519] width 240 height 20
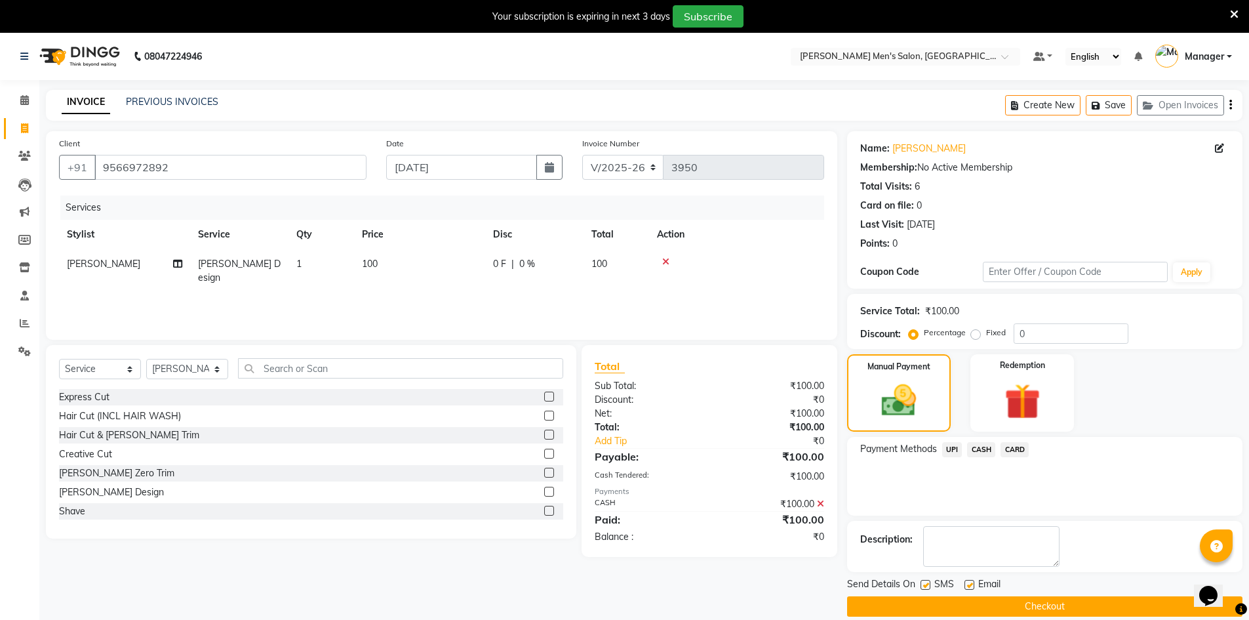
click at [1015, 603] on button "Checkout" at bounding box center [1044, 606] width 395 height 20
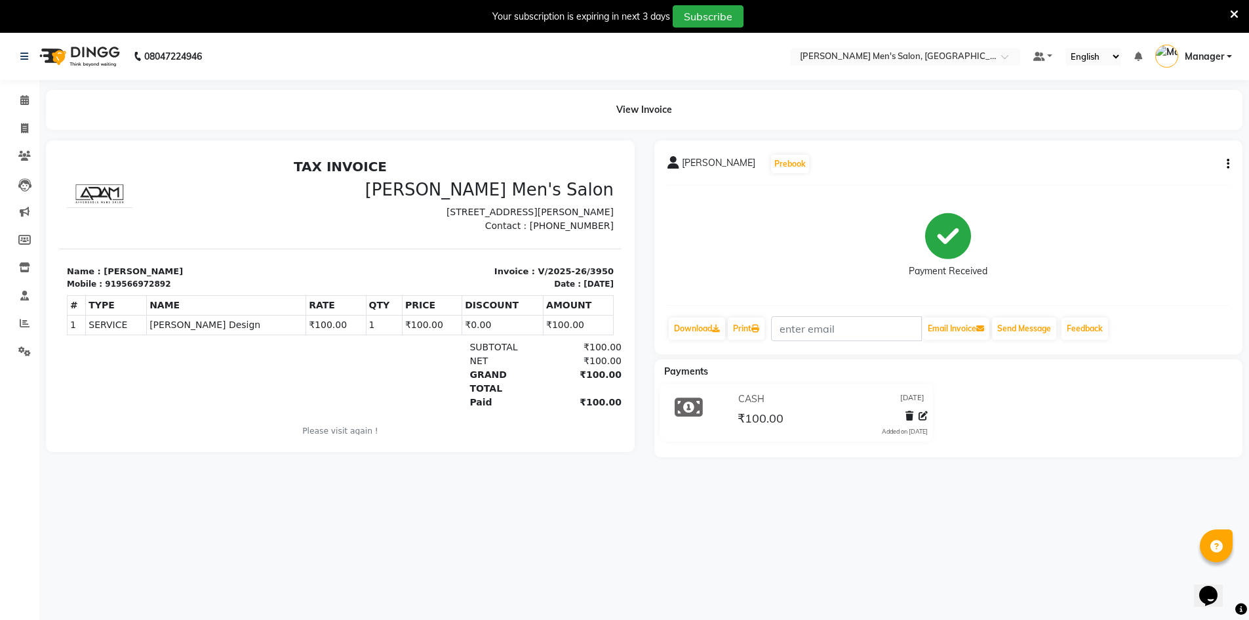
click at [1211, 618] on div "08047224946 Select Location × [PERSON_NAME] Men's Salon, [PERSON_NAME] Default …" at bounding box center [624, 343] width 1249 height 620
click at [816, 250] on div "Payment Received" at bounding box center [949, 245] width 563 height 98
